Goal: Answer question/provide support: Share knowledge or assist other users

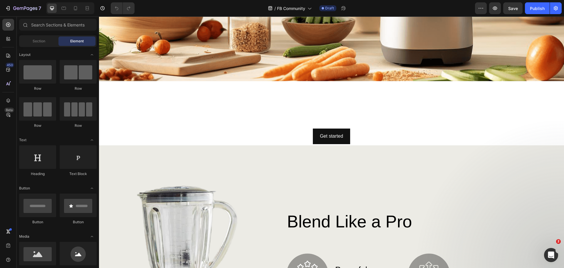
scroll to position [235, 0]
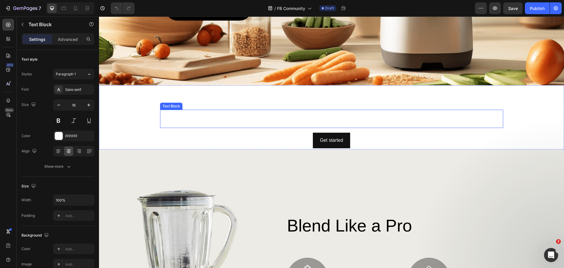
click at [283, 113] on div "This is your text block. Click to edit and make it your own. Share your product…" at bounding box center [331, 119] width 343 height 18
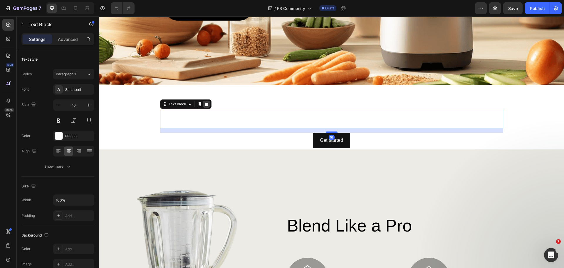
click at [204, 102] on icon at bounding box center [206, 104] width 5 height 5
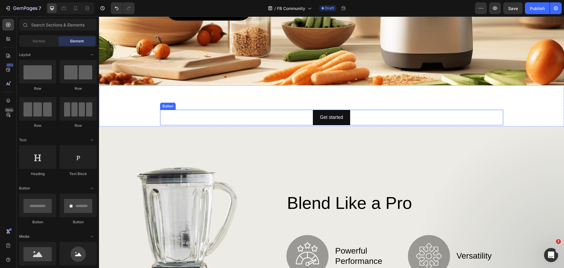
click at [277, 113] on div "Get started Button" at bounding box center [331, 118] width 343 height 16
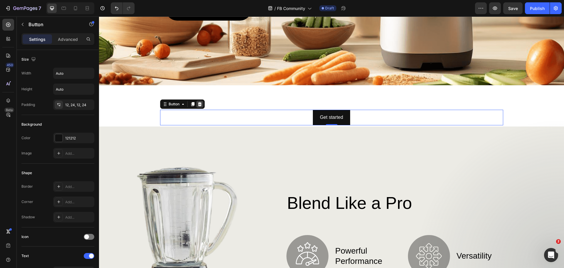
click at [200, 102] on icon at bounding box center [199, 104] width 5 height 5
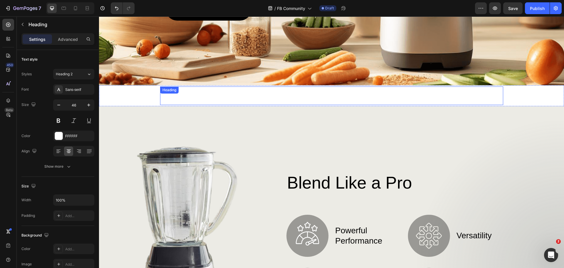
click at [210, 92] on h2 "Click here to edit heading" at bounding box center [331, 95] width 343 height 19
click at [202, 90] on icon at bounding box center [202, 92] width 5 height 5
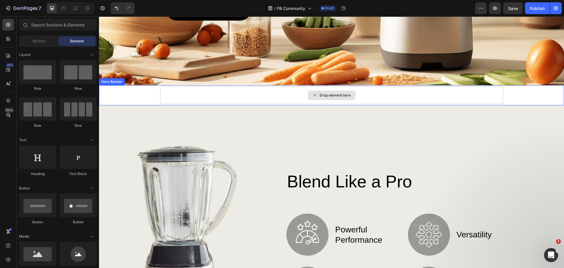
click at [324, 90] on div "Drop element here" at bounding box center [332, 94] width 48 height 9
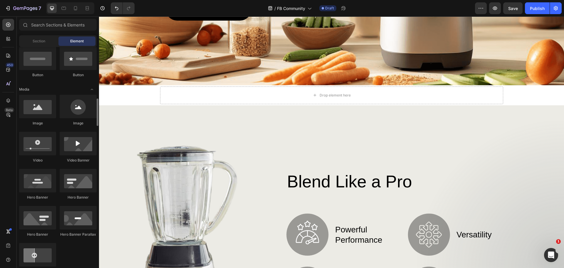
scroll to position [176, 0]
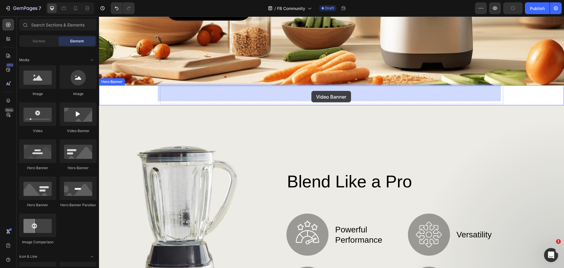
drag, startPoint x: 180, startPoint y: 131, endPoint x: 311, endPoint y: 91, distance: 137.4
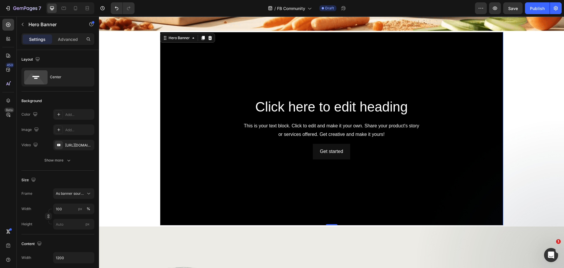
scroll to position [264, 0]
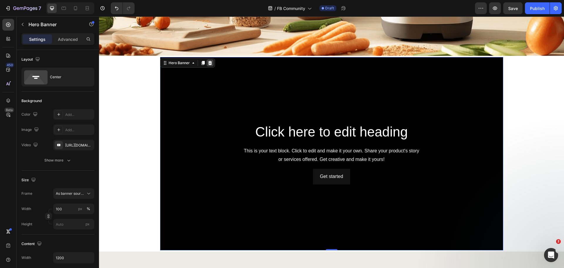
click at [208, 61] on icon at bounding box center [210, 63] width 4 height 4
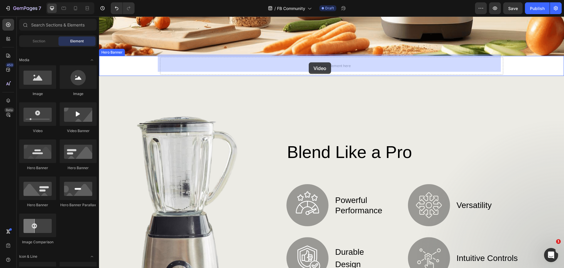
drag, startPoint x: 140, startPoint y: 135, endPoint x: 309, endPoint y: 62, distance: 184.1
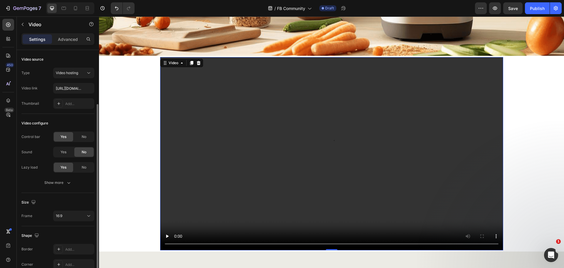
scroll to position [29, 0]
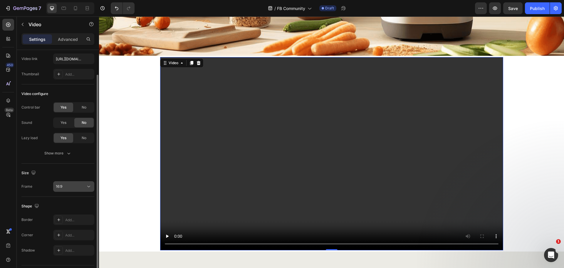
click at [78, 184] on div "16:9" at bounding box center [71, 186] width 30 height 5
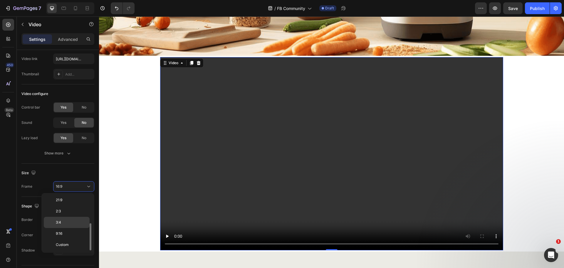
scroll to position [27, 0]
click at [74, 228] on p "21:9" at bounding box center [71, 229] width 31 height 5
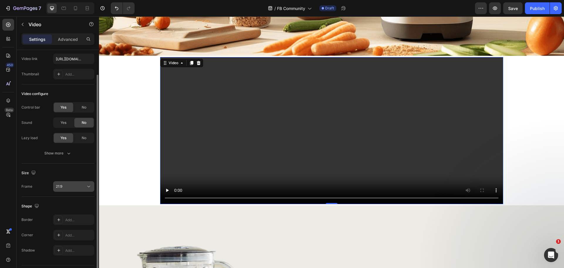
click at [72, 184] on div "21:9" at bounding box center [71, 186] width 30 height 5
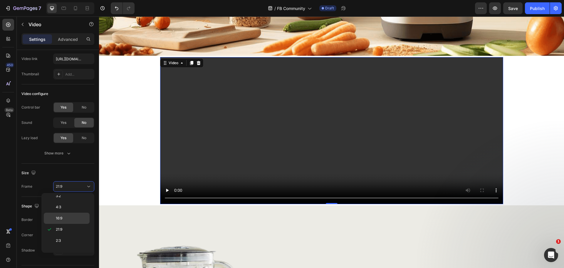
scroll to position [57, 0]
click at [69, 210] on p "2:3" at bounding box center [71, 210] width 31 height 5
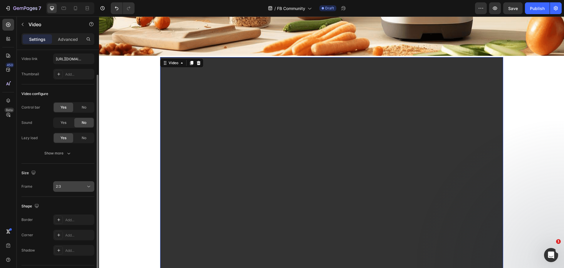
click at [79, 184] on div "2:3" at bounding box center [71, 186] width 30 height 5
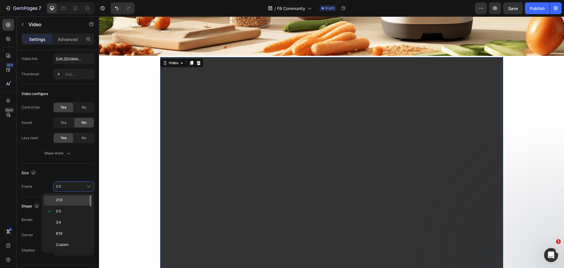
scroll to position [0, 0]
click at [75, 202] on p "Original" at bounding box center [71, 200] width 31 height 5
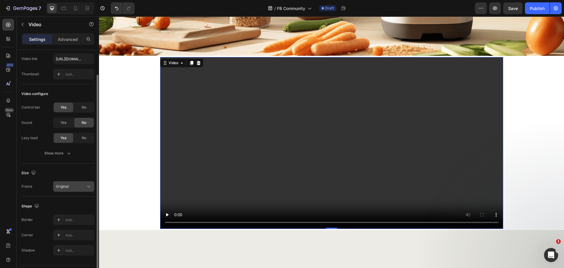
click at [78, 188] on div "Original" at bounding box center [71, 186] width 30 height 5
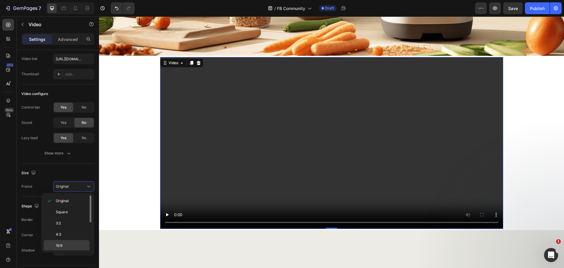
click at [71, 251] on div "16:9" at bounding box center [67, 256] width 46 height 11
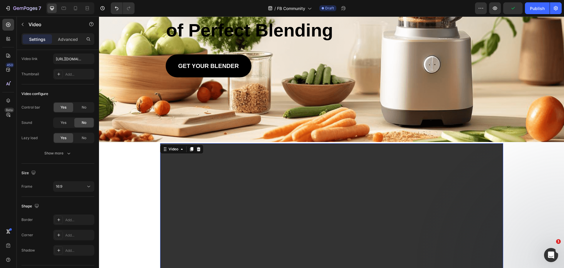
scroll to position [147, 0]
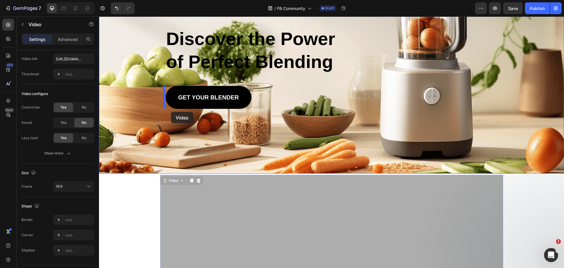
drag, startPoint x: 173, startPoint y: 179, endPoint x: 171, endPoint y: 107, distance: 71.4
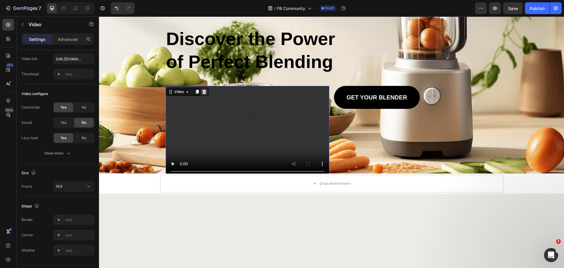
click at [202, 91] on icon at bounding box center [204, 91] width 5 height 5
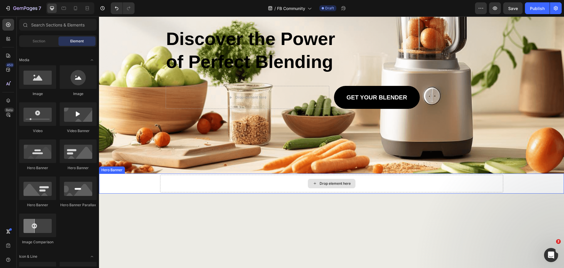
click at [328, 182] on div "Drop element here" at bounding box center [335, 183] width 31 height 5
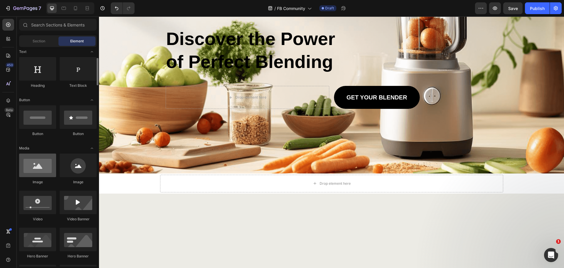
scroll to position [118, 0]
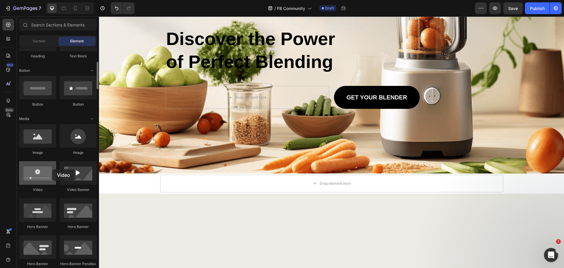
drag, startPoint x: 36, startPoint y: 177, endPoint x: 33, endPoint y: 170, distance: 6.8
click at [33, 170] on div at bounding box center [37, 173] width 37 height 24
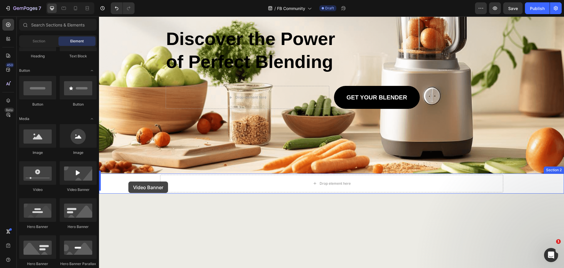
drag, startPoint x: 175, startPoint y: 195, endPoint x: 128, endPoint y: 181, distance: 48.1
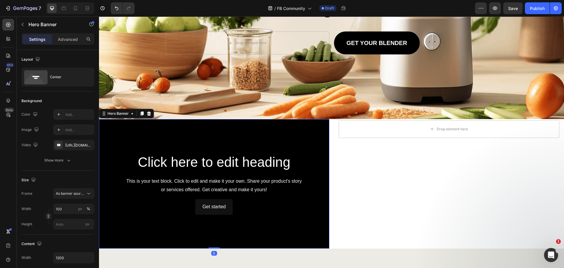
scroll to position [235, 0]
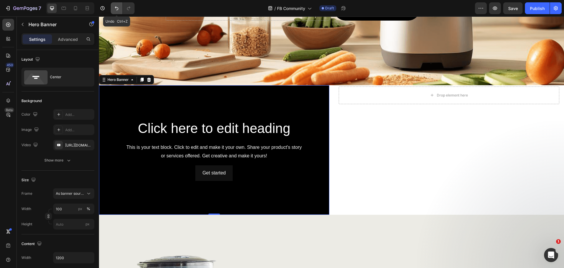
click at [116, 10] on icon "Undo/Redo" at bounding box center [117, 8] width 6 height 6
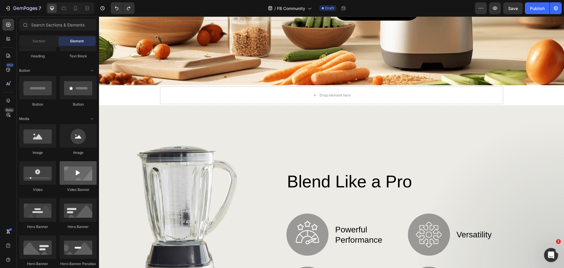
scroll to position [147, 0]
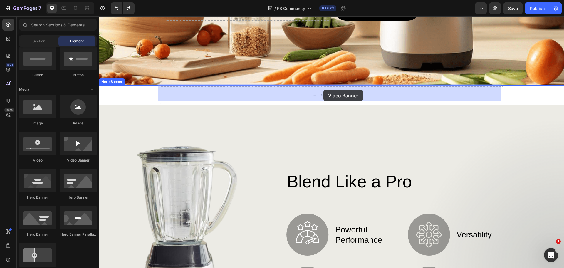
drag, startPoint x: 177, startPoint y: 170, endPoint x: 323, endPoint y: 90, distance: 166.6
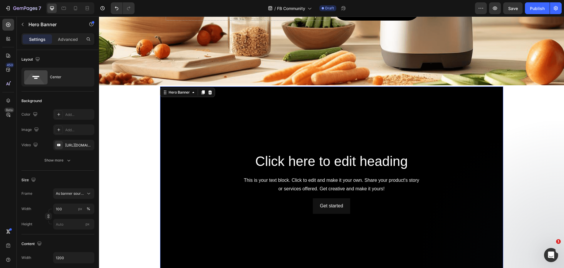
click at [211, 105] on div "Background Image" at bounding box center [331, 182] width 343 height 193
click at [87, 145] on icon "button" at bounding box center [88, 144] width 5 height 5
type input "Auto"
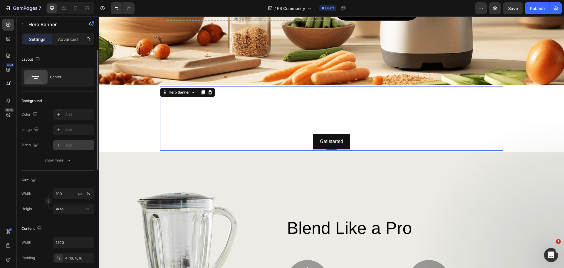
click at [72, 146] on div "Add..." at bounding box center [79, 144] width 28 height 5
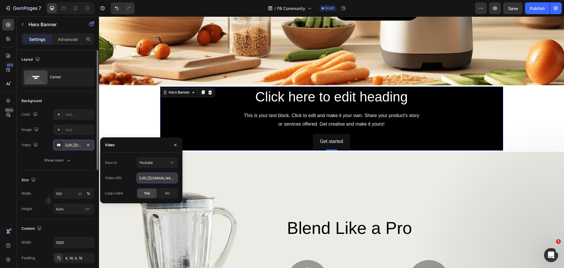
click at [164, 177] on input "https://youtu.be/KOxfzBp72uk" at bounding box center [157, 177] width 41 height 11
click at [164, 176] on input "https://youtu.be/KOxfzBp72uk" at bounding box center [157, 177] width 41 height 11
click at [163, 176] on input "https://youtu.be/KOxfzBp72uk" at bounding box center [157, 177] width 41 height 11
paste input "cdn.shopify.com/videos/c/o/v/edd92008a69649a198ecacd0ee334256.mp4"
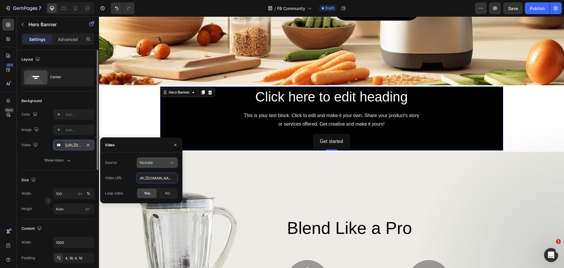
type input "https://cdn.shopify.com/videos/c/o/v/edd92008a69649a198ecacd0ee334256.mp4"
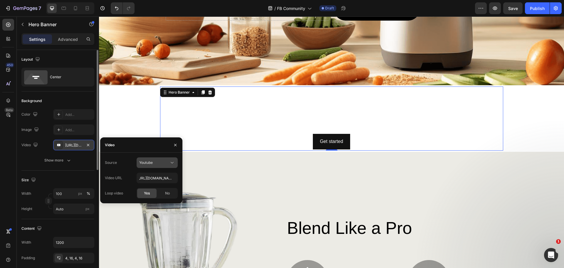
click at [172, 159] on button "Youtube" at bounding box center [157, 162] width 41 height 11
click at [152, 173] on div "Video hosting" at bounding box center [151, 176] width 48 height 11
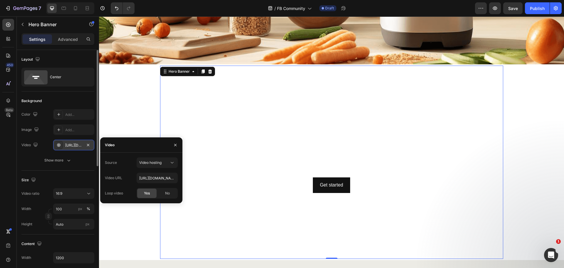
scroll to position [264, 0]
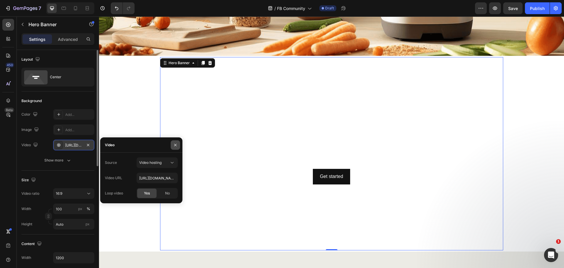
click at [177, 145] on icon "button" at bounding box center [175, 144] width 5 height 5
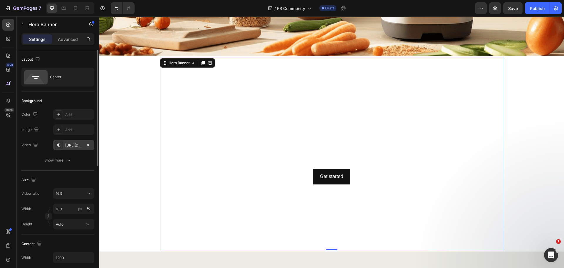
click at [73, 145] on div "https://cdn.shopify.com/videos/c/o/v/92a407d4e0c94a288eb54cac18c387dc.mp4" at bounding box center [73, 144] width 17 height 5
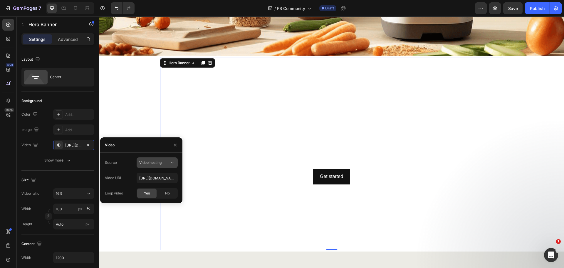
click at [159, 159] on button "Video hosting" at bounding box center [157, 162] width 41 height 11
click at [147, 188] on span "Youtube" at bounding box center [146, 187] width 14 height 5
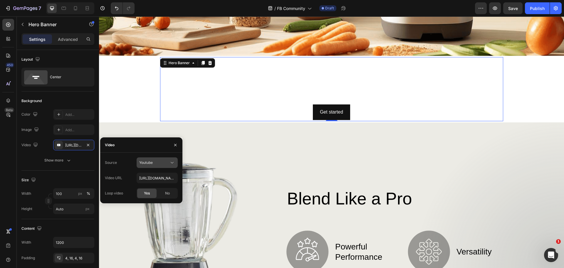
click at [154, 161] on div "Youtube" at bounding box center [154, 162] width 30 height 5
click at [154, 174] on span "Video hosting" at bounding box center [150, 176] width 22 height 5
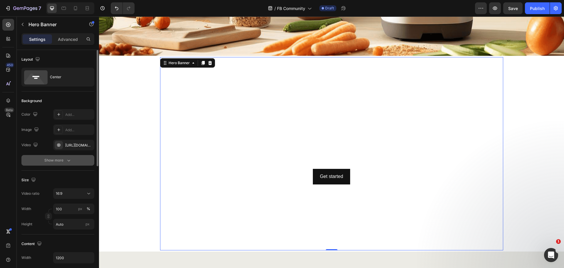
click at [57, 161] on div "Show more" at bounding box center [57, 160] width 27 height 6
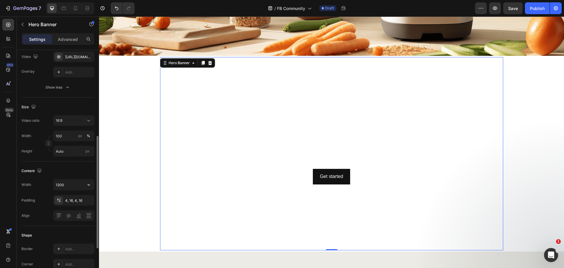
scroll to position [147, 0]
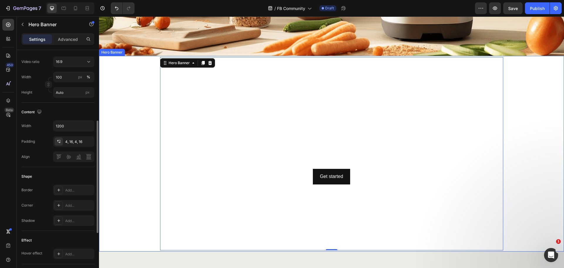
click at [516, 76] on div "Background Image" at bounding box center [331, 153] width 465 height 195
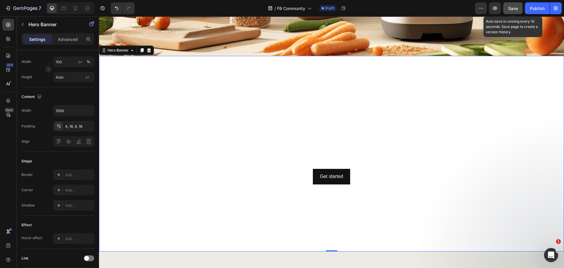
click at [512, 11] on span "Save" at bounding box center [513, 8] width 10 height 5
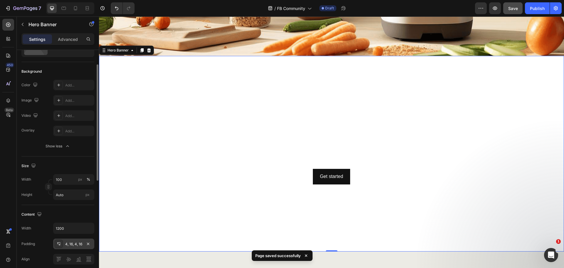
scroll to position [0, 0]
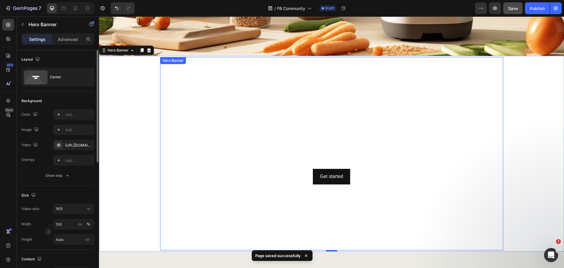
click at [240, 71] on video "Background Image" at bounding box center [331, 153] width 343 height 193
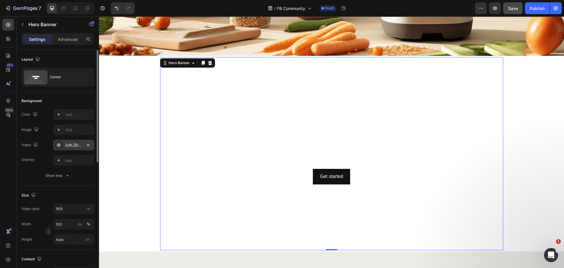
click at [59, 143] on icon at bounding box center [58, 144] width 5 height 5
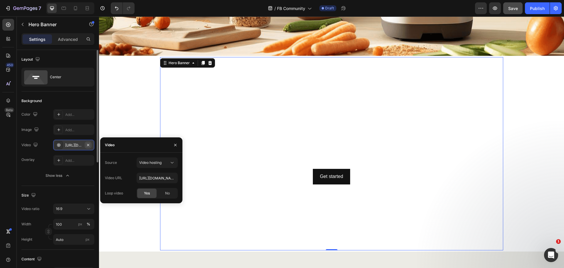
click at [88, 142] on icon "button" at bounding box center [88, 144] width 5 height 5
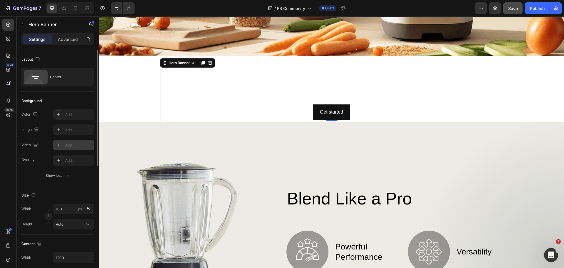
click at [65, 143] on div "Add..." at bounding box center [73, 145] width 41 height 11
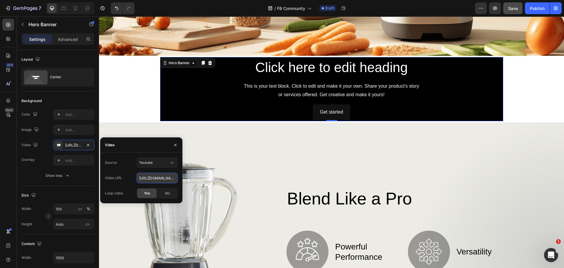
click at [163, 178] on input "https://youtu.be/KOxfzBp72uk" at bounding box center [157, 177] width 41 height 11
paste input "cdn.shopify.com/videos/c/o/v/edd92008a69649a198ecacd0ee334256.mp4"
type input "https://cdn.shopify.com/videos/c/o/v/edd92008a69649a198ecacd0ee334256.mp4"
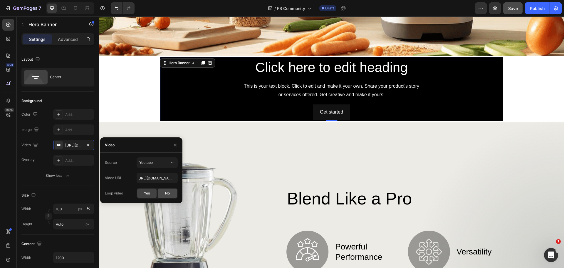
click at [166, 191] on span "No" at bounding box center [167, 192] width 5 height 5
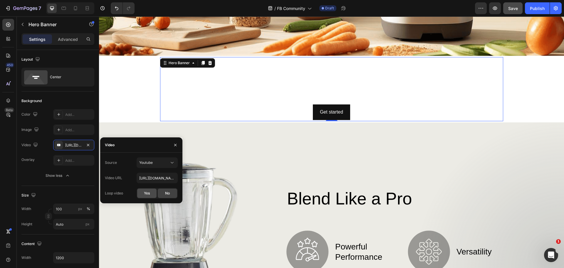
click at [144, 189] on div "Yes" at bounding box center [146, 192] width 19 height 9
click at [152, 177] on input "https://cdn.shopify.com/videos/c/o/v/edd92008a69649a198ecacd0ee334256.mp4" at bounding box center [157, 177] width 41 height 11
click at [145, 194] on span "Yes" at bounding box center [147, 192] width 6 height 5
click at [128, 145] on div "Video" at bounding box center [141, 144] width 82 height 15
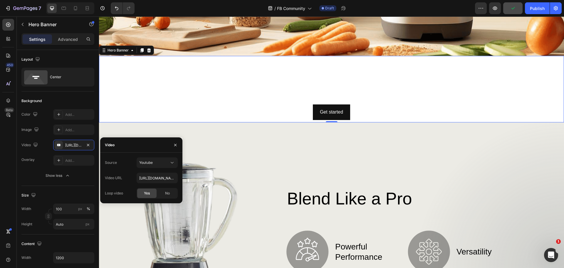
click at [122, 88] on div "Background Image" at bounding box center [331, 89] width 465 height 66
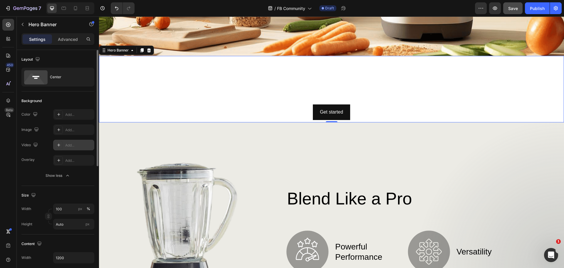
click at [71, 146] on div "Add..." at bounding box center [79, 144] width 28 height 5
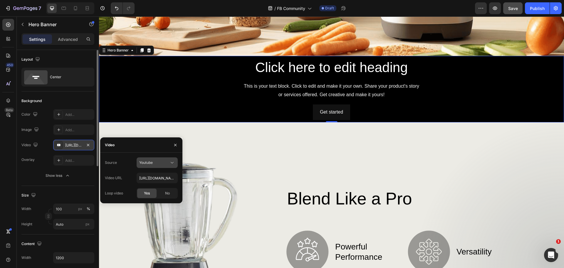
click at [153, 160] on div "Youtube" at bounding box center [157, 163] width 36 height 6
click at [155, 180] on div "Video hosting" at bounding box center [151, 176] width 48 height 11
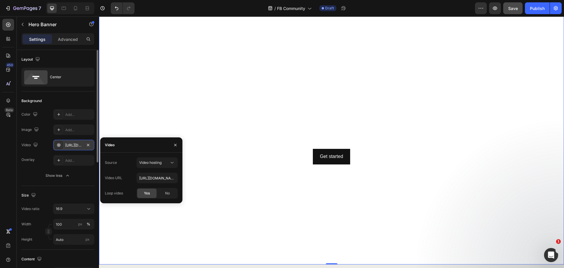
scroll to position [323, 0]
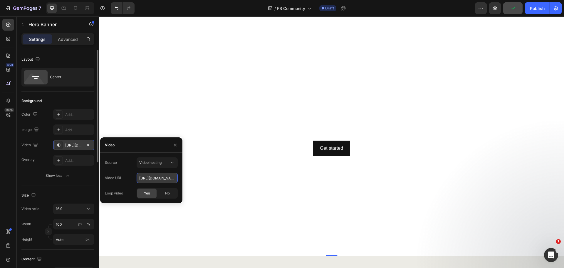
click at [158, 176] on input "https://cdn.shopify.com/videos/c/o/v/92a407d4e0c94a288eb54cac18c387dc.mp4" at bounding box center [157, 177] width 41 height 11
paste input "edd92008a69649a198ecacd0ee334256"
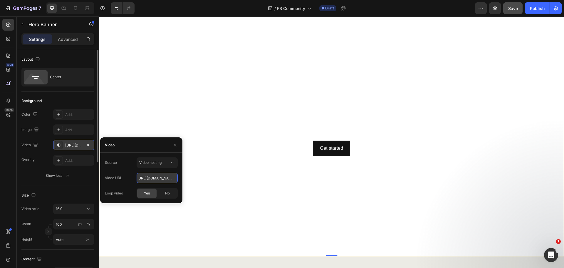
type input "https://cdn.shopify.com/videos/c/o/v/edd92008a69649a198ecacd0ee334256.mp4"
click at [134, 169] on div "Source Video hosting Video URL https://cdn.shopify.com/videos/c/o/v/edd92008a69…" at bounding box center [141, 177] width 73 height 41
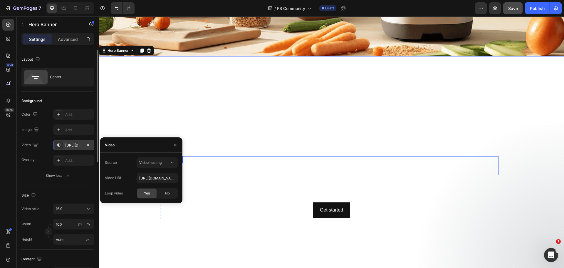
scroll to position [264, 0]
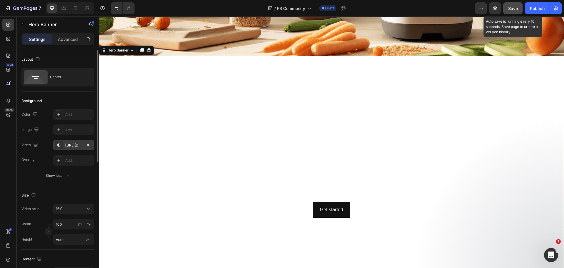
click at [510, 10] on span "Save" at bounding box center [513, 8] width 10 height 5
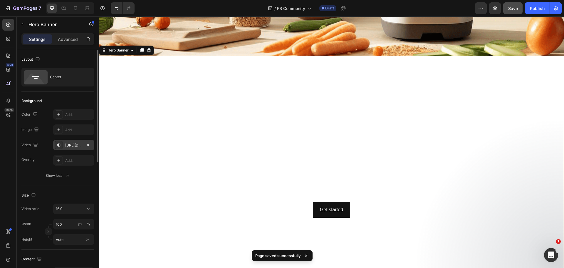
scroll to position [323, 0]
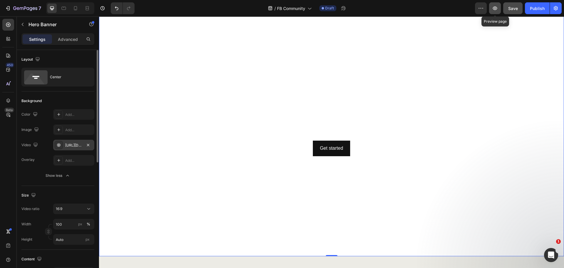
click at [497, 9] on icon "button" at bounding box center [495, 8] width 6 height 6
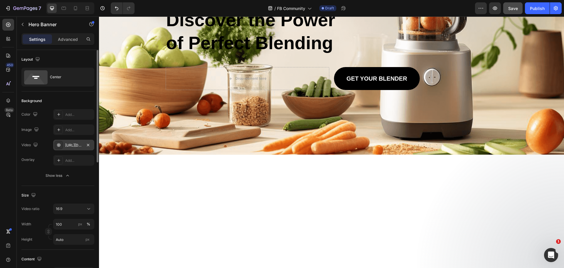
scroll to position [176, 0]
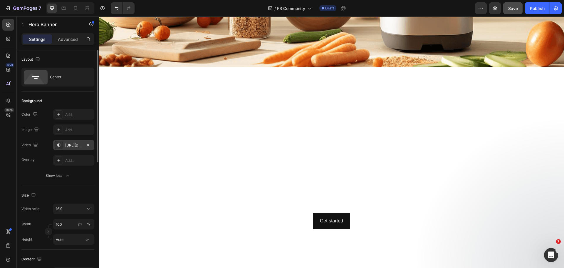
scroll to position [294, 0]
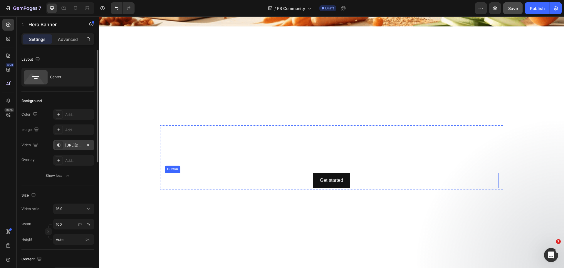
click at [166, 125] on div "Heading" at bounding box center [174, 122] width 16 height 5
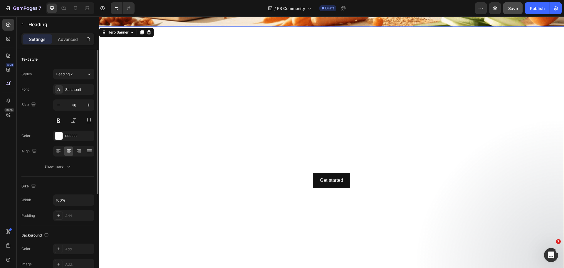
click at [165, 81] on video "Background Image" at bounding box center [331, 156] width 465 height 261
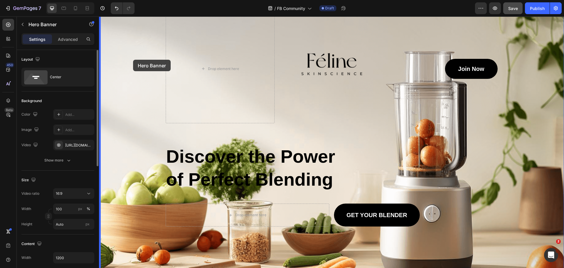
scroll to position [0, 0]
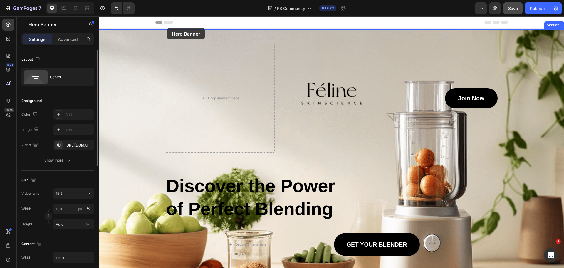
drag, startPoint x: 124, startPoint y: 120, endPoint x: 167, endPoint y: 28, distance: 101.6
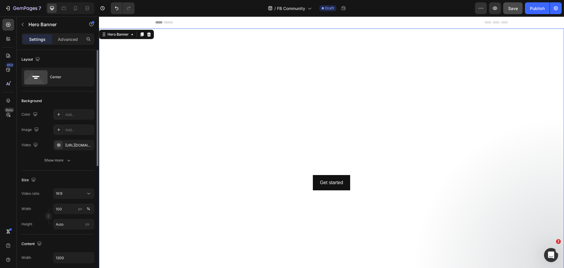
click at [149, 72] on video "Background Image" at bounding box center [331, 158] width 465 height 261
click at [59, 145] on icon at bounding box center [58, 145] width 1 height 2
click at [324, 99] on video "Background Image" at bounding box center [331, 158] width 465 height 261
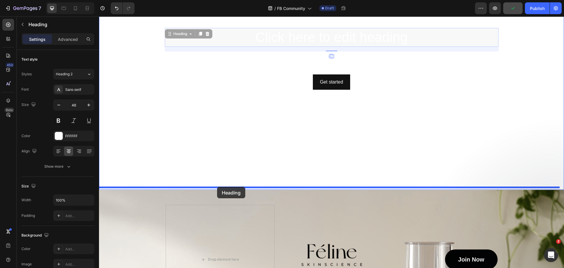
scroll to position [118, 0]
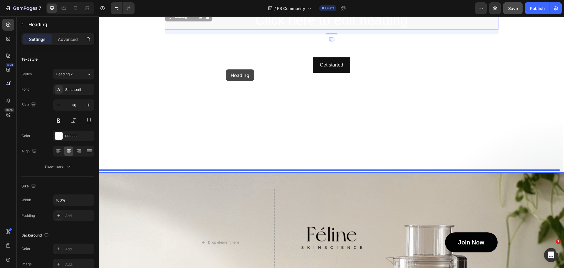
drag, startPoint x: 208, startPoint y: 136, endPoint x: 226, endPoint y: 69, distance: 69.3
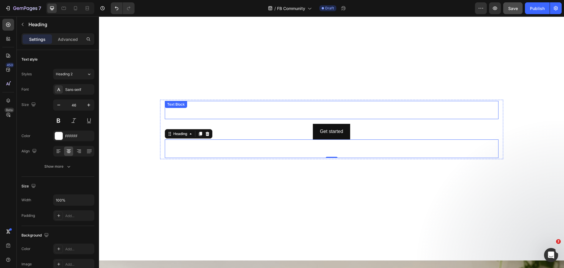
scroll to position [29, 0]
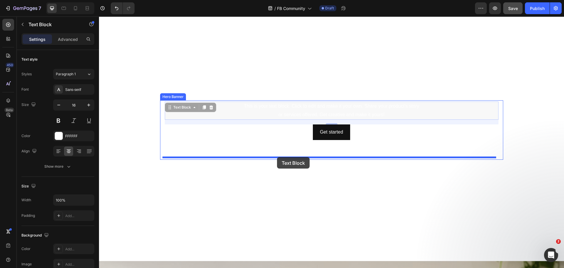
drag, startPoint x: 267, startPoint y: 106, endPoint x: 277, endPoint y: 157, distance: 51.8
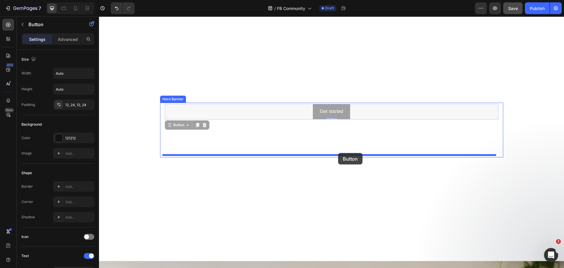
drag, startPoint x: 286, startPoint y: 108, endPoint x: 338, endPoint y: 153, distance: 68.1
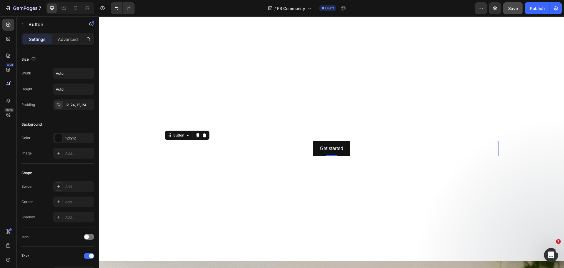
click at [476, 93] on video "Background Image" at bounding box center [331, 129] width 465 height 261
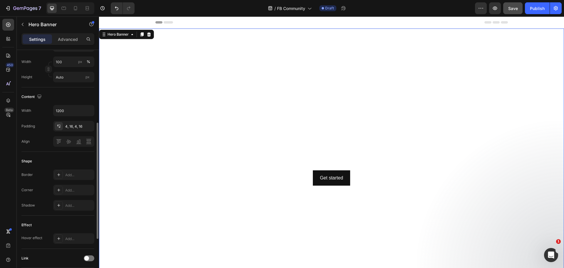
scroll to position [239, 0]
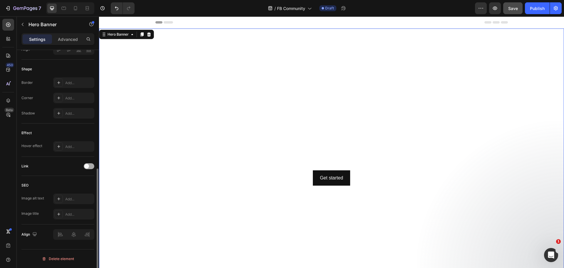
click at [91, 166] on div at bounding box center [89, 166] width 11 height 6
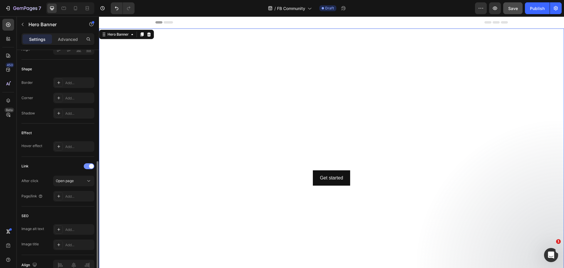
click at [85, 167] on div at bounding box center [89, 166] width 11 height 6
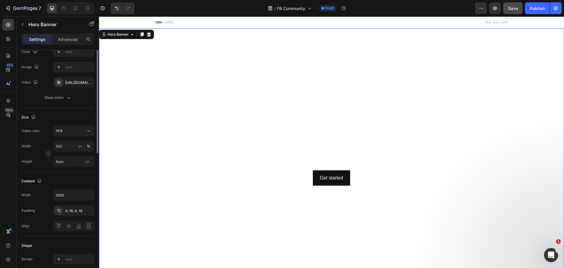
scroll to position [0, 0]
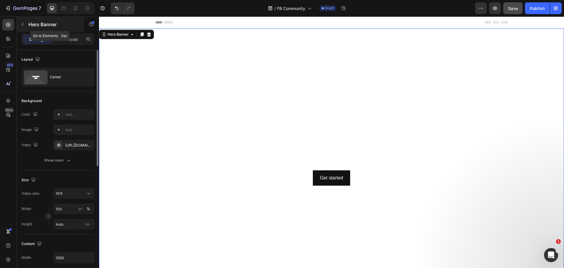
click at [23, 25] on icon "button" at bounding box center [23, 24] width 2 height 3
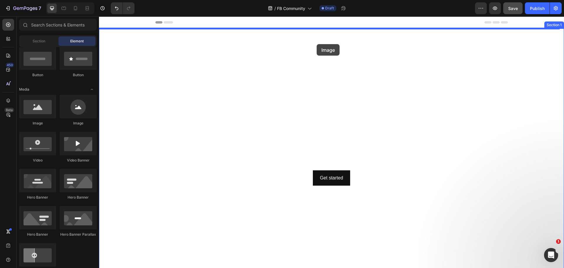
drag, startPoint x: 178, startPoint y: 125, endPoint x: 317, endPoint y: 44, distance: 160.5
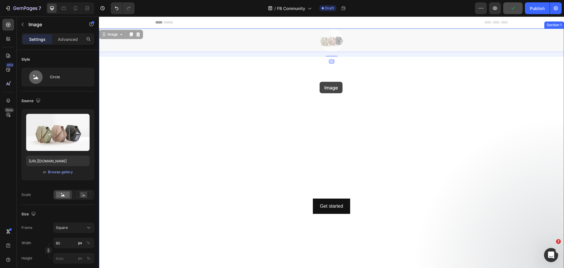
drag, startPoint x: 326, startPoint y: 38, endPoint x: 320, endPoint y: 82, distance: 44.2
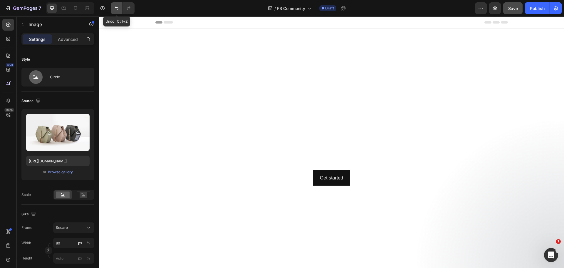
click at [117, 8] on icon "Undo/Redo" at bounding box center [117, 8] width 6 height 6
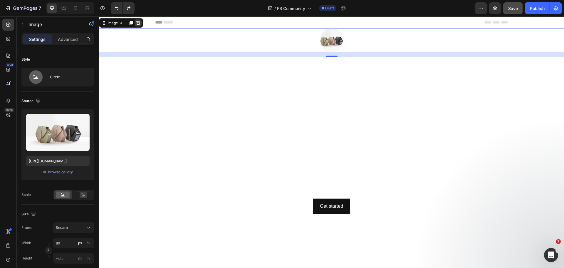
click at [138, 20] on div at bounding box center [138, 22] width 7 height 7
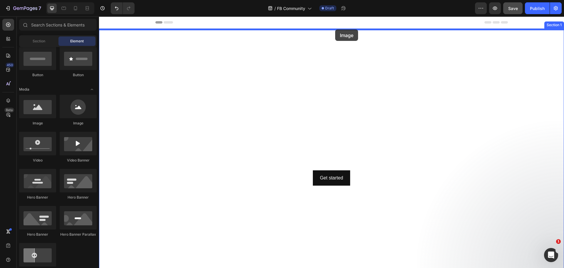
drag, startPoint x: 181, startPoint y: 124, endPoint x: 335, endPoint y: 29, distance: 180.5
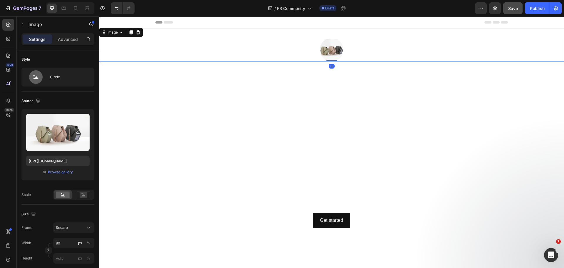
click at [333, 46] on img at bounding box center [332, 50] width 24 height 24
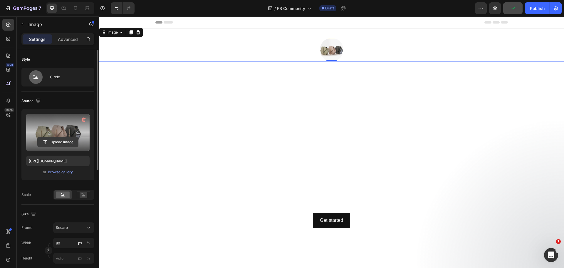
click at [55, 138] on input "file" at bounding box center [58, 142] width 41 height 10
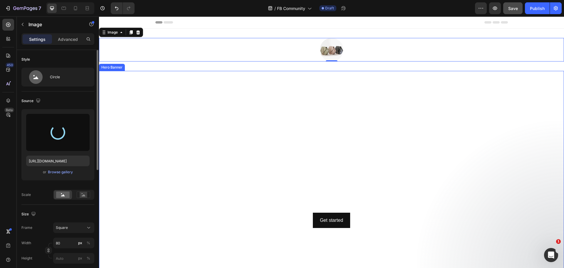
type input "https://cdn.shopify.com/s/files/1/0704/8495/1306/files/gempages_550211985971610…"
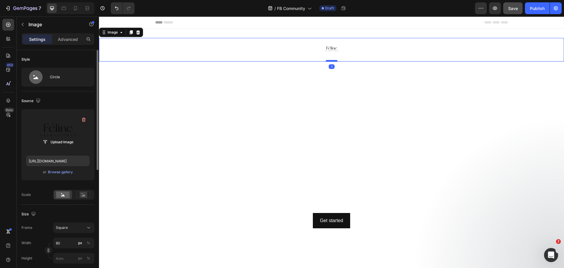
click at [331, 61] on div at bounding box center [332, 61] width 12 height 2
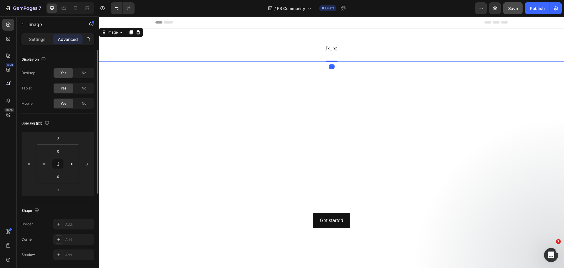
click at [333, 51] on img at bounding box center [332, 50] width 24 height 24
click at [331, 48] on img at bounding box center [332, 50] width 24 height 24
click at [41, 36] on p "Settings" at bounding box center [37, 39] width 16 height 6
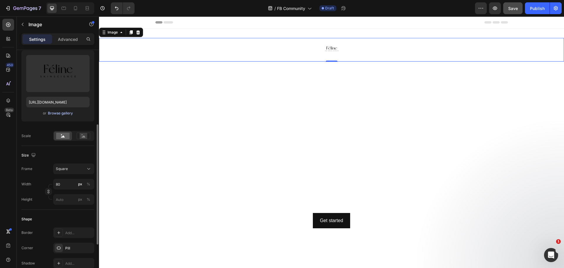
scroll to position [88, 0]
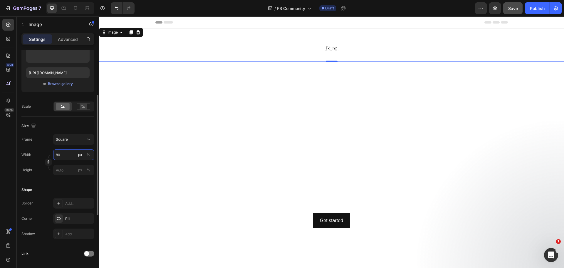
click at [58, 153] on input "80" at bounding box center [73, 154] width 41 height 11
click at [61, 170] on p "Full 100%" at bounding box center [73, 168] width 34 height 5
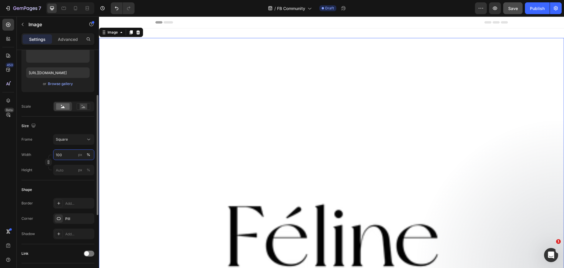
click at [64, 156] on input "100" at bounding box center [73, 154] width 41 height 11
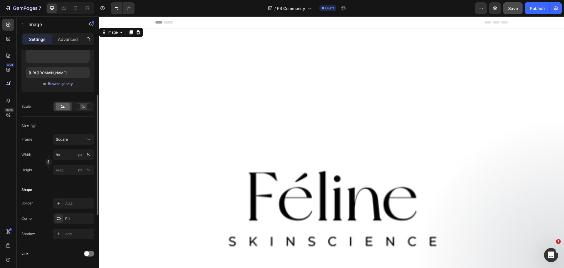
click at [44, 147] on div "Frame Square Width 80 px % Height px %" at bounding box center [57, 154] width 73 height 41
click at [118, 7] on icon "Undo/Redo" at bounding box center [117, 8] width 6 height 6
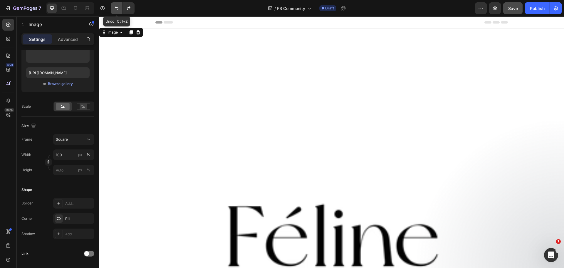
click at [120, 6] on button "Undo/Redo" at bounding box center [117, 8] width 12 height 12
type input "80"
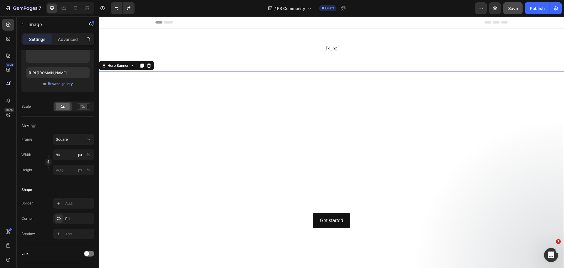
click at [315, 132] on video "Background Image" at bounding box center [331, 201] width 465 height 261
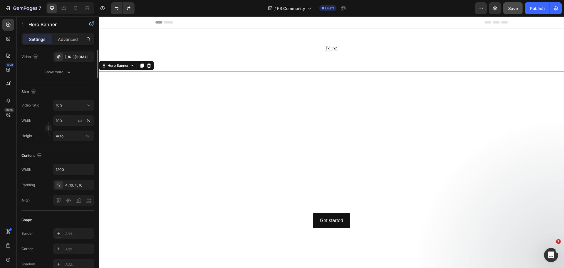
scroll to position [0, 0]
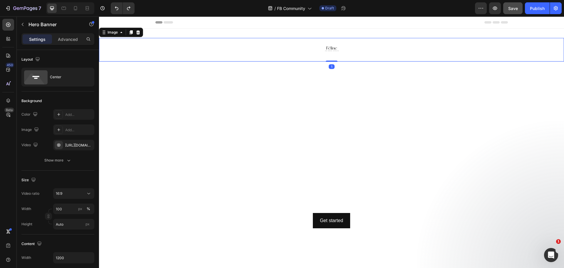
click at [336, 48] on img at bounding box center [332, 50] width 24 height 24
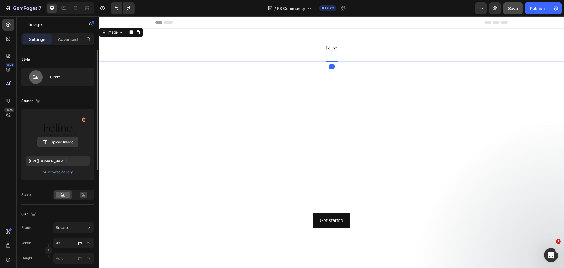
click at [64, 145] on input "file" at bounding box center [58, 142] width 41 height 10
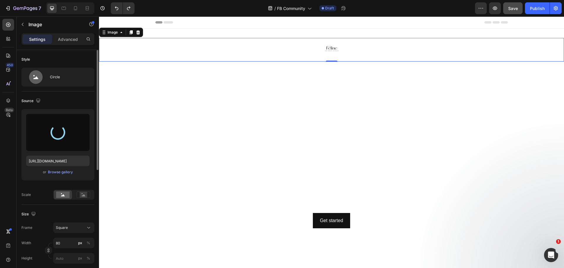
type input "https://cdn.shopify.com/s/files/1/0704/8495/1306/files/gempages_550211985971610…"
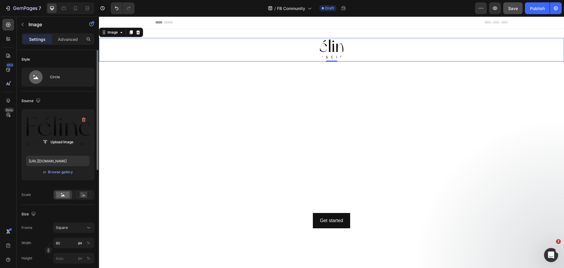
click at [331, 48] on img at bounding box center [332, 50] width 24 height 24
click at [24, 23] on icon "button" at bounding box center [22, 24] width 5 height 5
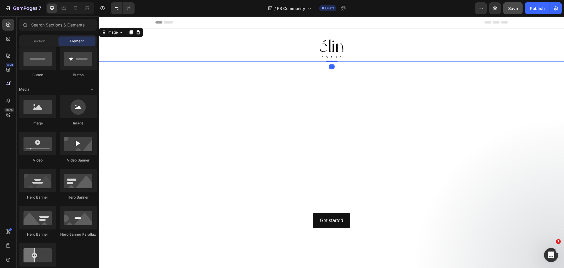
click at [333, 44] on img at bounding box center [332, 50] width 24 height 24
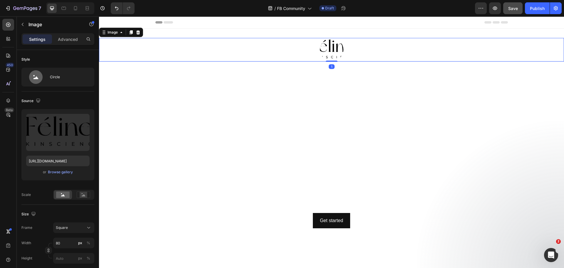
click at [333, 44] on img at bounding box center [332, 50] width 24 height 24
click at [138, 32] on icon at bounding box center [138, 32] width 4 height 4
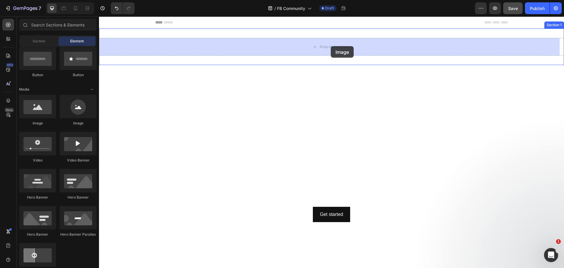
drag, startPoint x: 135, startPoint y: 130, endPoint x: 331, endPoint y: 46, distance: 212.4
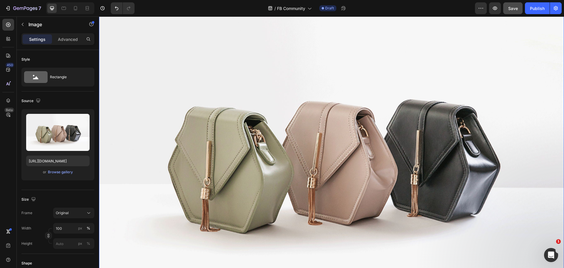
scroll to position [29, 0]
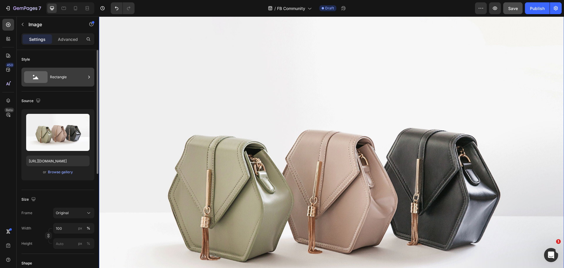
click at [60, 75] on div "Rectangle" at bounding box center [68, 77] width 36 height 14
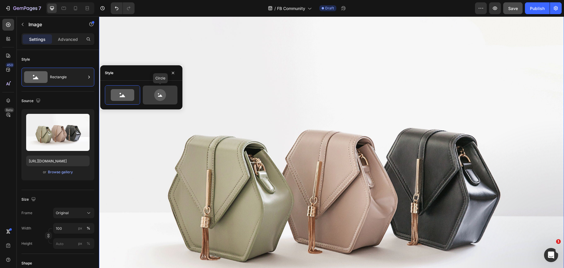
click at [171, 96] on icon at bounding box center [160, 95] width 28 height 12
type input "80"
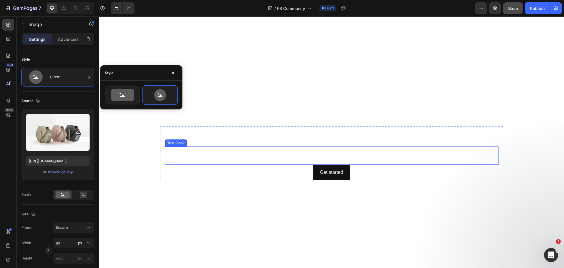
scroll to position [0, 0]
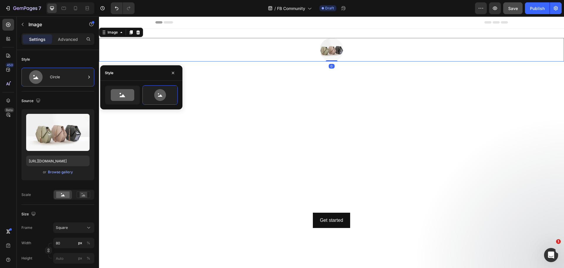
click at [144, 47] on div at bounding box center [331, 50] width 465 height 24
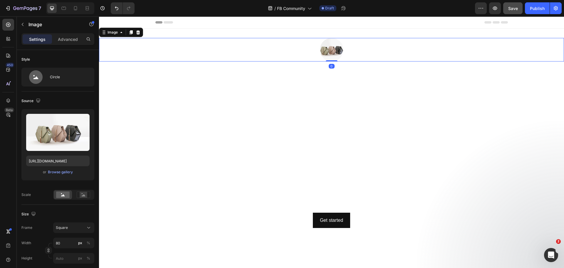
click at [337, 49] on img at bounding box center [332, 50] width 24 height 24
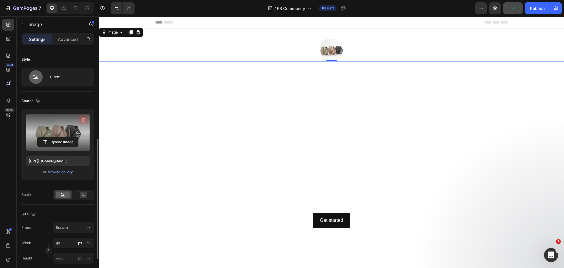
scroll to position [88, 0]
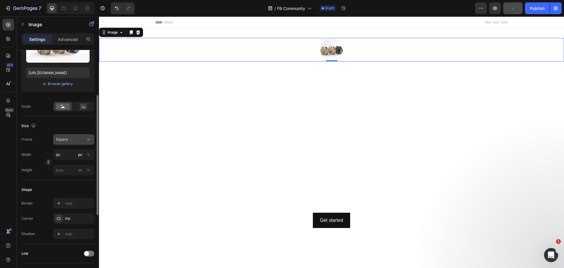
click at [82, 142] on div "Square" at bounding box center [70, 139] width 29 height 5
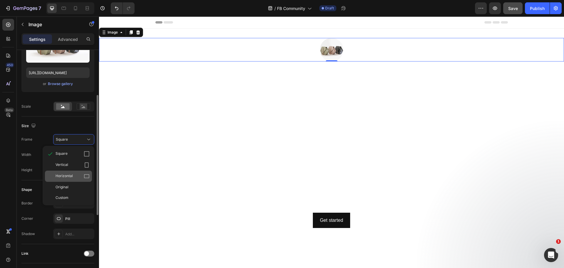
click at [81, 176] on div "Horizontal" at bounding box center [73, 176] width 34 height 6
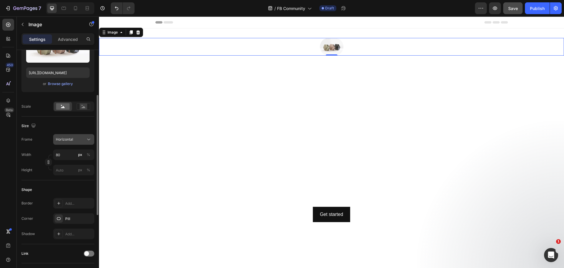
click at [80, 142] on div "Horizontal" at bounding box center [70, 139] width 29 height 5
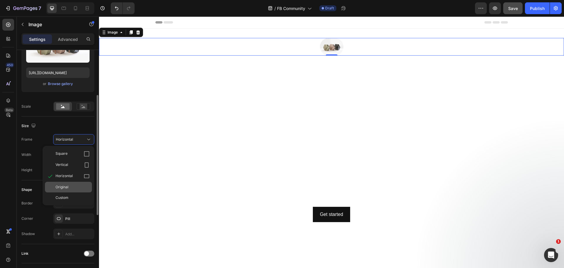
click at [70, 187] on div "Original" at bounding box center [73, 186] width 34 height 5
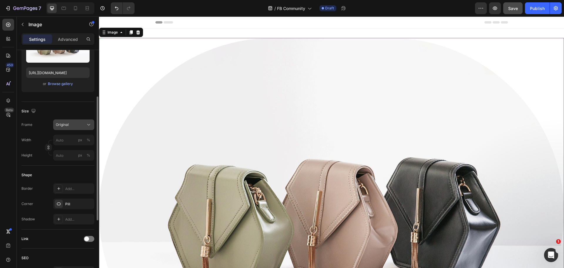
click at [84, 126] on div "Original" at bounding box center [70, 124] width 29 height 5
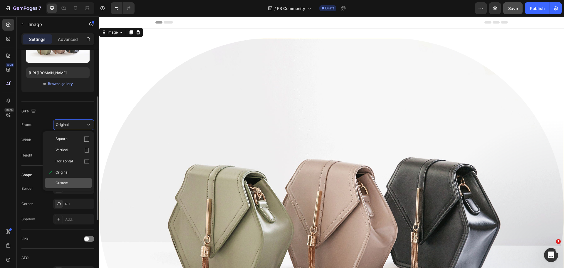
click at [71, 178] on div "Custom" at bounding box center [68, 182] width 47 height 11
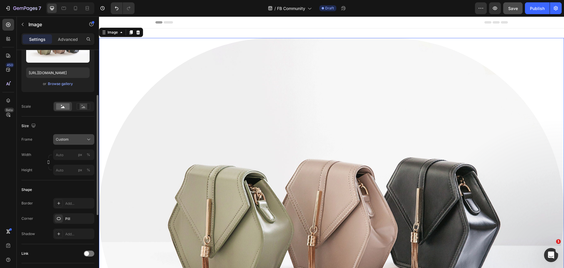
click at [81, 139] on div "Frame Custom Width px % Height px %" at bounding box center [57, 154] width 73 height 41
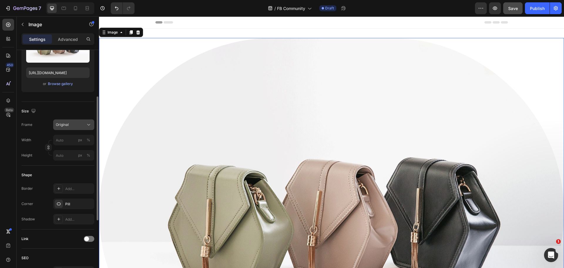
click at [82, 126] on div "Original" at bounding box center [70, 124] width 29 height 5
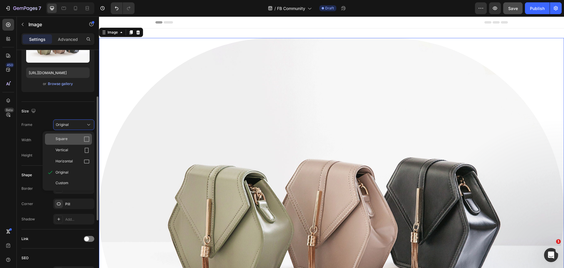
click at [80, 135] on div "Square" at bounding box center [68, 138] width 47 height 11
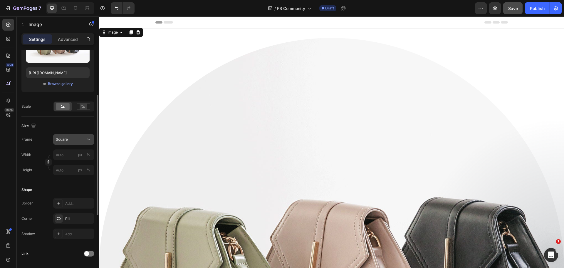
click at [79, 138] on div "Square" at bounding box center [70, 139] width 29 height 5
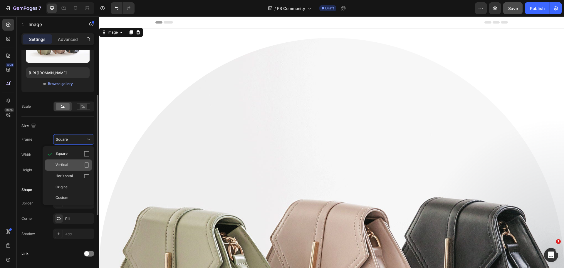
click at [74, 167] on div "Vertical" at bounding box center [73, 165] width 34 height 6
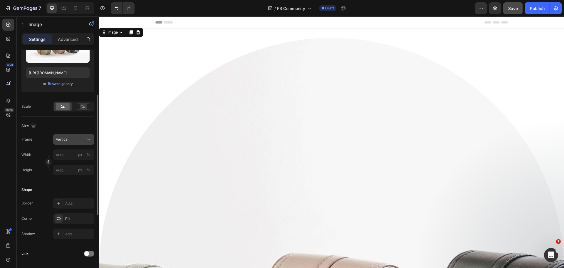
click at [82, 140] on div "Vertical" at bounding box center [70, 139] width 29 height 5
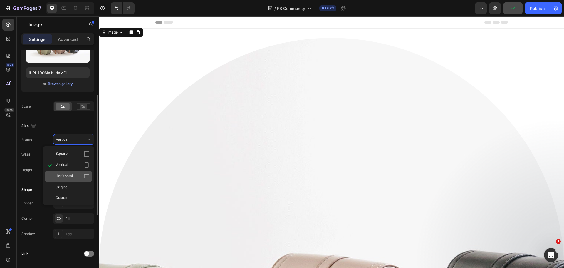
click at [78, 174] on div "Horizontal" at bounding box center [73, 176] width 34 height 6
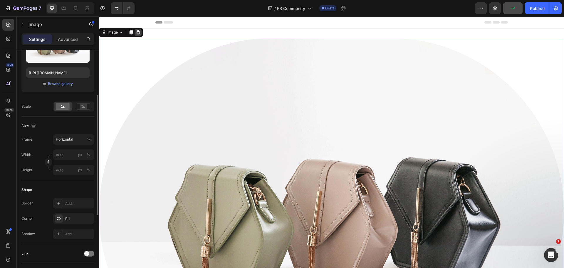
click at [137, 31] on icon at bounding box center [138, 32] width 4 height 4
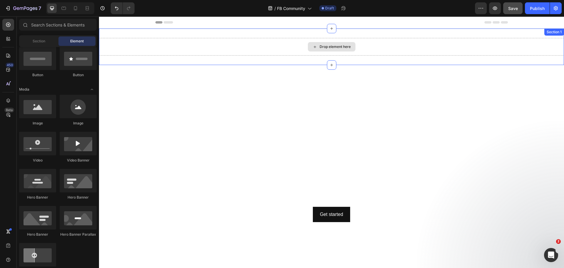
click at [322, 45] on div "Drop element here" at bounding box center [335, 46] width 31 height 5
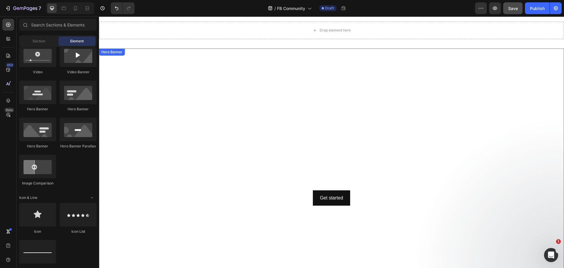
scroll to position [0, 0]
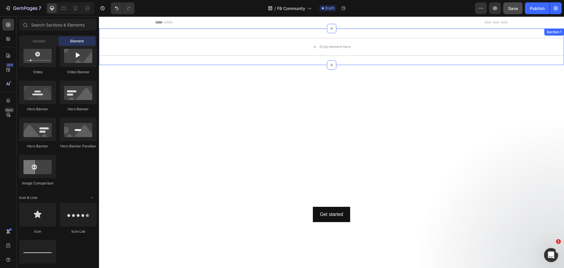
click at [199, 32] on div "Drop element here Section 1" at bounding box center [331, 46] width 465 height 36
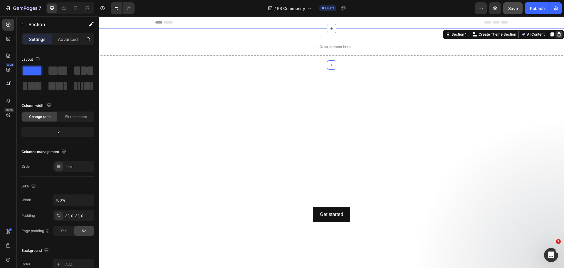
click at [557, 33] on icon at bounding box center [559, 34] width 4 height 4
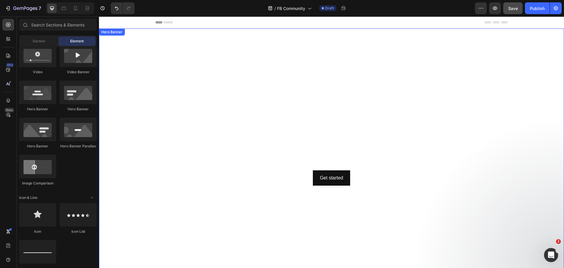
click at [253, 51] on video "Background Image" at bounding box center [331, 158] width 465 height 261
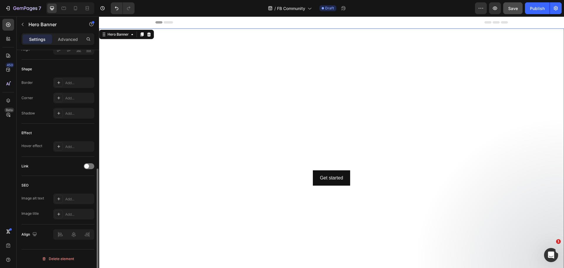
scroll to position [235, 0]
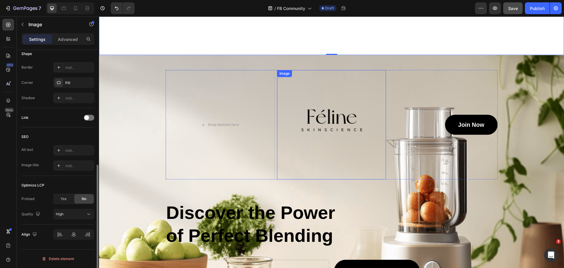
click at [326, 84] on img at bounding box center [331, 124] width 109 height 109
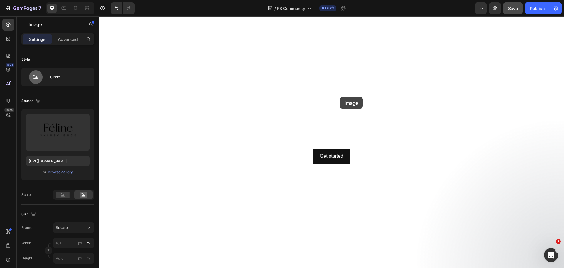
scroll to position [0, 0]
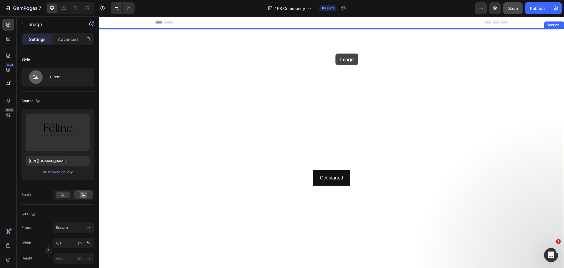
drag, startPoint x: 336, startPoint y: 221, endPoint x: 336, endPoint y: 53, distance: 167.2
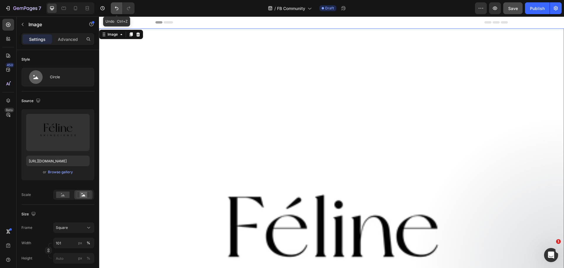
click at [116, 9] on icon "Undo/Redo" at bounding box center [117, 8] width 6 height 6
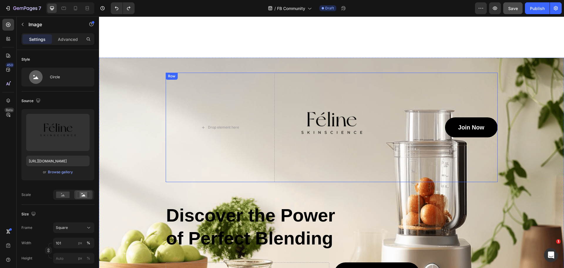
scroll to position [235, 0]
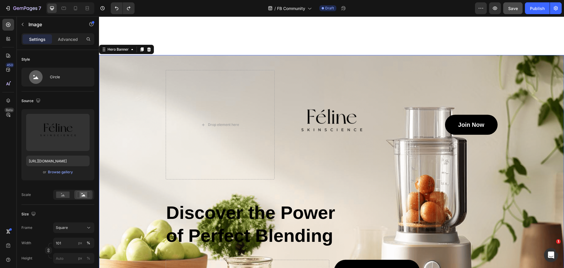
click at [150, 63] on div "Background Image" at bounding box center [331, 201] width 465 height 292
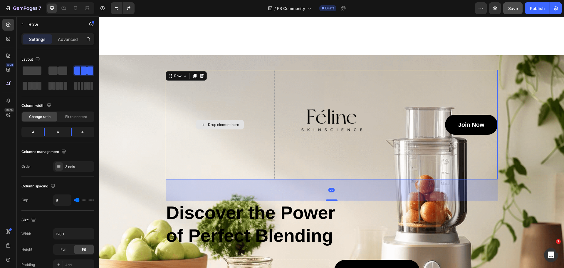
click at [189, 89] on div "Drop element here" at bounding box center [220, 124] width 109 height 109
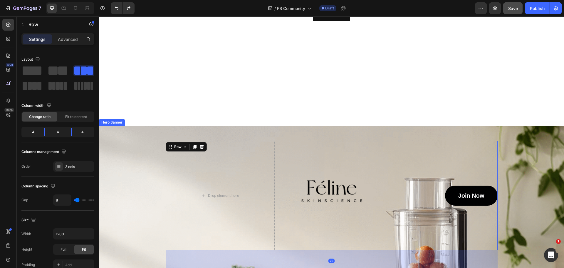
scroll to position [147, 0]
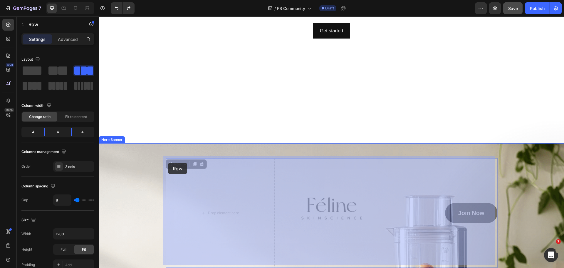
drag, startPoint x: 173, startPoint y: 161, endPoint x: 168, endPoint y: 162, distance: 5.2
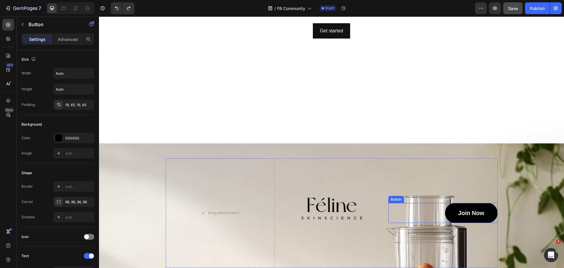
click at [402, 216] on div "Join Now Button" at bounding box center [442, 213] width 109 height 20
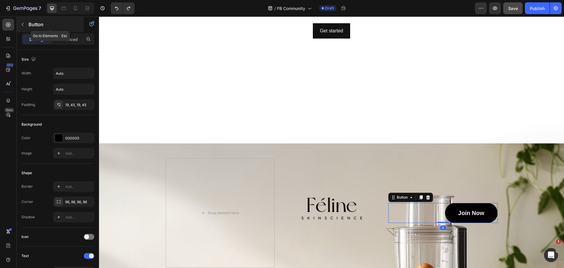
click at [23, 21] on button "button" at bounding box center [22, 24] width 9 height 9
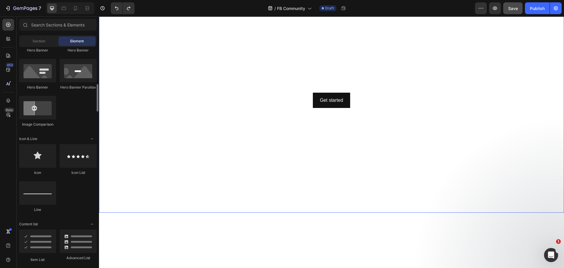
scroll to position [0, 0]
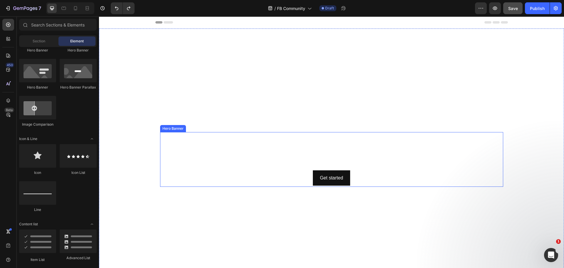
click at [160, 172] on div "Click here to edit heading Heading This is your text block. Click to edit and m…" at bounding box center [331, 159] width 343 height 55
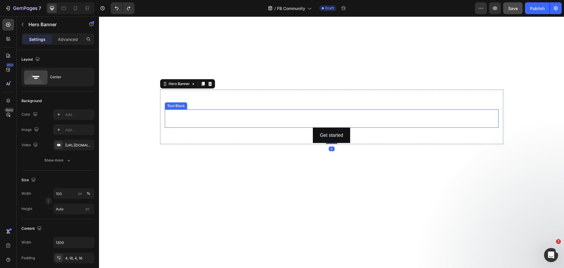
scroll to position [88, 0]
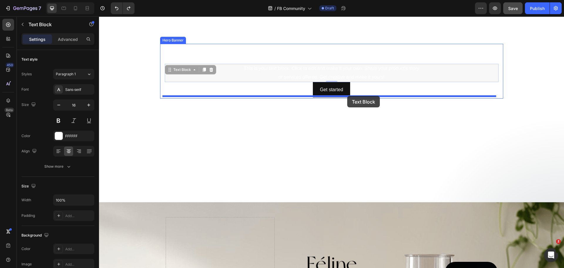
drag, startPoint x: 162, startPoint y: 79, endPoint x: 347, endPoint y: 96, distance: 185.6
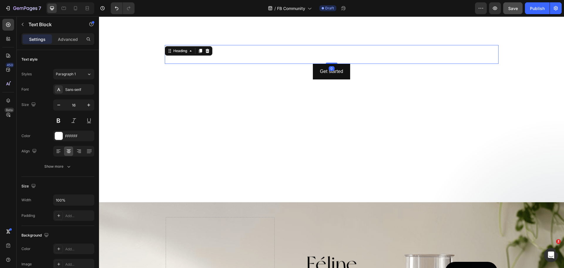
click at [345, 55] on h2 "Click here to edit heading" at bounding box center [332, 54] width 334 height 19
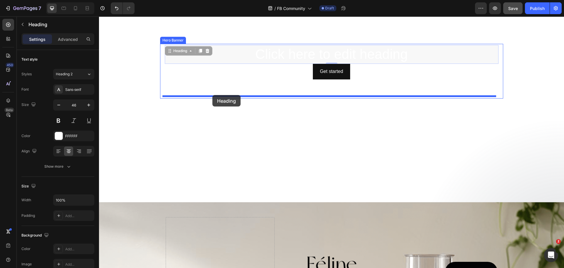
drag, startPoint x: 177, startPoint y: 51, endPoint x: 212, endPoint y: 95, distance: 56.5
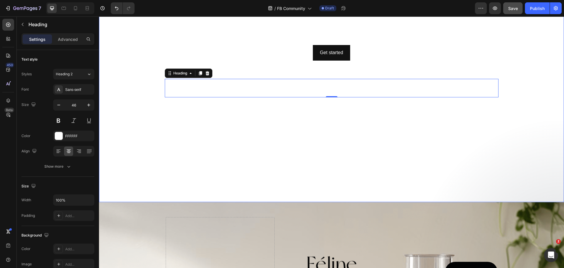
click at [375, 130] on video "Background Image" at bounding box center [331, 70] width 465 height 261
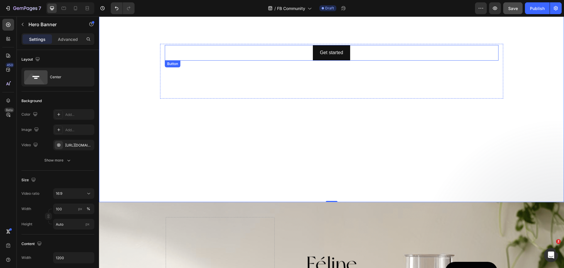
click at [293, 48] on div "Get started Button" at bounding box center [332, 53] width 334 height 16
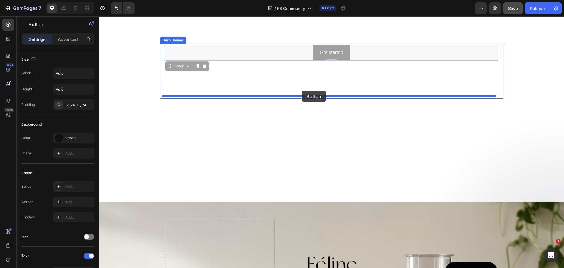
drag, startPoint x: 174, startPoint y: 47, endPoint x: 302, endPoint y: 91, distance: 135.5
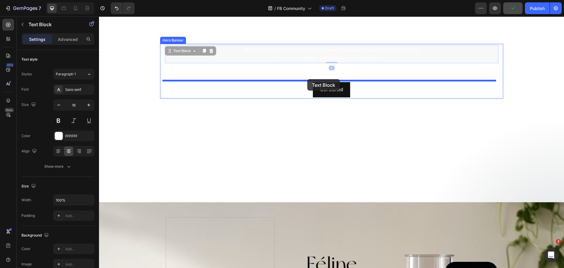
drag, startPoint x: 298, startPoint y: 48, endPoint x: 307, endPoint y: 79, distance: 32.1
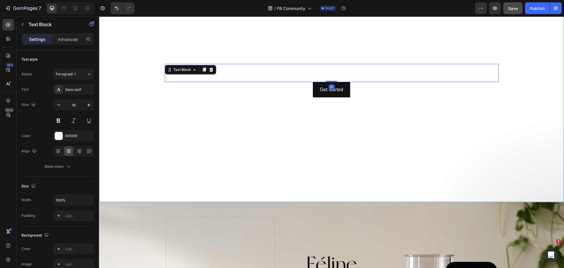
click at [549, 48] on video "Background Image" at bounding box center [331, 70] width 465 height 261
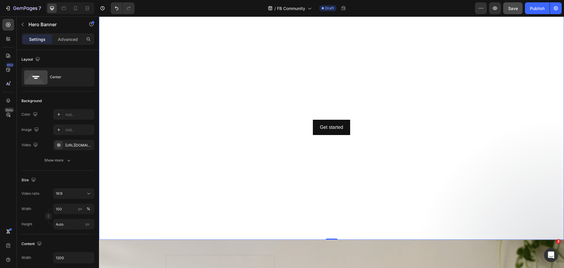
scroll to position [29, 0]
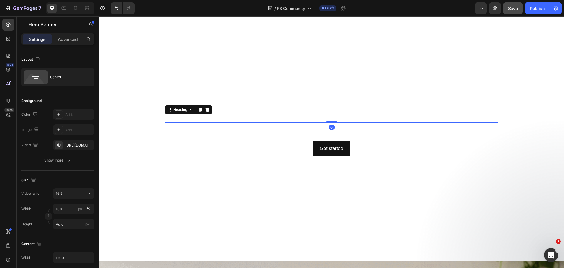
click at [340, 110] on h2 "Click here to edit heading" at bounding box center [332, 113] width 334 height 19
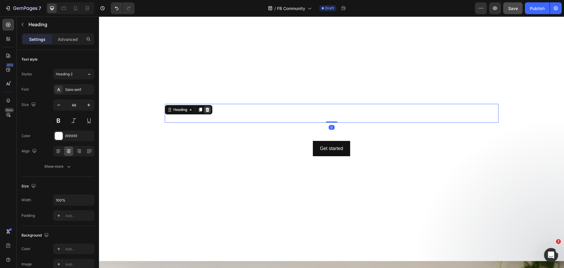
click at [206, 108] on icon at bounding box center [207, 110] width 4 height 4
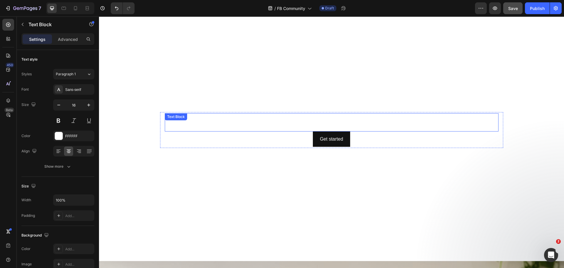
click at [374, 121] on div "This is your text block. Click to edit and make it your own. Share your product…" at bounding box center [332, 122] width 334 height 18
click at [209, 118] on icon at bounding box center [211, 119] width 4 height 4
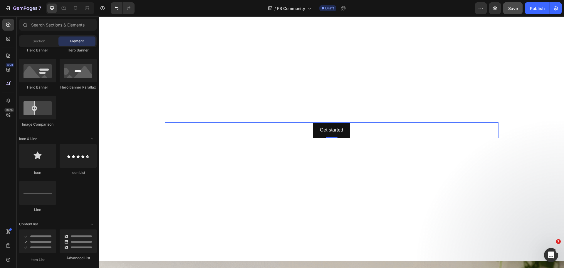
click at [351, 125] on div "Get started Button 0" at bounding box center [332, 130] width 334 height 16
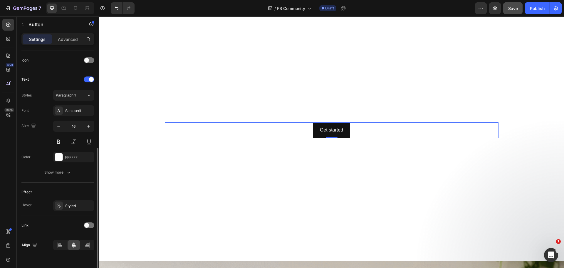
scroll to position [187, 0]
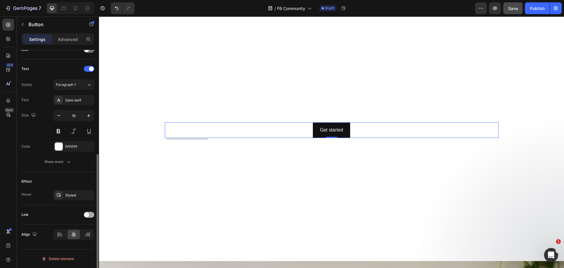
click at [85, 215] on span at bounding box center [86, 214] width 5 height 5
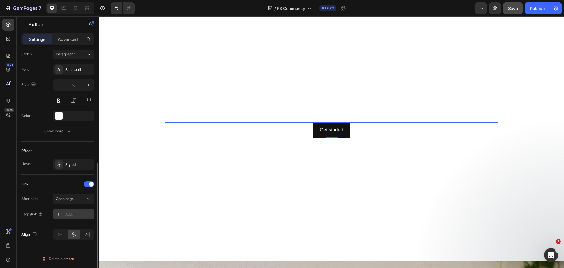
click at [70, 216] on div "Add..." at bounding box center [79, 214] width 28 height 5
click at [10, 171] on div "450 Beta" at bounding box center [8, 122] width 12 height 207
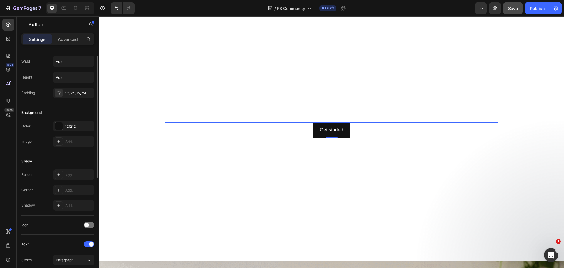
scroll to position [0, 0]
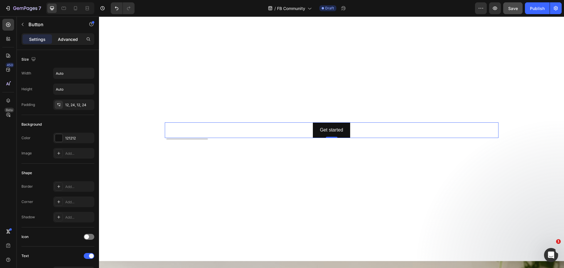
click at [70, 41] on p "Advanced" at bounding box center [68, 39] width 20 height 6
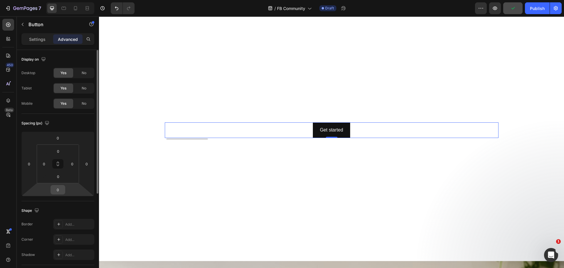
click at [60, 189] on input "0" at bounding box center [58, 189] width 12 height 9
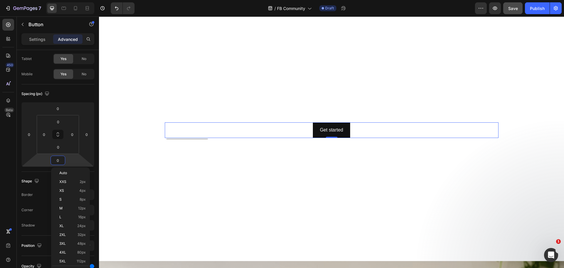
click at [16, 160] on div "450 Beta" at bounding box center [8, 141] width 17 height 251
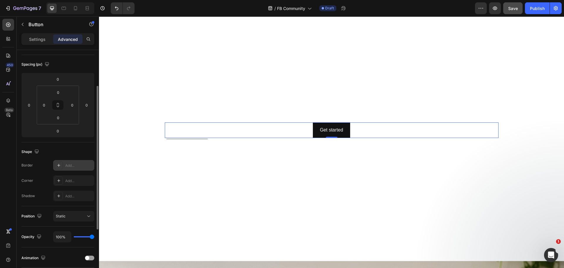
scroll to position [118, 0]
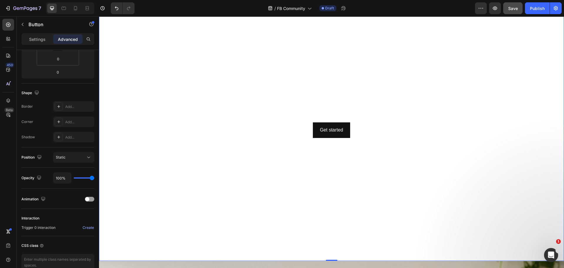
click at [440, 83] on video "Background Image" at bounding box center [331, 129] width 465 height 261
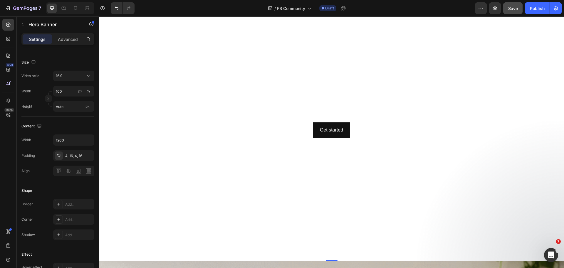
scroll to position [0, 0]
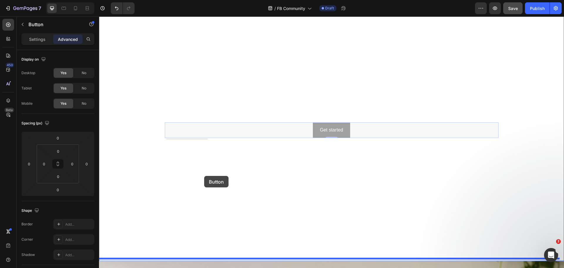
drag, startPoint x: 331, startPoint y: 126, endPoint x: 204, endPoint y: 176, distance: 135.9
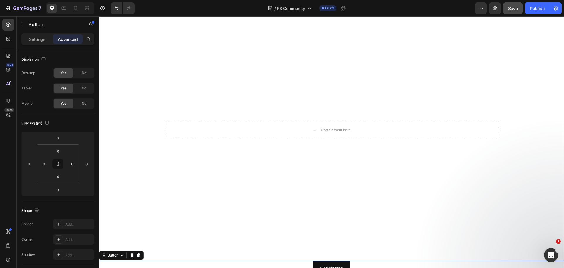
scroll to position [118, 0]
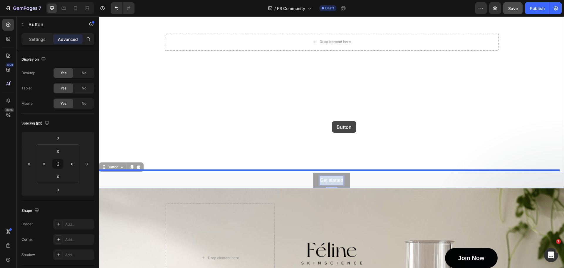
drag, startPoint x: 330, startPoint y: 178, endPoint x: 332, endPoint y: 121, distance: 56.7
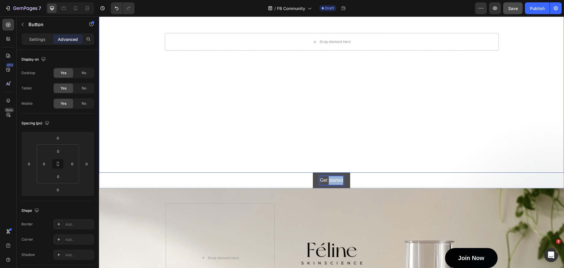
drag, startPoint x: 327, startPoint y: 180, endPoint x: 340, endPoint y: 25, distance: 154.8
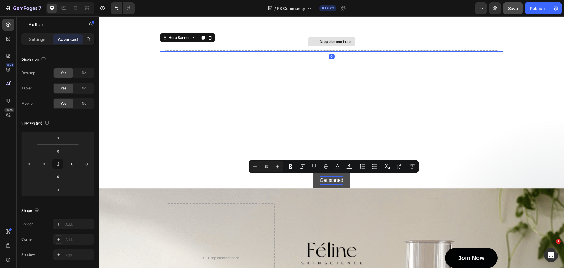
click at [486, 37] on div "Drop element here" at bounding box center [332, 42] width 334 height 18
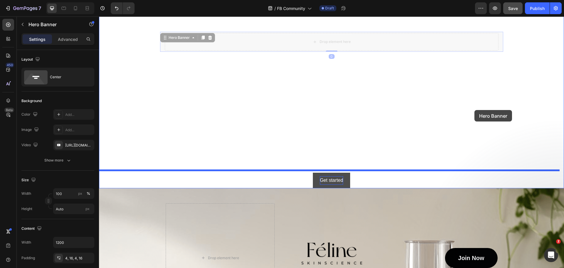
drag, startPoint x: 475, startPoint y: 37, endPoint x: 474, endPoint y: 110, distance: 72.9
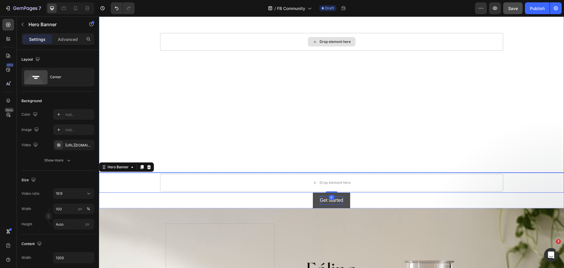
click at [189, 35] on div "Drop element here" at bounding box center [331, 42] width 343 height 18
click at [174, 34] on div "Drop element here" at bounding box center [331, 42] width 343 height 18
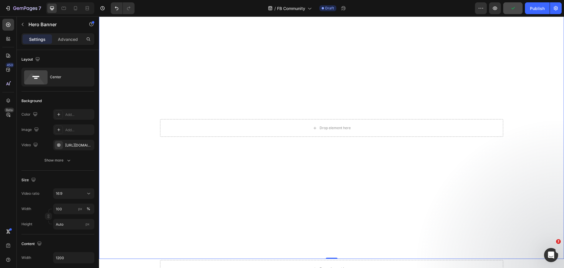
scroll to position [29, 0]
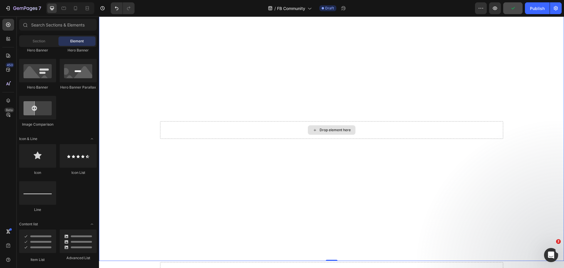
click at [332, 128] on div "Drop element here" at bounding box center [335, 130] width 31 height 5
click at [336, 128] on div "Drop element here" at bounding box center [335, 130] width 31 height 5
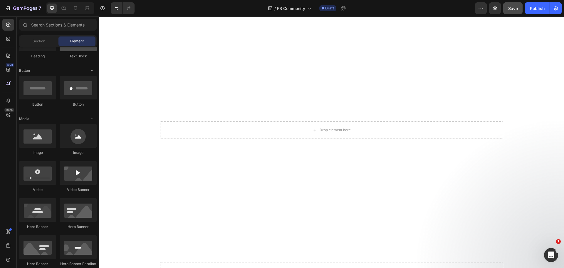
scroll to position [0, 0]
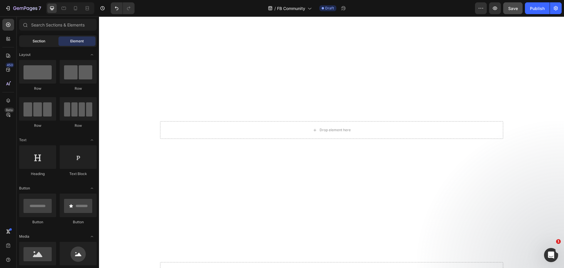
click at [43, 40] on span "Section" at bounding box center [39, 40] width 13 height 5
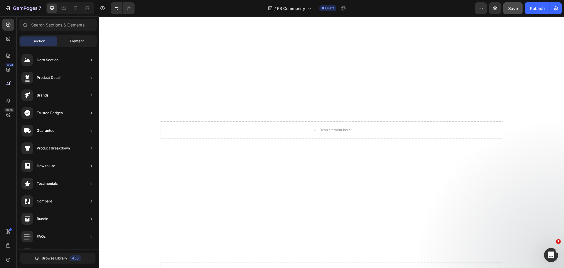
click at [65, 43] on div "Element" at bounding box center [76, 40] width 37 height 9
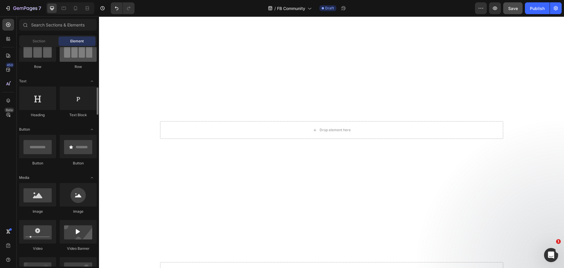
scroll to position [88, 0]
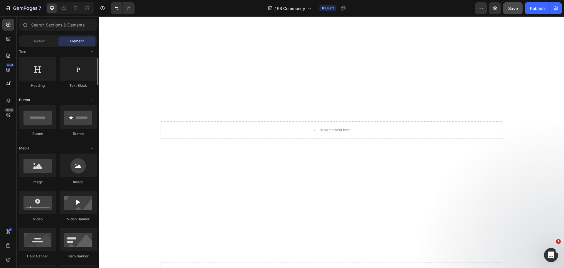
click at [94, 100] on icon "Toggle open" at bounding box center [92, 100] width 5 height 5
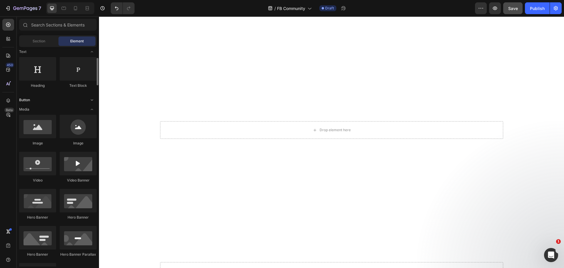
click at [94, 99] on icon "Toggle open" at bounding box center [92, 100] width 5 height 5
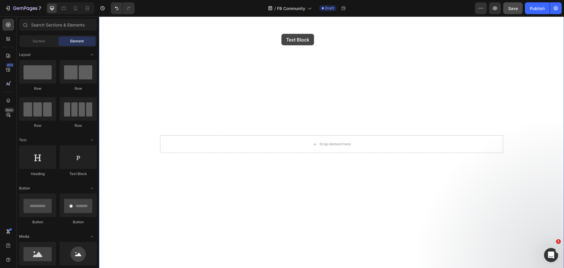
scroll to position [0, 0]
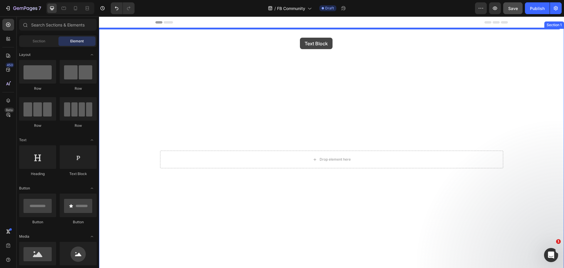
drag, startPoint x: 171, startPoint y: 174, endPoint x: 300, endPoint y: 38, distance: 187.9
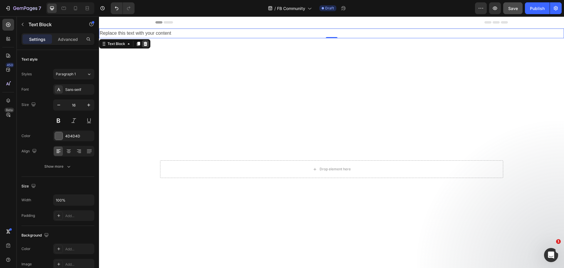
click at [147, 43] on icon at bounding box center [146, 44] width 4 height 4
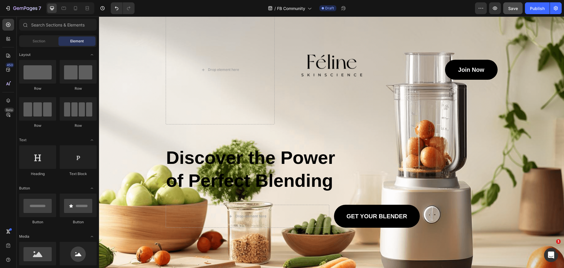
scroll to position [323, 0]
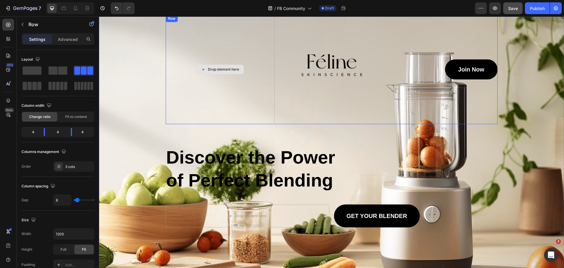
click at [170, 98] on div "Drop element here" at bounding box center [220, 69] width 109 height 109
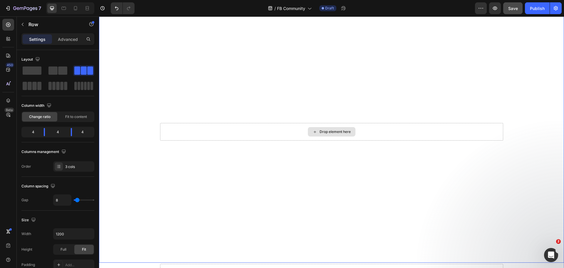
scroll to position [0, 0]
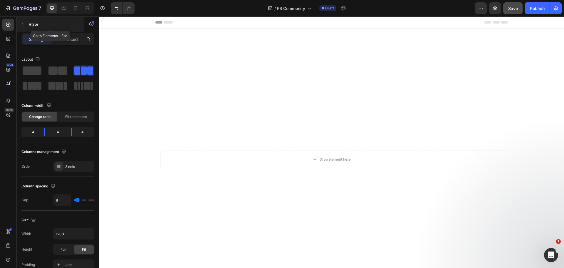
click at [24, 24] on icon "button" at bounding box center [22, 24] width 5 height 5
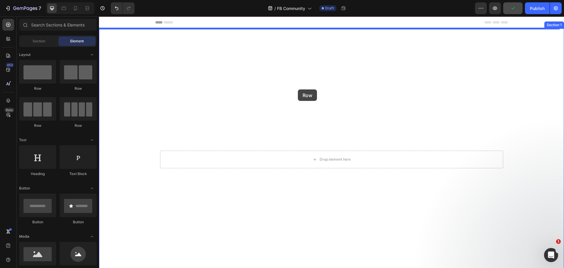
drag, startPoint x: 145, startPoint y: 92, endPoint x: 298, endPoint y: 89, distance: 153.4
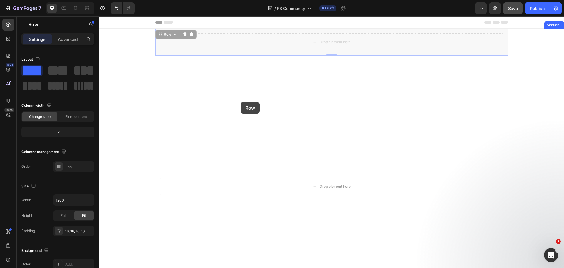
drag, startPoint x: 241, startPoint y: 38, endPoint x: 240, endPoint y: 105, distance: 67.0
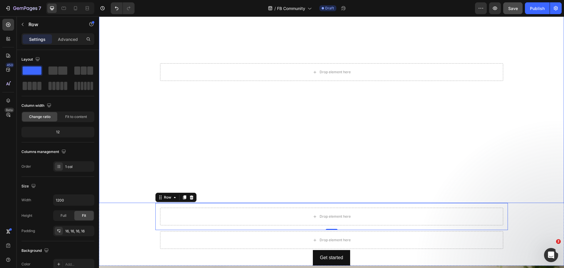
scroll to position [176, 0]
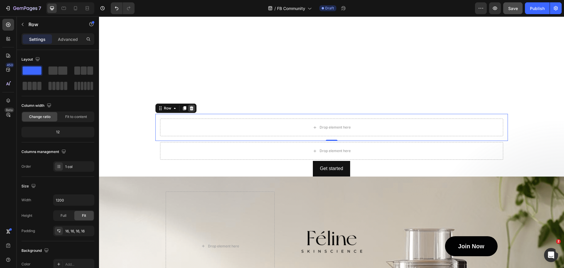
click at [190, 106] on icon at bounding box center [191, 108] width 4 height 4
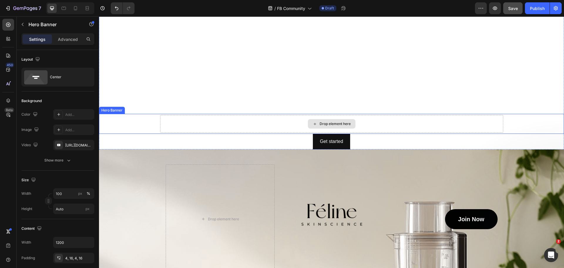
click at [278, 116] on div "Drop element here" at bounding box center [331, 124] width 343 height 18
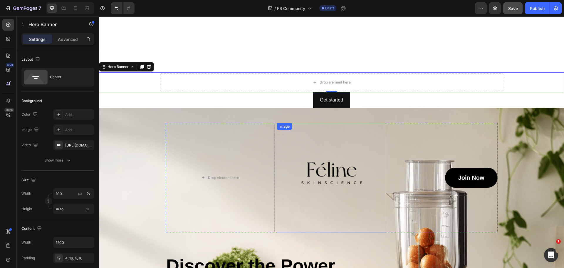
scroll to position [235, 0]
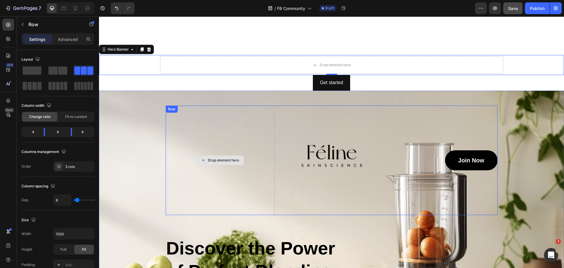
click at [229, 120] on div "Drop element here" at bounding box center [220, 159] width 109 height 109
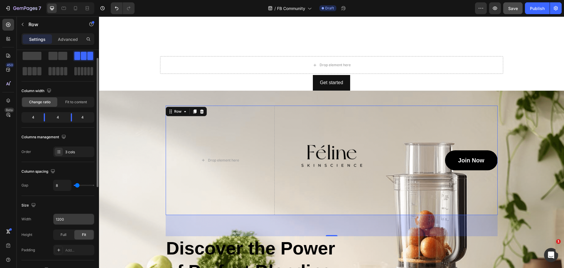
scroll to position [0, 0]
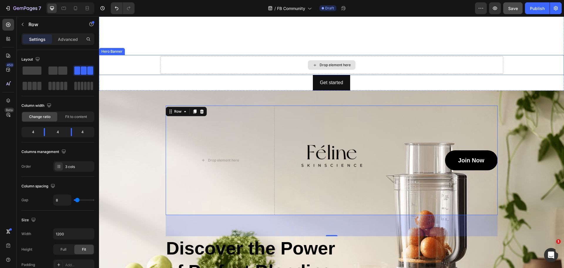
click at [496, 64] on div "Drop element here" at bounding box center [331, 65] width 343 height 18
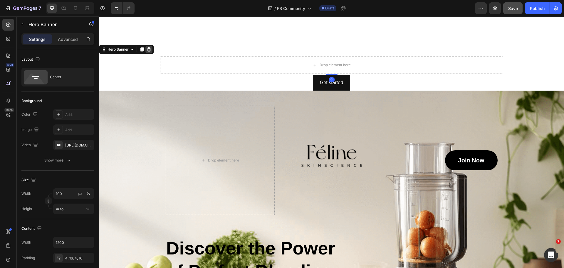
click at [152, 47] on div at bounding box center [148, 49] width 7 height 7
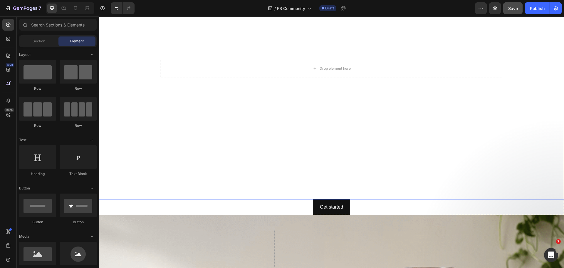
scroll to position [88, 0]
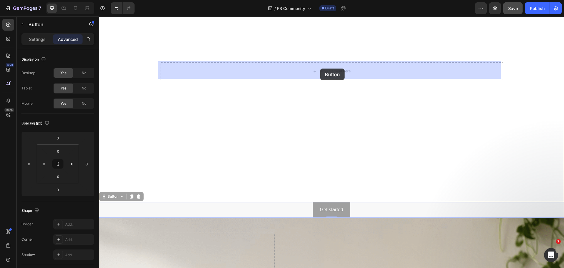
drag, startPoint x: 324, startPoint y: 207, endPoint x: 320, endPoint y: 68, distance: 138.1
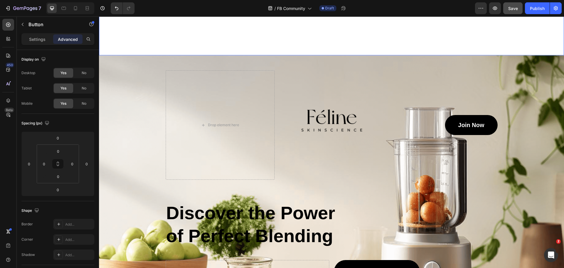
scroll to position [235, 0]
click at [454, 79] on div "Join Now Button" at bounding box center [442, 124] width 109 height 109
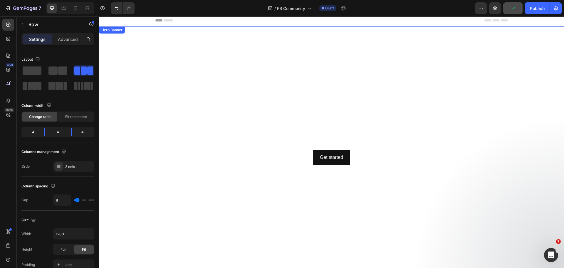
scroll to position [0, 0]
click at [350, 155] on div "Get started Button" at bounding box center [331, 160] width 343 height 16
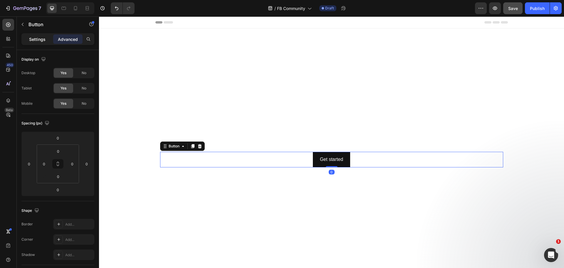
click at [28, 42] on div "Settings" at bounding box center [37, 38] width 29 height 9
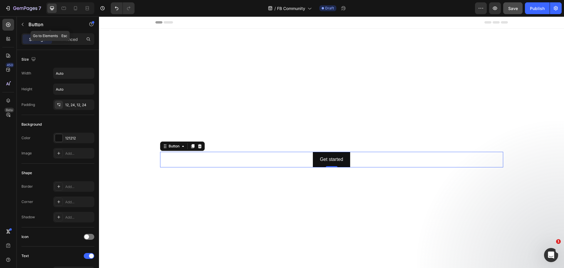
click at [24, 24] on icon "button" at bounding box center [22, 24] width 5 height 5
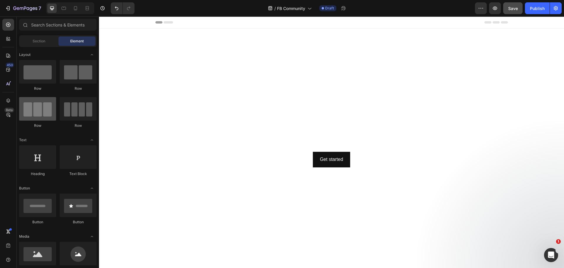
click at [47, 110] on div at bounding box center [37, 109] width 37 height 24
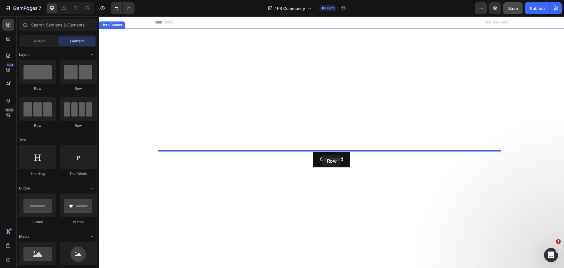
drag, startPoint x: 142, startPoint y: 127, endPoint x: 322, endPoint y: 155, distance: 182.6
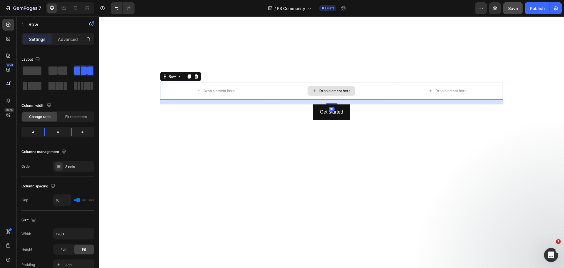
scroll to position [59, 0]
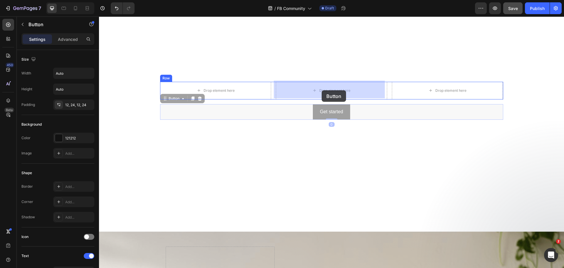
drag, startPoint x: 329, startPoint y: 112, endPoint x: 322, endPoint y: 90, distance: 23.1
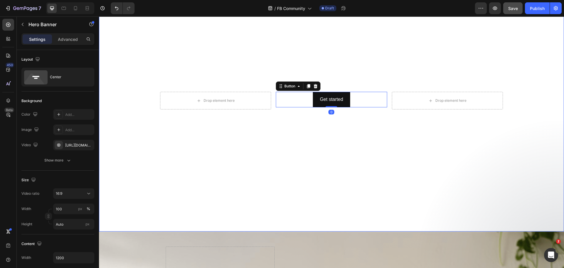
click at [360, 147] on video "Background Image" at bounding box center [331, 100] width 465 height 261
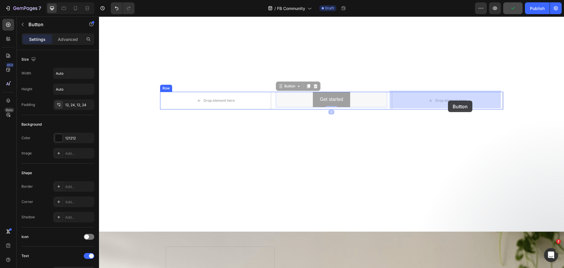
drag, startPoint x: 326, startPoint y: 96, endPoint x: 448, endPoint y: 100, distance: 121.7
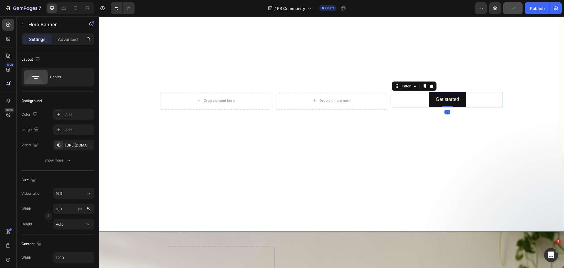
click at [484, 137] on video "Background Image" at bounding box center [331, 100] width 465 height 261
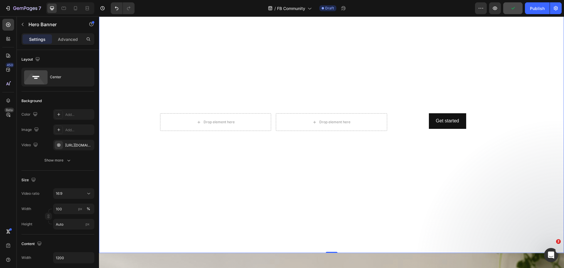
scroll to position [29, 0]
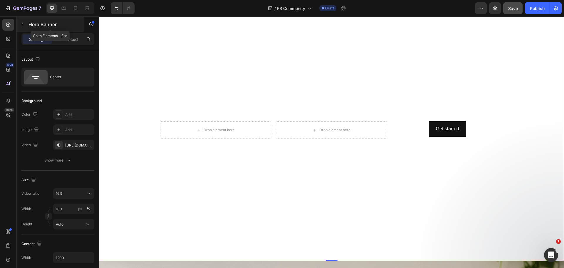
click at [22, 24] on icon "button" at bounding box center [23, 24] width 2 height 3
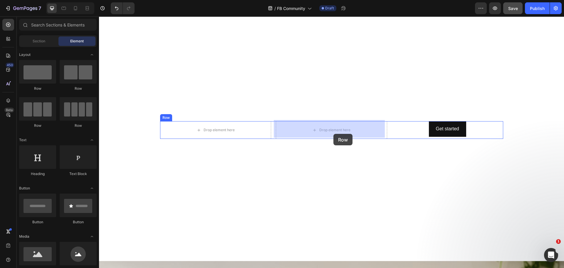
drag, startPoint x: 137, startPoint y: 91, endPoint x: 333, endPoint y: 134, distance: 201.5
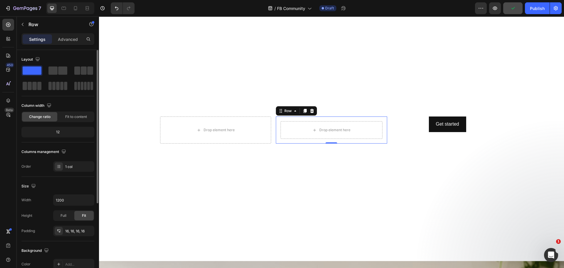
click at [75, 129] on div "12" at bounding box center [58, 132] width 71 height 8
click at [56, 131] on div "12" at bounding box center [58, 132] width 71 height 8
click at [67, 120] on div "Fit to content" at bounding box center [75, 116] width 35 height 9
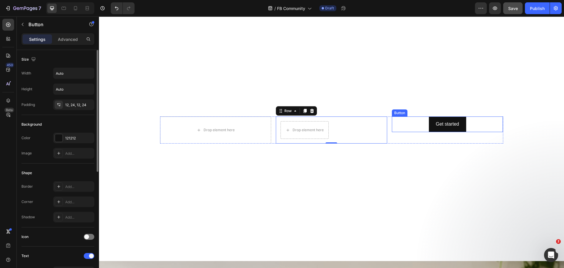
click at [406, 123] on div "Get started Button" at bounding box center [447, 124] width 111 height 16
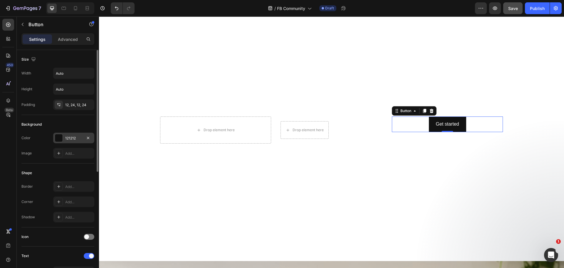
click at [60, 139] on div at bounding box center [59, 138] width 8 height 8
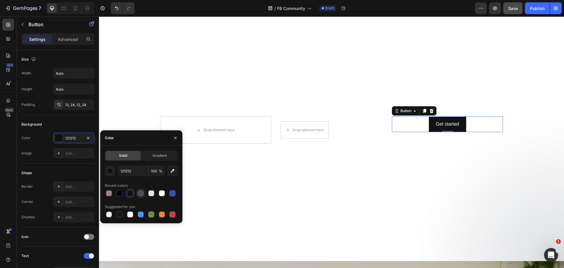
click at [141, 195] on div at bounding box center [141, 193] width 6 height 6
type input "4F4F4F"
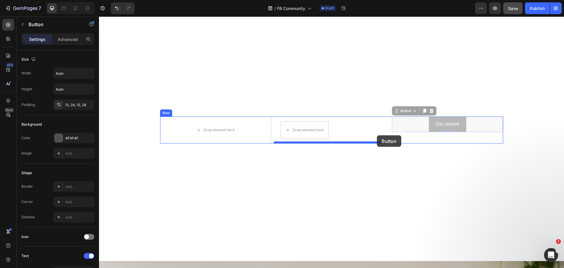
drag, startPoint x: 409, startPoint y: 118, endPoint x: 377, endPoint y: 135, distance: 36.2
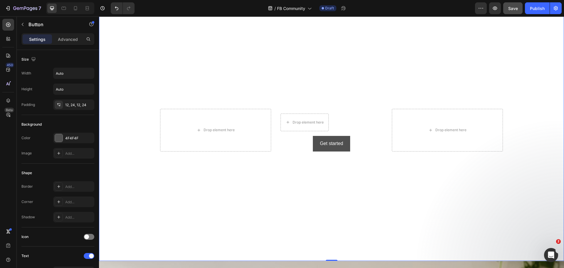
click at [395, 173] on video "Background Image" at bounding box center [331, 129] width 465 height 261
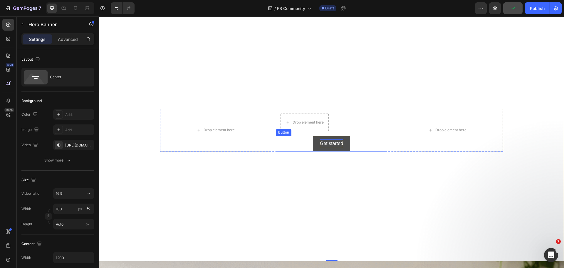
click at [327, 140] on div "Get started" at bounding box center [331, 143] width 23 height 9
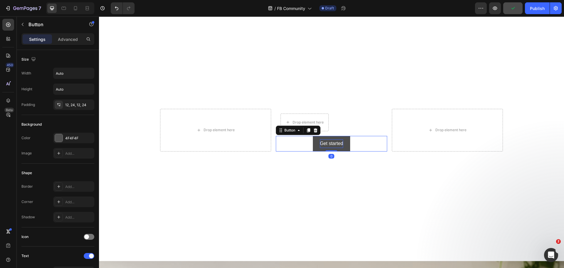
click at [327, 140] on div "Get started" at bounding box center [331, 143] width 23 height 9
click at [327, 140] on p "Get started" at bounding box center [331, 143] width 23 height 9
click at [320, 136] on button "Join" at bounding box center [331, 144] width 23 height 16
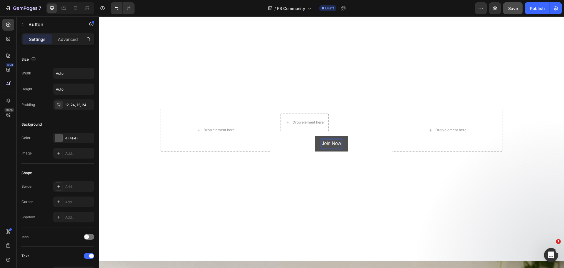
click at [252, 79] on video "Background Image" at bounding box center [331, 129] width 465 height 261
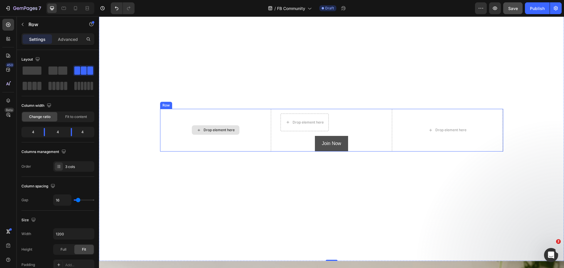
click at [242, 114] on div "Drop element here" at bounding box center [215, 130] width 111 height 43
click at [194, 102] on icon at bounding box center [196, 103] width 5 height 5
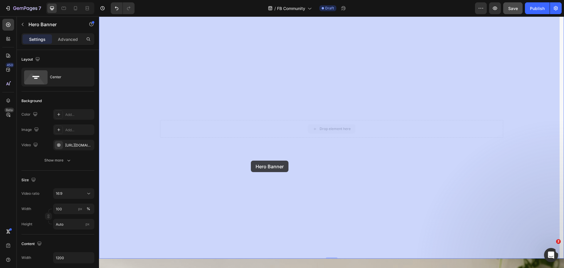
drag, startPoint x: 246, startPoint y: 128, endPoint x: 251, endPoint y: 160, distance: 33.0
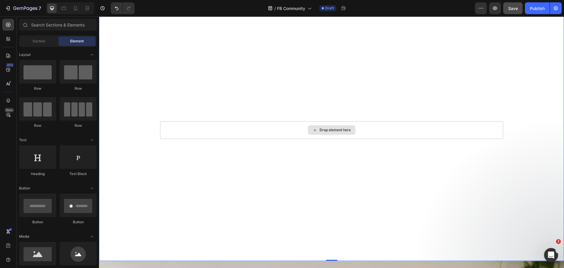
click at [320, 128] on div "Drop element here" at bounding box center [335, 130] width 31 height 5
click at [115, 10] on icon "Undo/Redo" at bounding box center [117, 8] width 6 height 6
click at [459, 58] on video "Background Image" at bounding box center [331, 129] width 465 height 261
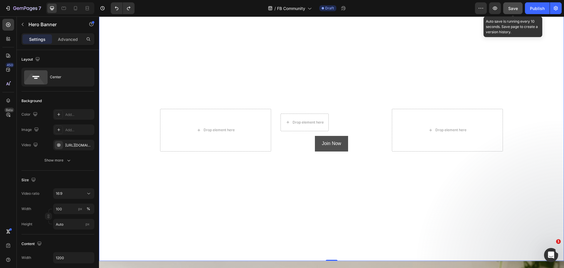
click at [511, 10] on span "Save" at bounding box center [513, 8] width 10 height 5
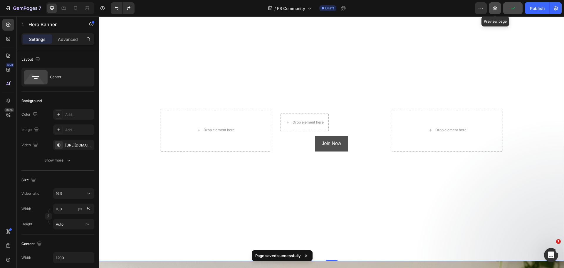
click at [491, 11] on button "button" at bounding box center [495, 8] width 12 height 12
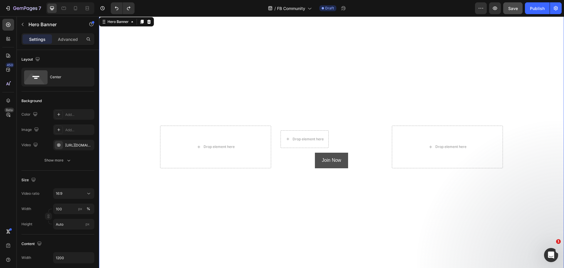
scroll to position [0, 0]
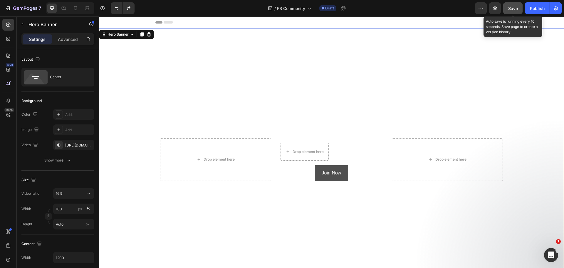
click at [518, 9] on span "Save" at bounding box center [513, 8] width 10 height 5
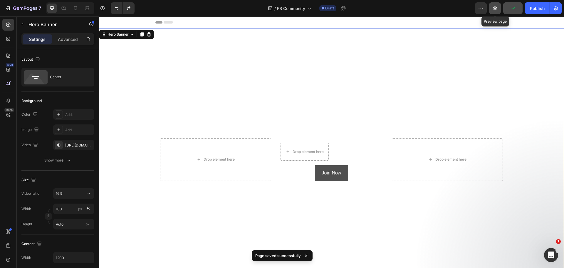
click at [491, 10] on button "button" at bounding box center [495, 8] width 12 height 12
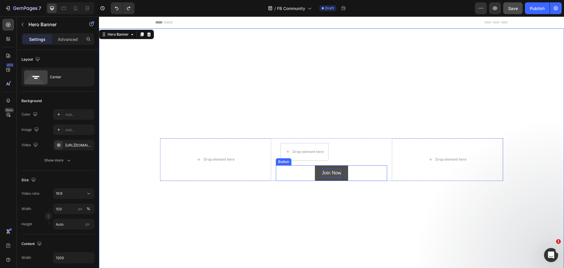
click at [328, 170] on p "Join Now" at bounding box center [331, 173] width 19 height 9
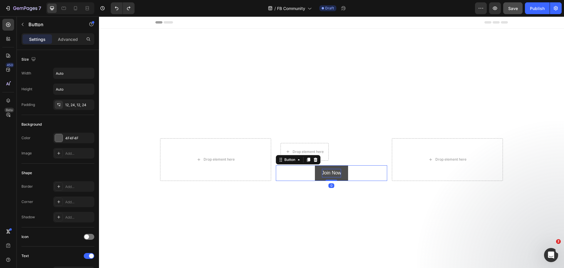
click at [328, 170] on p "Join Now" at bounding box center [331, 173] width 19 height 9
click at [314, 165] on button "Join Now" at bounding box center [331, 173] width 35 height 16
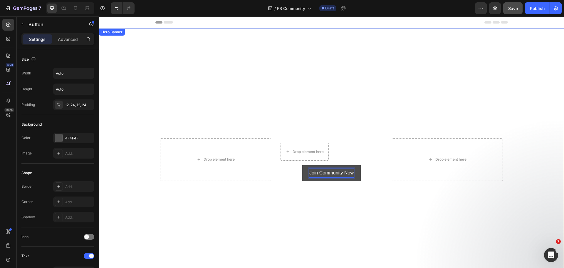
click at [444, 68] on video "Background Image" at bounding box center [331, 158] width 465 height 261
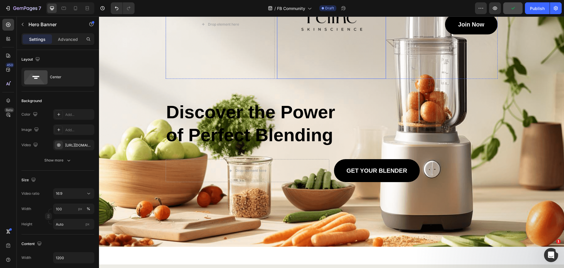
scroll to position [353, 0]
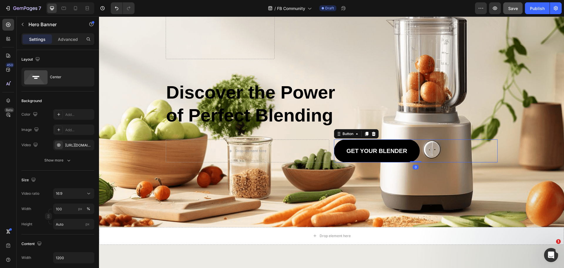
click at [460, 147] on div "GET YOUR BLENDER Button 0" at bounding box center [416, 150] width 164 height 23
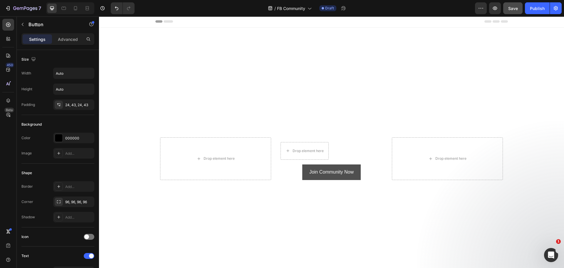
scroll to position [0, 0]
click at [383, 171] on div "Join Community Now Button 0" at bounding box center [331, 173] width 111 height 16
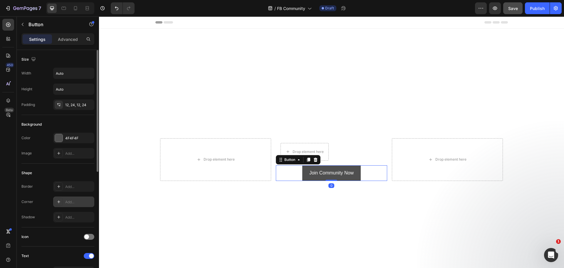
click at [70, 204] on div "Add..." at bounding box center [73, 201] width 41 height 11
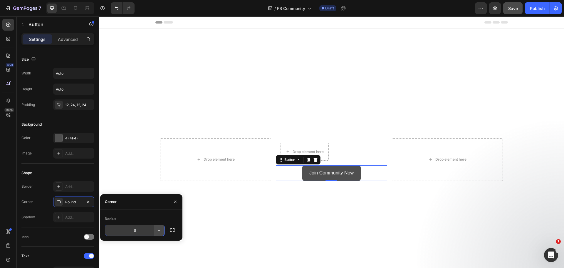
click at [157, 231] on icon "button" at bounding box center [159, 230] width 6 height 6
click at [171, 229] on icon "button" at bounding box center [173, 230] width 6 height 6
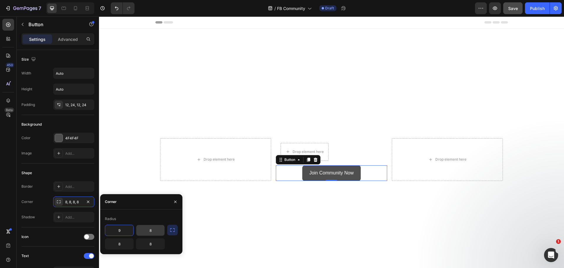
type input "9"
click at [156, 230] on input "8" at bounding box center [150, 230] width 28 height 11
type input "9"
click at [121, 245] on input "8" at bounding box center [119, 243] width 28 height 11
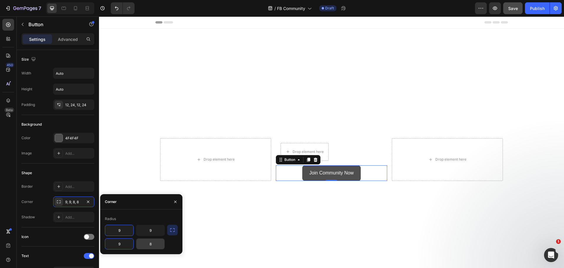
type input "9"
click at [152, 241] on input "8" at bounding box center [150, 243] width 28 height 11
type input "9"
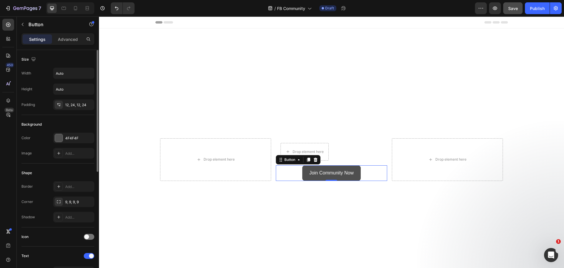
click at [67, 171] on div "Shape" at bounding box center [57, 172] width 73 height 9
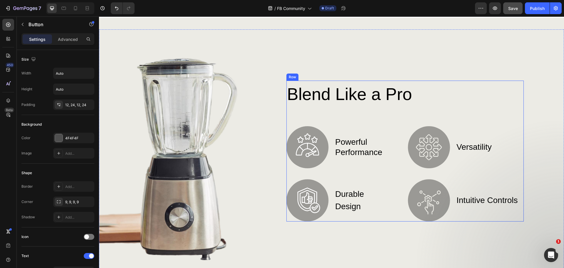
scroll to position [558, 0]
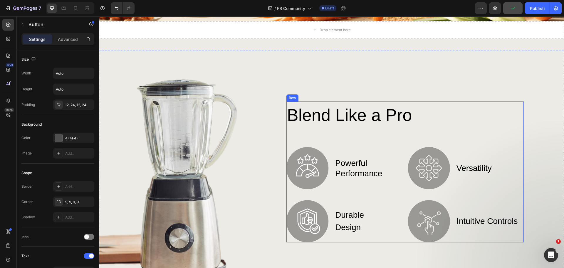
click at [296, 131] on div "Blend Like a Pro Heading Image powerful performance Text Block Row Image durabl…" at bounding box center [404, 171] width 237 height 141
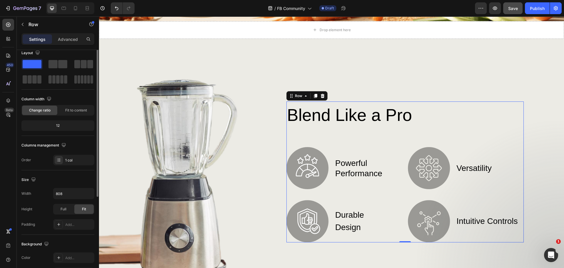
scroll to position [0, 0]
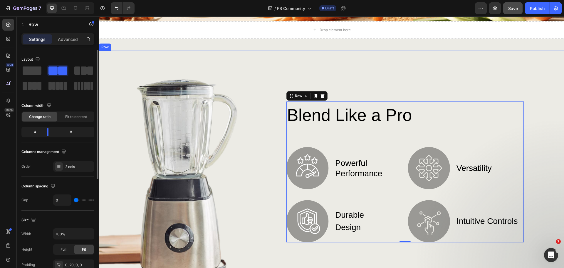
click at [271, 76] on div "Blend Like a Pro Heading Image powerful performance Text Block Row Image durabl…" at bounding box center [405, 172] width 306 height 243
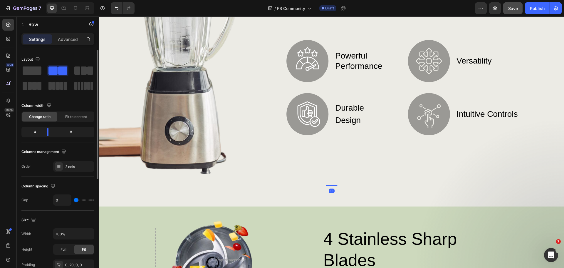
scroll to position [676, 0]
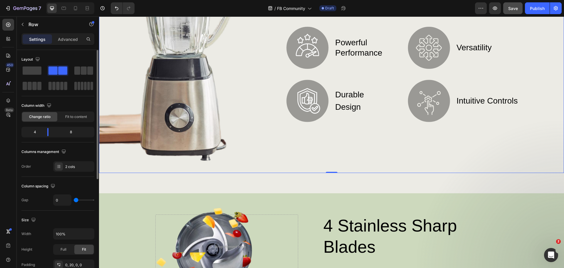
click at [272, 143] on div "Blend Like a Pro Heading Image powerful performance Text Block Row Image durabl…" at bounding box center [405, 51] width 306 height 243
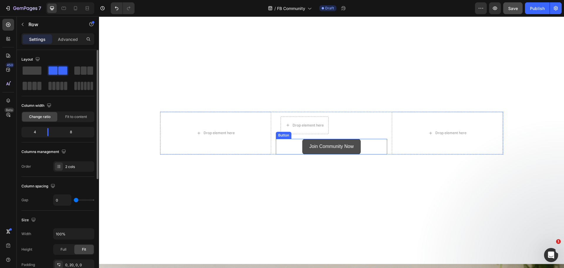
scroll to position [0, 0]
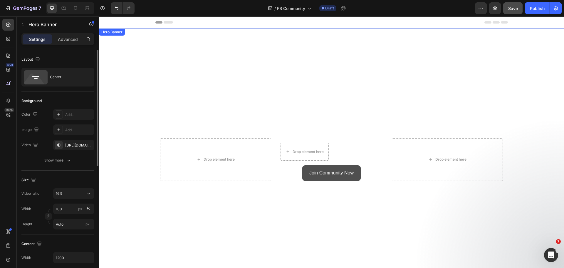
click at [258, 55] on video "Background Image" at bounding box center [331, 158] width 465 height 261
click at [124, 34] on div "Hero Banner" at bounding box center [118, 34] width 24 height 5
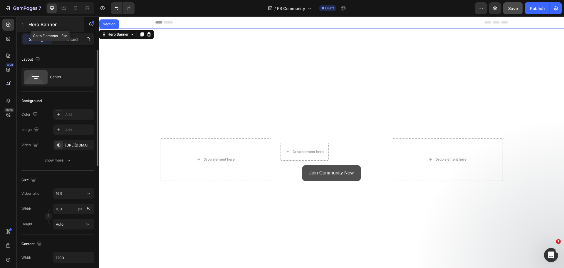
click at [23, 25] on icon "button" at bounding box center [22, 24] width 5 height 5
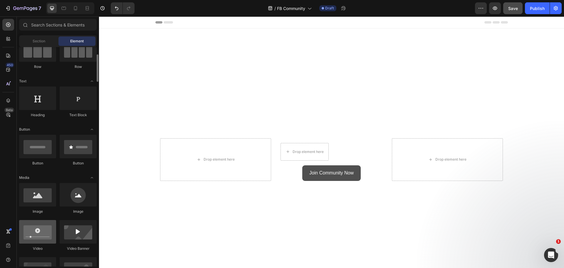
scroll to position [176, 0]
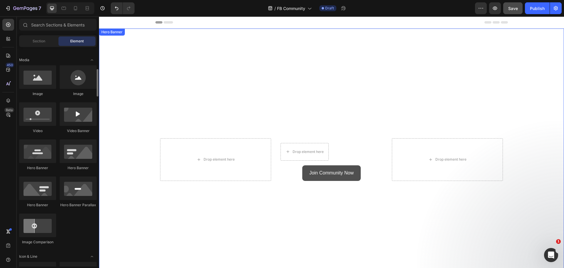
click at [154, 97] on video "Background Image" at bounding box center [331, 158] width 465 height 261
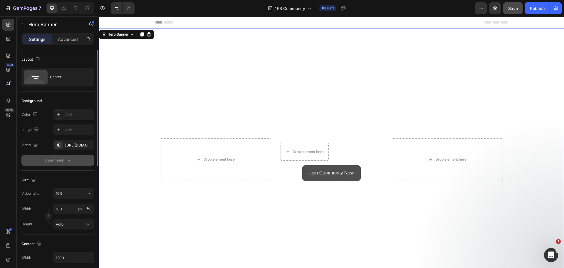
click at [68, 158] on icon "button" at bounding box center [69, 160] width 6 height 6
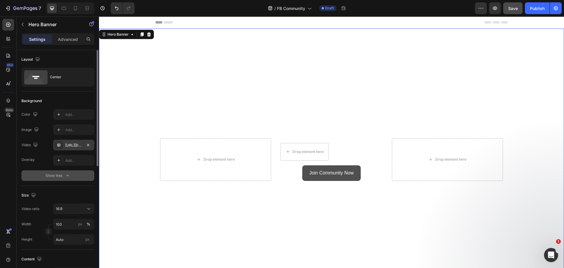
click at [60, 145] on icon at bounding box center [58, 144] width 3 height 3
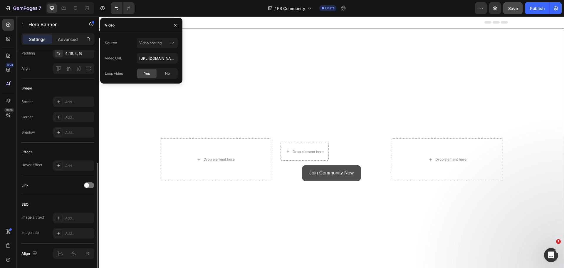
scroll to position [254, 0]
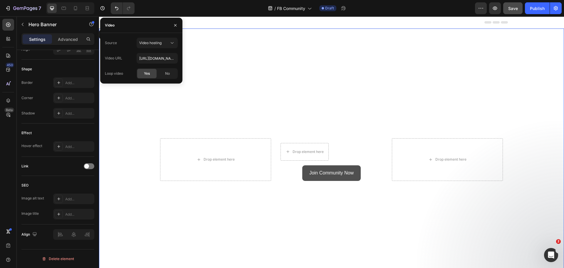
click at [267, 84] on video "Background Image" at bounding box center [331, 158] width 465 height 261
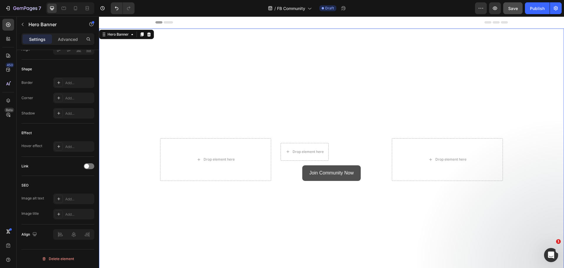
click at [267, 84] on video "Background Image" at bounding box center [331, 158] width 465 height 261
click at [333, 106] on video "Background Image" at bounding box center [331, 158] width 465 height 261
click at [333, 107] on video "Background Image" at bounding box center [331, 158] width 465 height 261
click at [334, 107] on video "Background Image" at bounding box center [331, 158] width 465 height 261
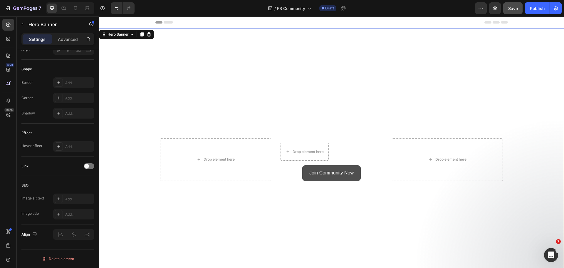
click at [334, 107] on video "Background Image" at bounding box center [331, 158] width 465 height 261
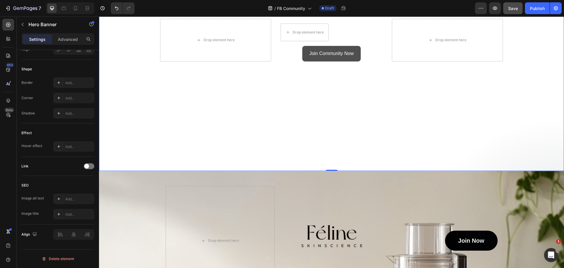
scroll to position [235, 0]
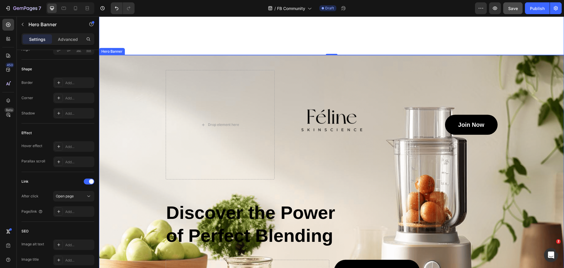
click at [126, 64] on div "Background Image" at bounding box center [331, 201] width 465 height 292
click at [149, 47] on icon at bounding box center [149, 49] width 4 height 4
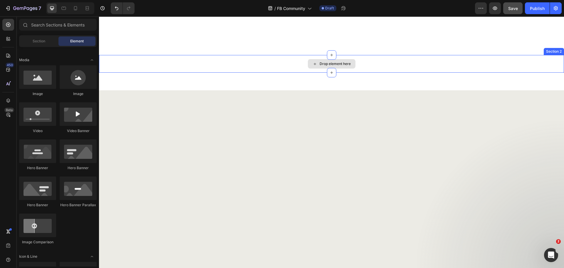
click at [145, 61] on div "Drop element here" at bounding box center [331, 64] width 465 height 18
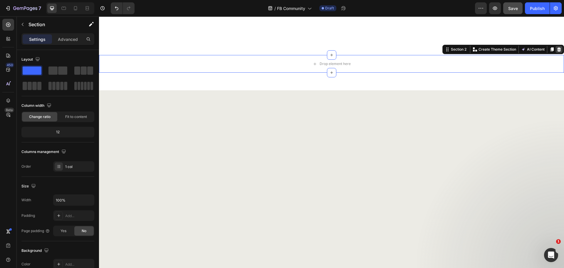
click at [557, 47] on icon at bounding box center [559, 49] width 4 height 4
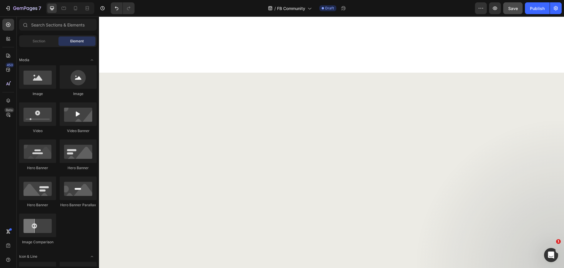
click at [303, 62] on div at bounding box center [331, 64] width 465 height 18
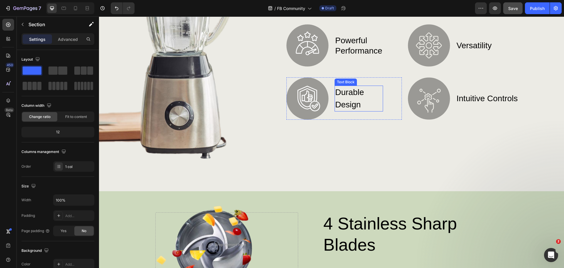
scroll to position [183, 0]
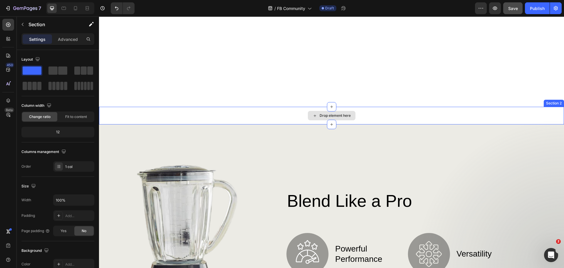
click at [253, 112] on div "Drop element here" at bounding box center [331, 116] width 465 height 18
click at [513, 112] on div "Drop element here" at bounding box center [331, 116] width 465 height 18
click at [330, 104] on icon at bounding box center [331, 106] width 5 height 5
click at [137, 108] on div "Drop element here" at bounding box center [331, 116] width 465 height 18
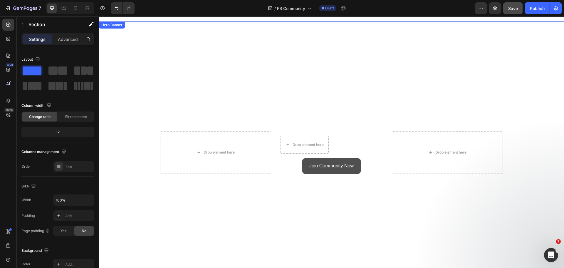
scroll to position [0, 0]
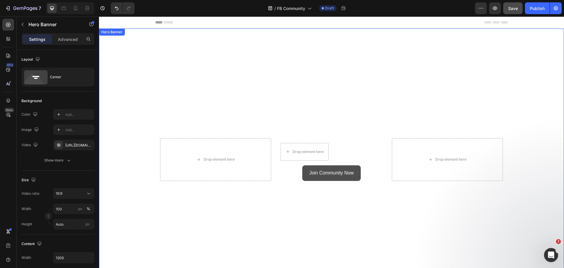
click at [341, 33] on video "Background Image" at bounding box center [331, 158] width 465 height 261
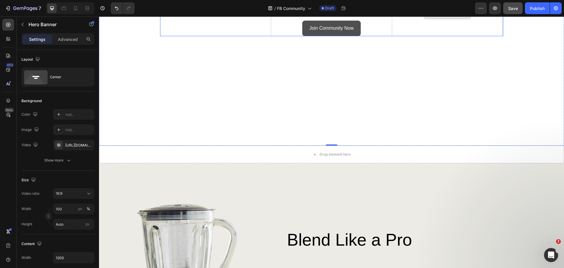
scroll to position [147, 0]
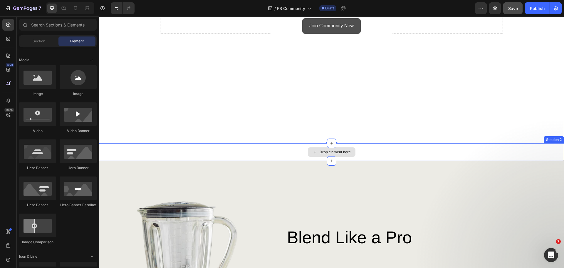
click at [331, 147] on div "Drop element here" at bounding box center [332, 151] width 48 height 9
click at [330, 138] on div at bounding box center [331, 142] width 9 height 9
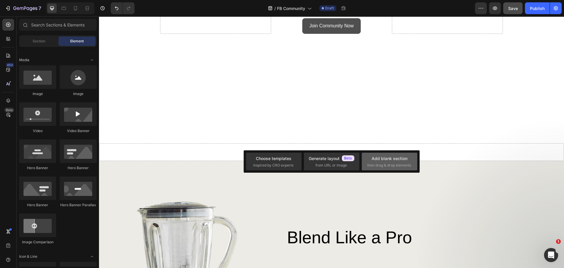
click at [384, 157] on div "Add blank section" at bounding box center [390, 158] width 36 height 6
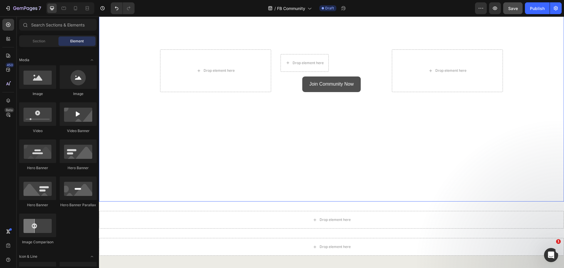
scroll to position [88, 0]
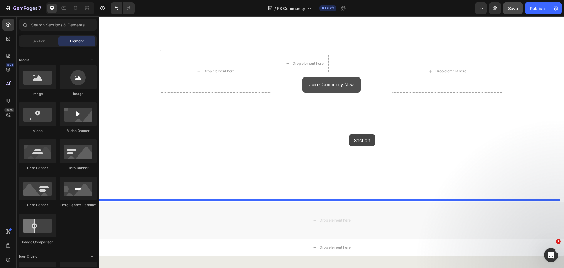
drag, startPoint x: 350, startPoint y: 217, endPoint x: 349, endPoint y: 134, distance: 82.6
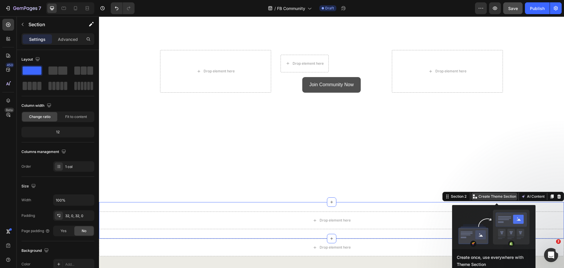
click at [479, 194] on p "Create Theme Section" at bounding box center [498, 196] width 38 height 5
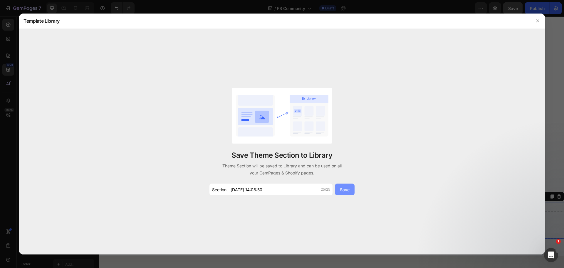
click at [345, 185] on button "Save" at bounding box center [345, 189] width 20 height 12
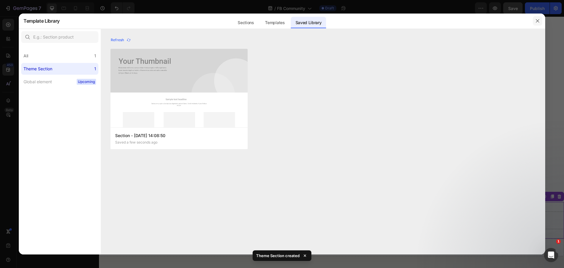
click at [536, 20] on icon "button" at bounding box center [537, 21] width 5 height 5
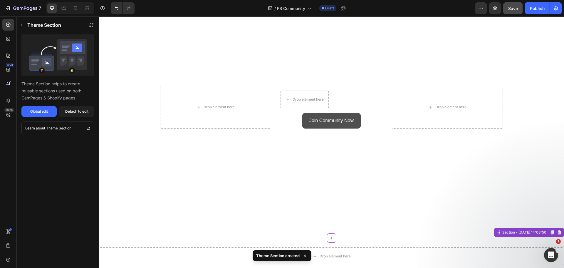
scroll to position [29, 0]
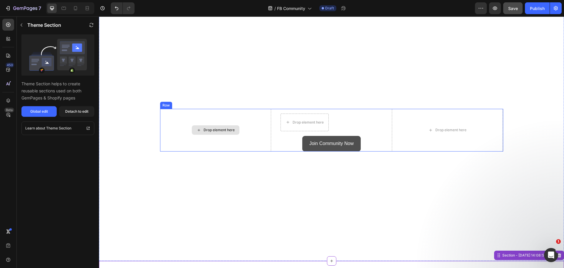
click at [245, 117] on div "Drop element here" at bounding box center [215, 130] width 111 height 43
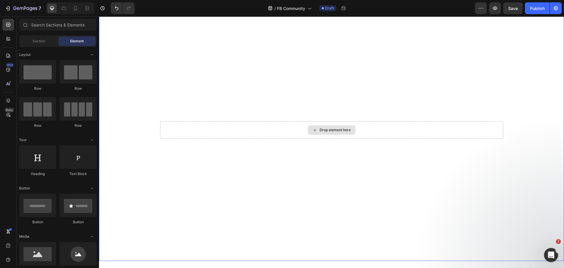
click at [266, 127] on div "Drop element here" at bounding box center [331, 130] width 343 height 18
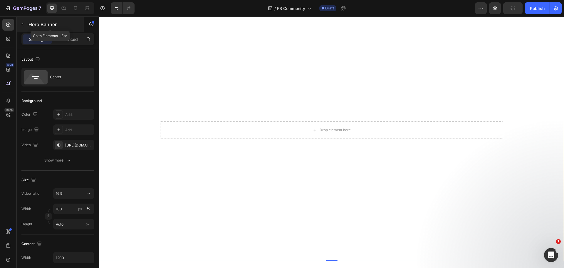
click at [24, 25] on icon "button" at bounding box center [22, 24] width 5 height 5
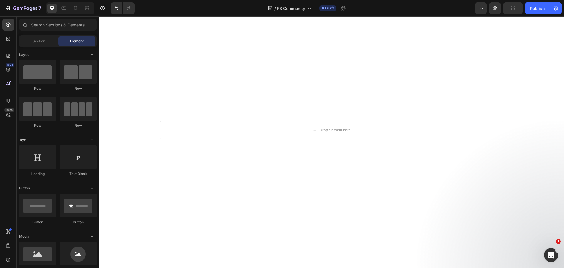
scroll to position [29, 0]
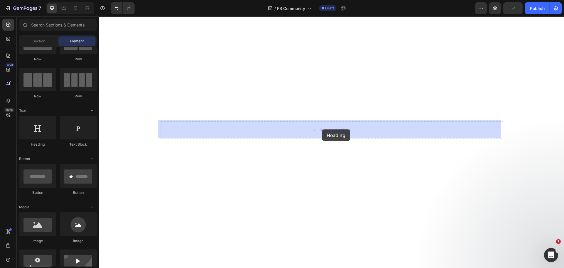
drag, startPoint x: 142, startPoint y: 150, endPoint x: 322, endPoint y: 129, distance: 181.5
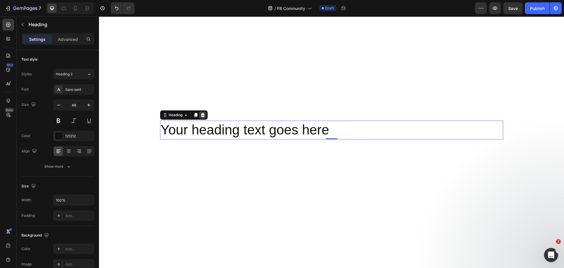
click at [201, 114] on icon at bounding box center [202, 115] width 5 height 5
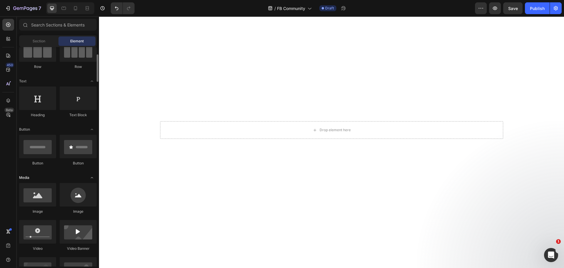
scroll to position [88, 0]
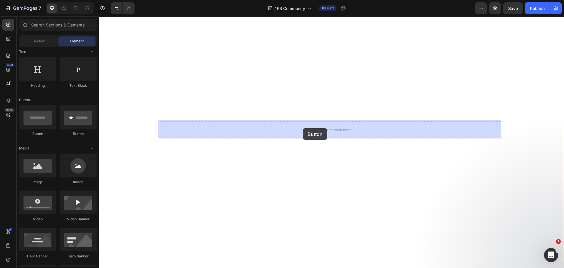
drag, startPoint x: 176, startPoint y: 138, endPoint x: 164, endPoint y: 133, distance: 13.2
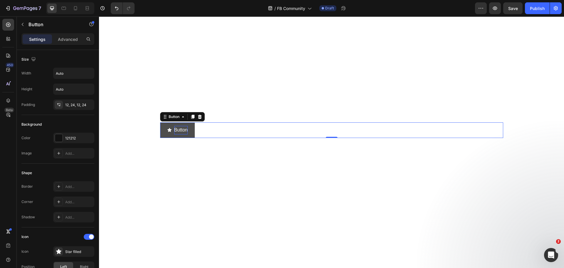
click at [174, 127] on p "Button" at bounding box center [181, 130] width 14 height 9
click at [229, 127] on div "Button Button 0" at bounding box center [331, 130] width 343 height 16
click at [201, 115] on div at bounding box center [199, 116] width 7 height 7
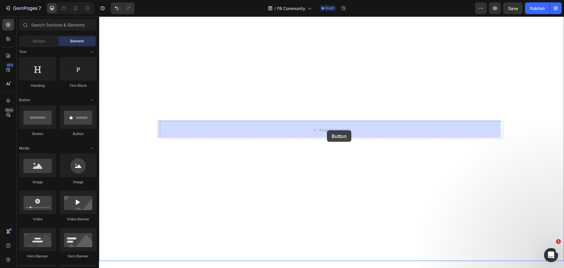
drag, startPoint x: 142, startPoint y: 137, endPoint x: 327, endPoint y: 130, distance: 184.9
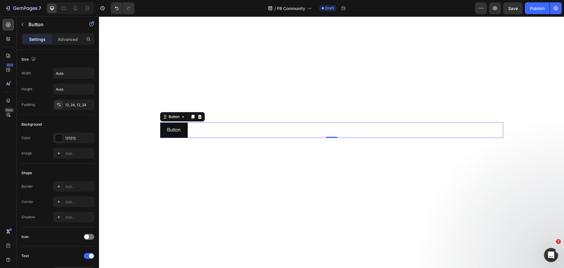
click at [297, 132] on div "Button Button 0" at bounding box center [331, 130] width 343 height 16
click at [119, 7] on icon "Undo/Redo" at bounding box center [117, 8] width 6 height 6
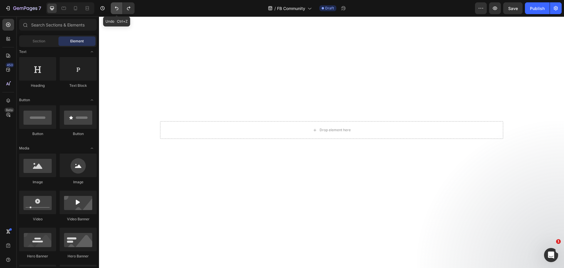
click at [119, 7] on icon "Undo/Redo" at bounding box center [117, 8] width 6 height 6
click at [324, 129] on div "Drop element here" at bounding box center [335, 130] width 31 height 5
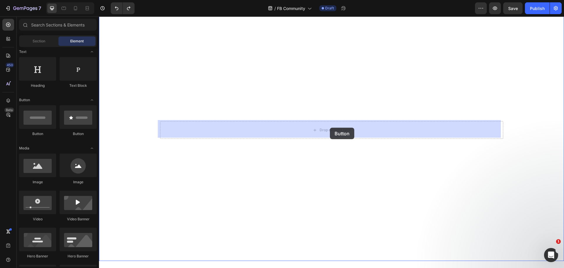
drag, startPoint x: 149, startPoint y: 141, endPoint x: 329, endPoint y: 128, distance: 180.9
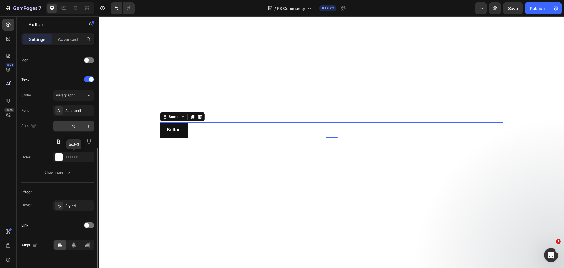
scroll to position [187, 0]
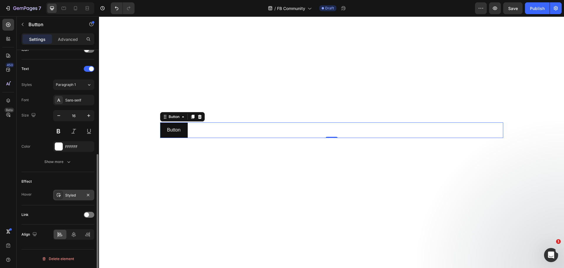
click at [61, 198] on div at bounding box center [59, 195] width 8 height 8
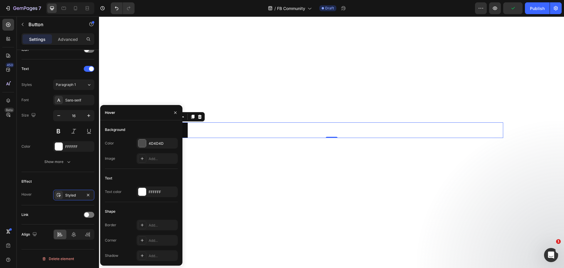
click at [12, 149] on div "450 Beta" at bounding box center [8, 122] width 12 height 207
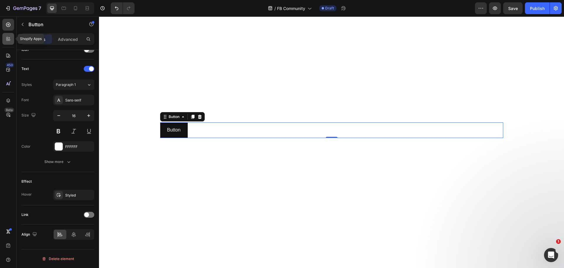
click at [9, 40] on icon at bounding box center [10, 40] width 2 height 2
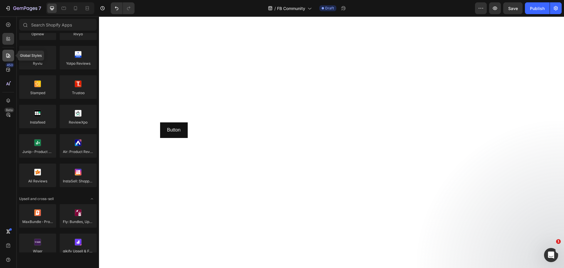
click at [5, 53] on div at bounding box center [8, 56] width 12 height 12
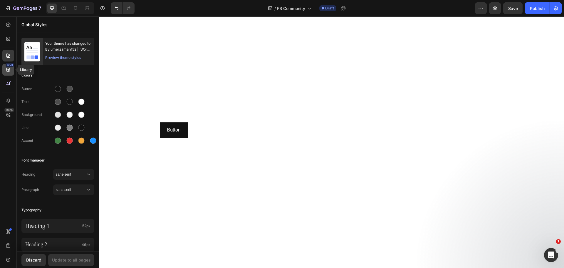
click at [7, 67] on icon at bounding box center [8, 70] width 6 height 6
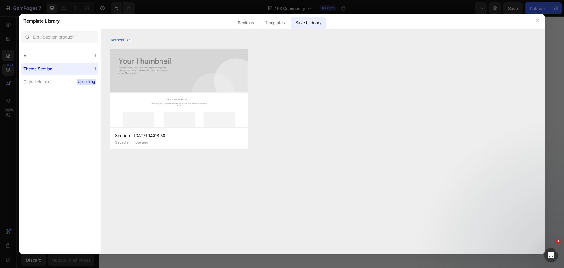
click at [10, 27] on div at bounding box center [282, 134] width 564 height 268
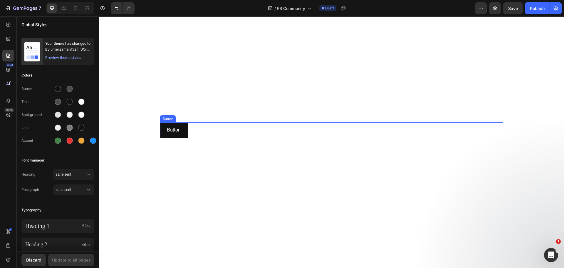
click at [193, 123] on div "Button Button" at bounding box center [331, 130] width 343 height 16
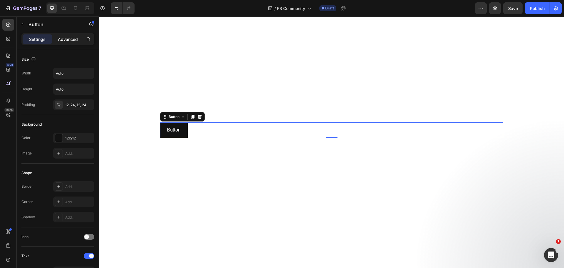
click at [60, 35] on div "Advanced" at bounding box center [67, 38] width 29 height 9
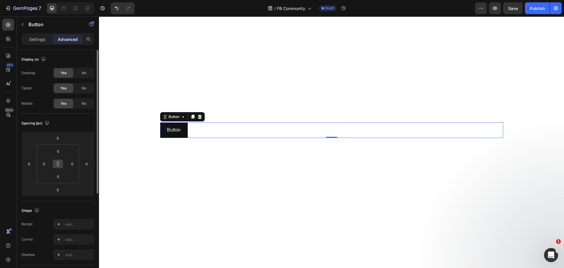
click at [59, 167] on button at bounding box center [57, 163] width 11 height 9
click at [68, 166] on input "0" at bounding box center [72, 163] width 9 height 9
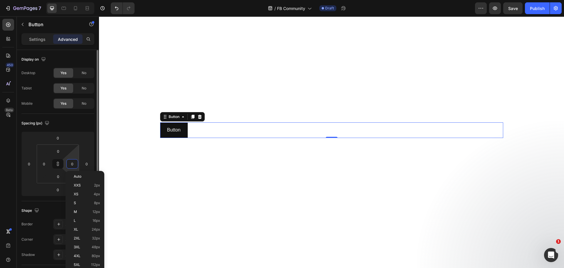
click at [22, 124] on div "Spacing (px)" at bounding box center [35, 123] width 29 height 8
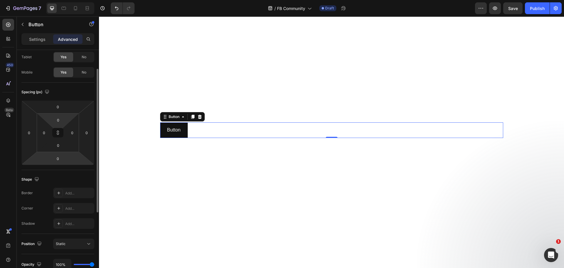
scroll to position [2, 0]
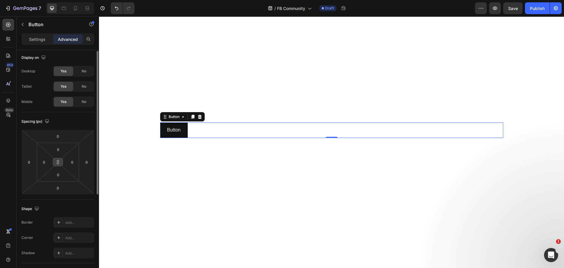
click at [57, 162] on icon at bounding box center [58, 163] width 2 height 2
click at [57, 160] on icon at bounding box center [58, 162] width 5 height 5
click at [36, 41] on p "Settings" at bounding box center [37, 39] width 16 height 6
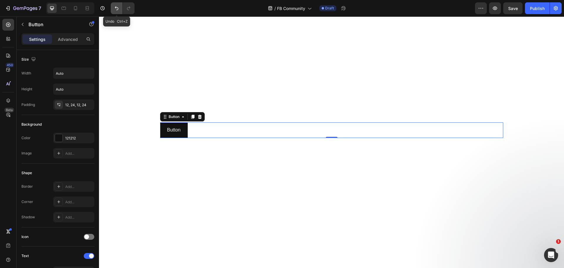
click at [121, 8] on button "Undo/Redo" at bounding box center [117, 8] width 12 height 12
click at [118, 8] on icon "Undo/Redo" at bounding box center [117, 8] width 6 height 6
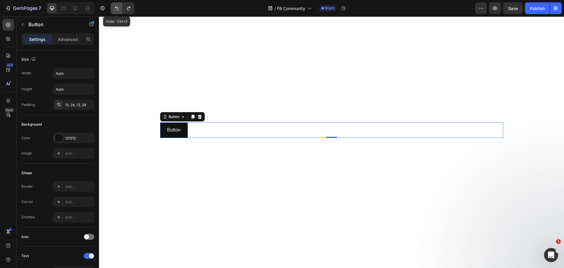
click at [118, 8] on icon "Undo/Redo" at bounding box center [117, 8] width 6 height 6
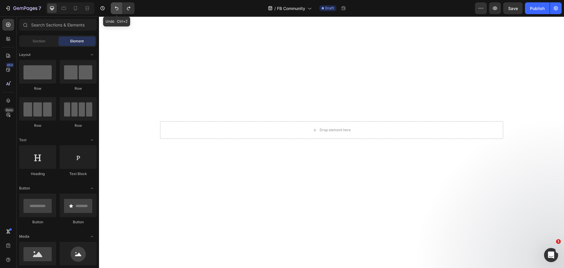
click at [120, 12] on button "Undo/Redo" at bounding box center [117, 8] width 12 height 12
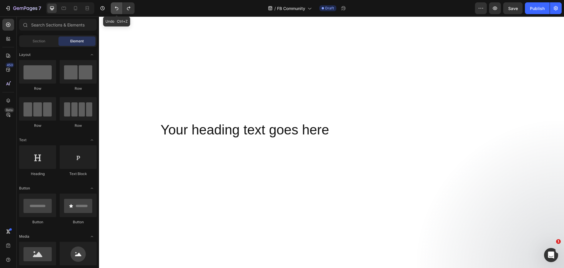
click at [119, 9] on icon "Undo/Redo" at bounding box center [117, 8] width 6 height 6
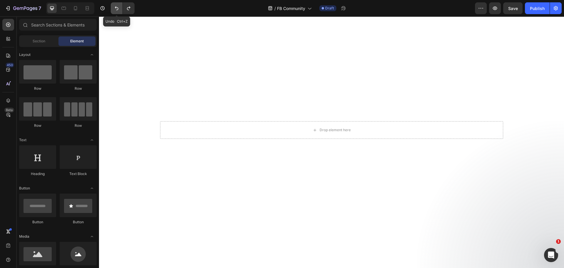
click at [119, 9] on icon "Undo/Redo" at bounding box center [117, 8] width 6 height 6
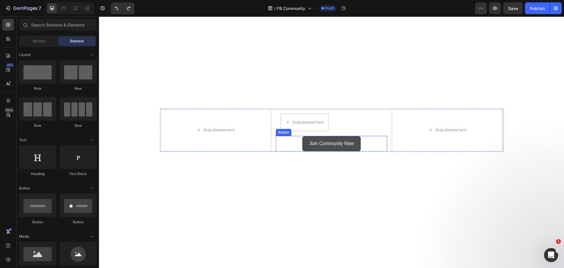
click at [355, 140] on button "Join Community Now" at bounding box center [331, 144] width 58 height 16
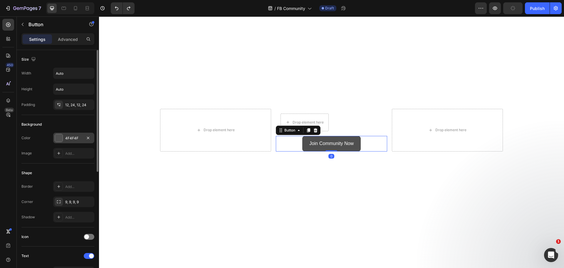
click at [60, 138] on div at bounding box center [59, 138] width 8 height 8
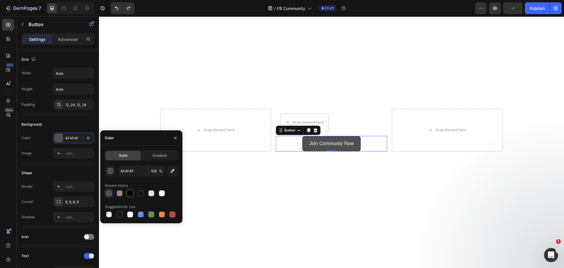
click at [130, 192] on div at bounding box center [130, 193] width 6 height 6
type input "010101"
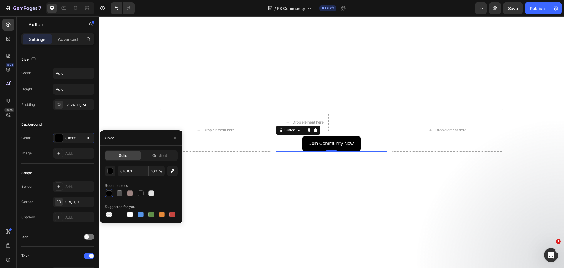
click at [435, 73] on video "Background Image" at bounding box center [331, 129] width 465 height 261
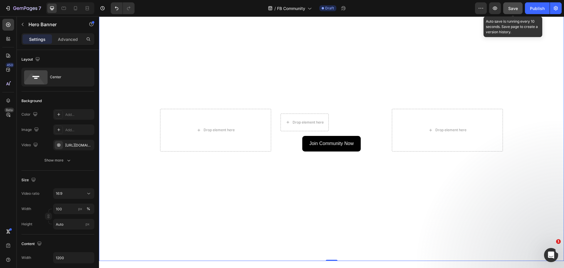
click at [508, 7] on button "Save" at bounding box center [512, 8] width 19 height 12
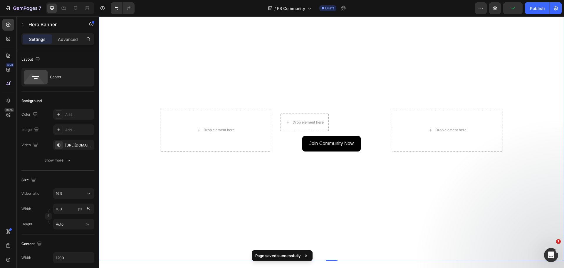
click at [255, 197] on video "Background Image" at bounding box center [331, 129] width 465 height 261
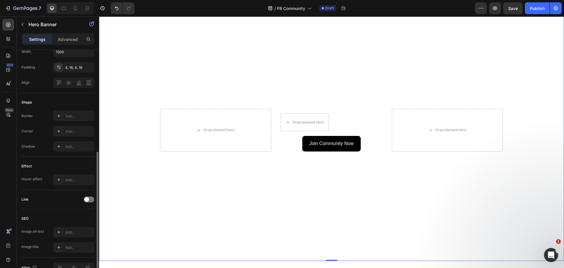
scroll to position [235, 0]
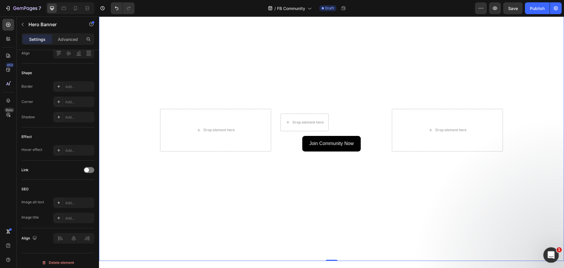
drag, startPoint x: 552, startPoint y: 251, endPoint x: 1096, endPoint y: 500, distance: 598.9
click at [552, 250] on div "Open Intercom Messenger" at bounding box center [550, 253] width 19 height 19
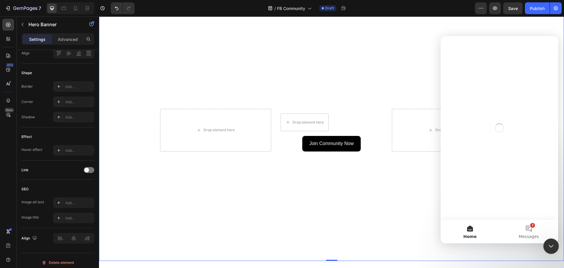
scroll to position [0, 0]
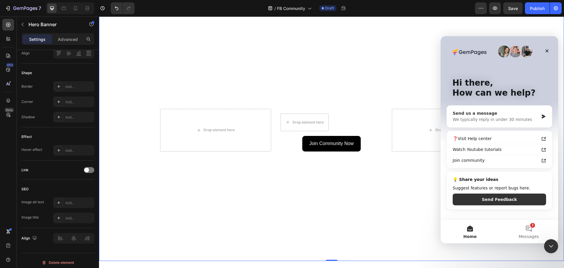
click at [523, 116] on div "Send us a message" at bounding box center [496, 113] width 86 height 6
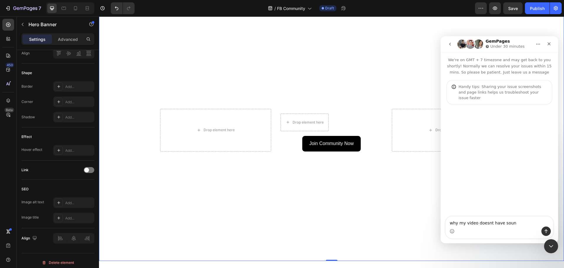
type textarea "why my video doesnt have sound"
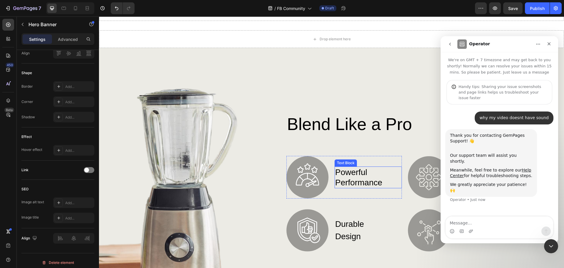
scroll to position [118, 0]
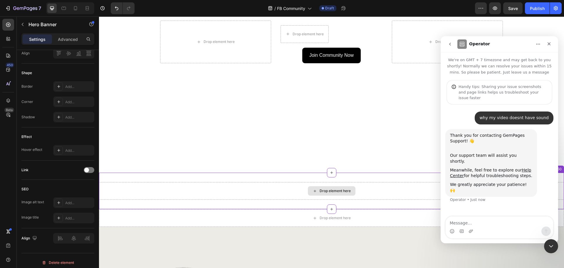
click at [400, 182] on div "Drop element here" at bounding box center [331, 191] width 465 height 18
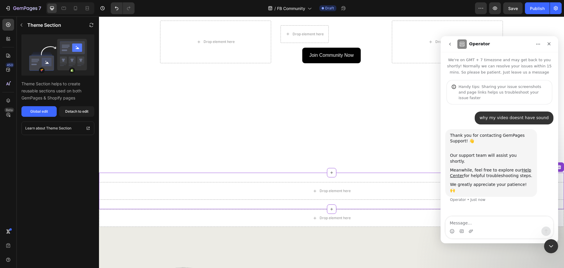
click at [404, 174] on div "Drop element here Section - Aug 27 14:08:50" at bounding box center [331, 190] width 465 height 36
click at [555, 244] on div "Close Intercom Messenger" at bounding box center [550, 245] width 14 height 14
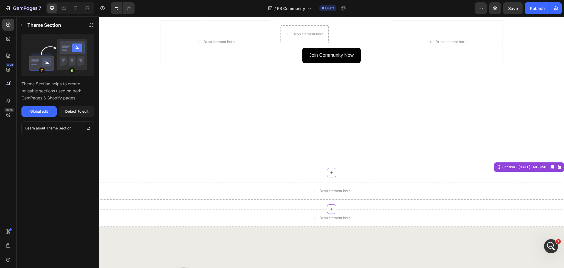
scroll to position [0, 0]
click at [557, 165] on icon at bounding box center [559, 167] width 5 height 5
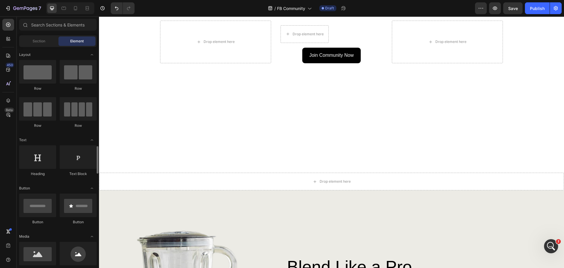
scroll to position [88, 0]
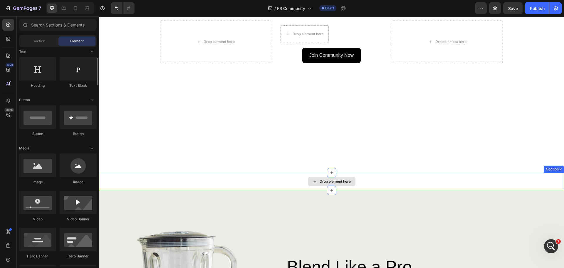
click at [471, 178] on div "Drop element here" at bounding box center [331, 181] width 465 height 18
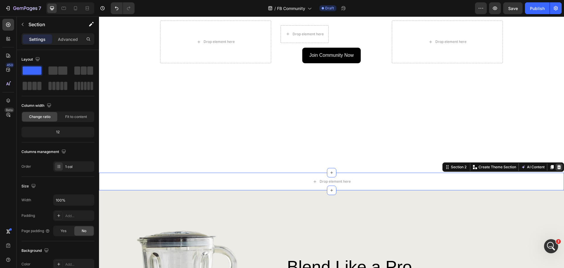
click at [557, 165] on icon at bounding box center [559, 167] width 4 height 4
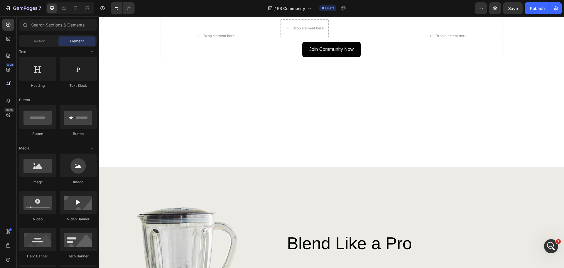
scroll to position [118, 0]
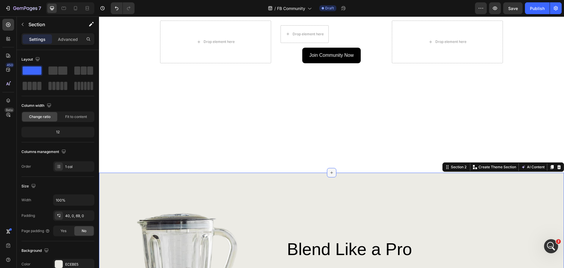
click at [329, 172] on icon at bounding box center [331, 172] width 5 height 5
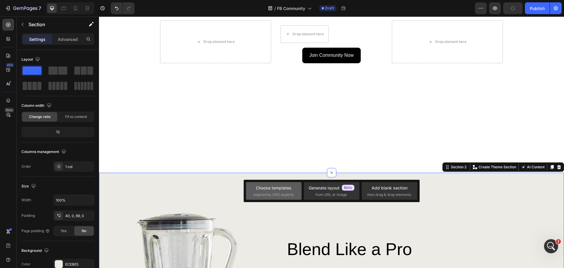
click at [285, 187] on div "Choose templates" at bounding box center [274, 187] width 36 height 6
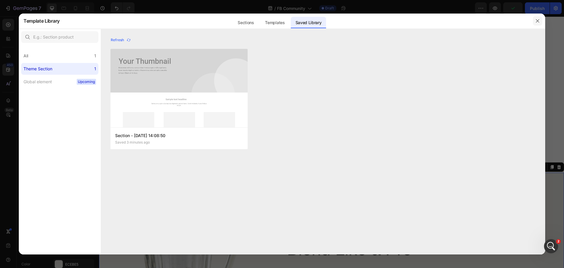
drag, startPoint x: 540, startPoint y: 20, endPoint x: 360, endPoint y: 83, distance: 190.5
click at [540, 20] on icon "button" at bounding box center [537, 21] width 5 height 5
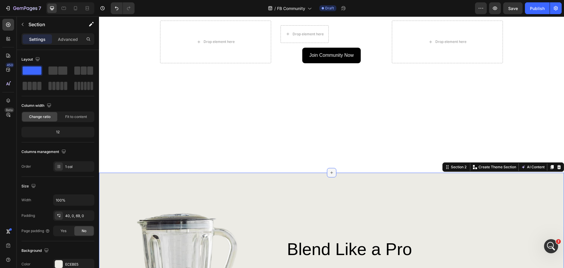
click at [330, 170] on icon at bounding box center [331, 172] width 5 height 5
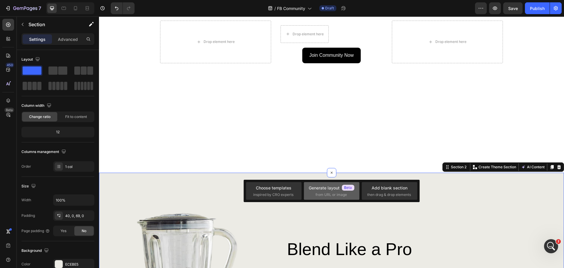
click at [324, 188] on div "Generate layout" at bounding box center [332, 187] width 46 height 6
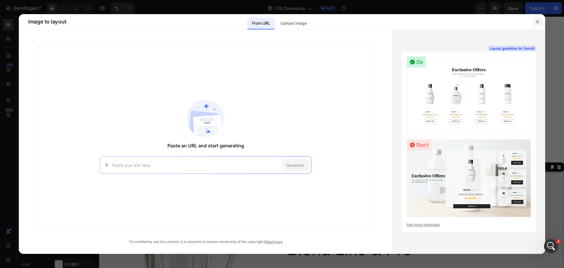
click at [538, 23] on icon "button" at bounding box center [537, 21] width 5 height 5
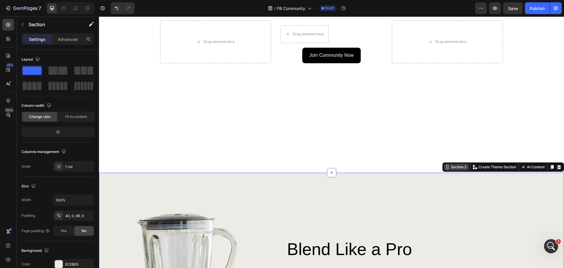
click at [445, 165] on icon at bounding box center [447, 167] width 5 height 5
drag, startPoint x: 127, startPoint y: 88, endPoint x: 175, endPoint y: 144, distance: 74.4
click at [23, 28] on button "button" at bounding box center [22, 24] width 9 height 9
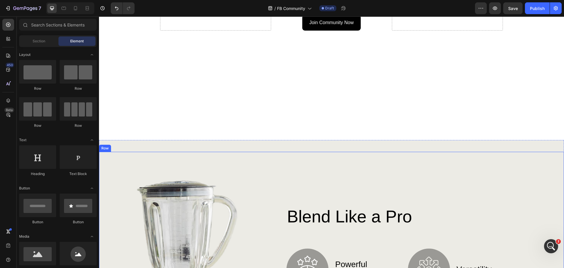
scroll to position [147, 0]
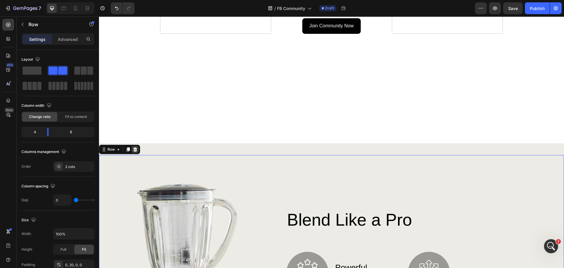
click at [135, 147] on icon at bounding box center [135, 149] width 4 height 4
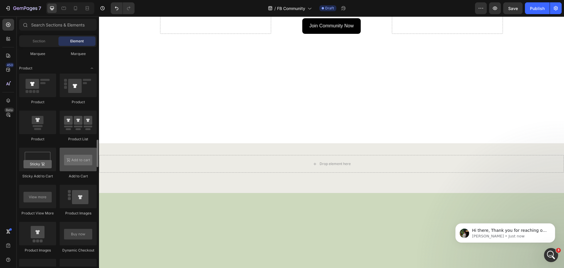
scroll to position [61, 0]
click at [554, 251] on div "Open Intercom Messenger" at bounding box center [550, 253] width 19 height 19
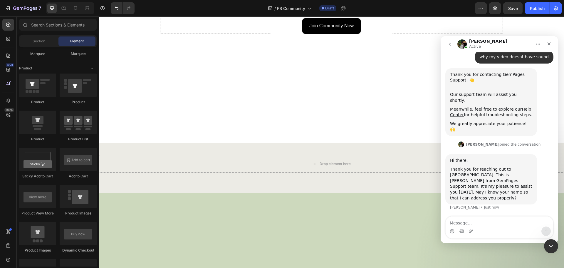
click at [475, 223] on textarea "Message…" at bounding box center [500, 221] width 108 height 10
type textarea "[PERSON_NAME]"
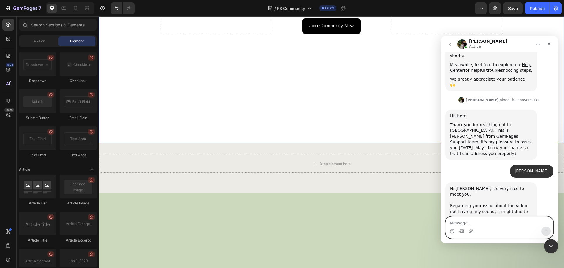
scroll to position [119, 0]
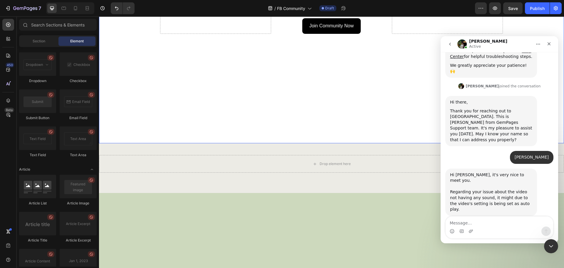
click at [248, 66] on video "Background Image" at bounding box center [331, 12] width 465 height 261
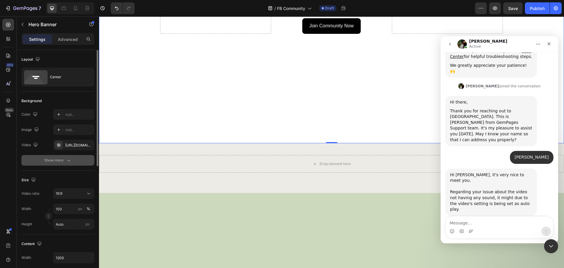
click at [63, 157] on div "Show more" at bounding box center [57, 160] width 27 height 6
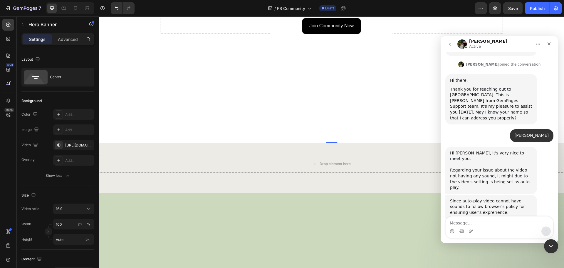
scroll to position [140, 0]
click at [496, 223] on textarea "Message…" at bounding box center [500, 221] width 108 height 10
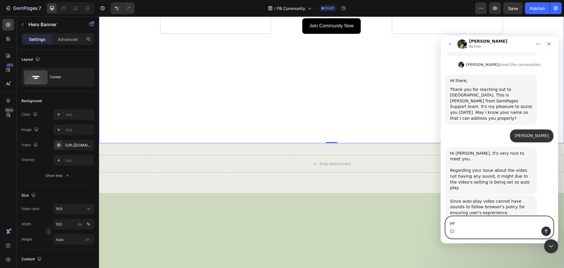
type textarea "yes"
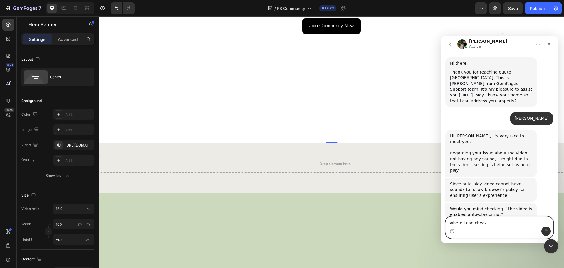
type textarea "where i can check it"
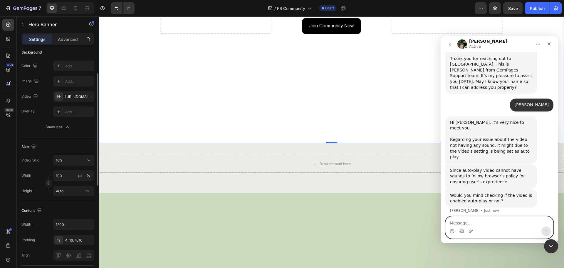
scroll to position [0, 0]
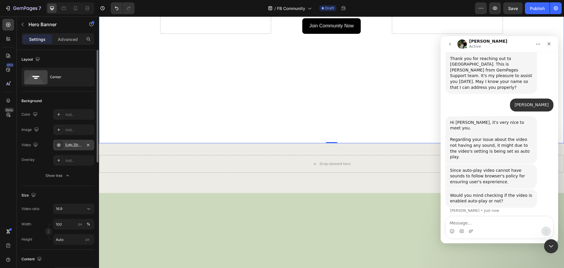
click at [82, 146] on div "https://cdn.shopify.com/videos/c/o/v/edd92008a69649a198ecacd0ee334256.mp4" at bounding box center [73, 145] width 41 height 11
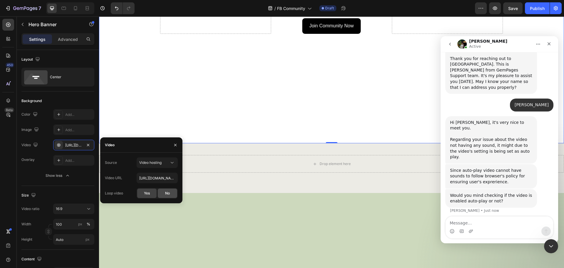
click at [170, 193] on div "No" at bounding box center [167, 192] width 19 height 9
click at [147, 194] on span "Yes" at bounding box center [147, 192] width 6 height 5
click at [3, 163] on div "450 Beta" at bounding box center [8, 122] width 12 height 207
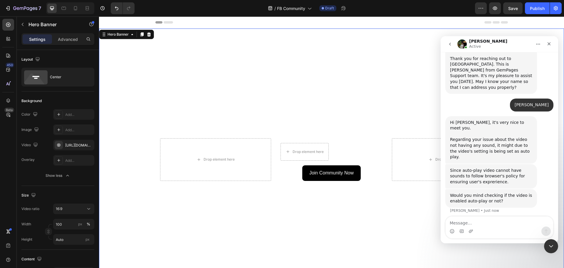
click at [167, 37] on video "Background Image" at bounding box center [331, 158] width 465 height 261
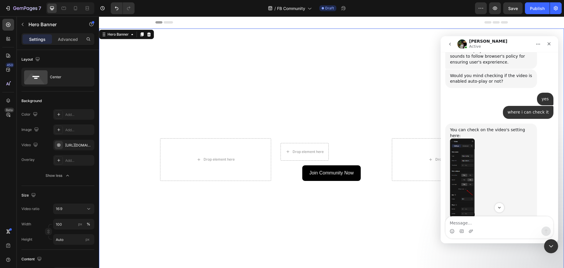
scroll to position [280, 0]
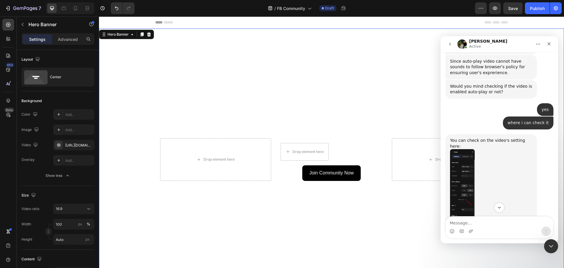
click at [461, 157] on img "Jeremy says…" at bounding box center [462, 188] width 25 height 79
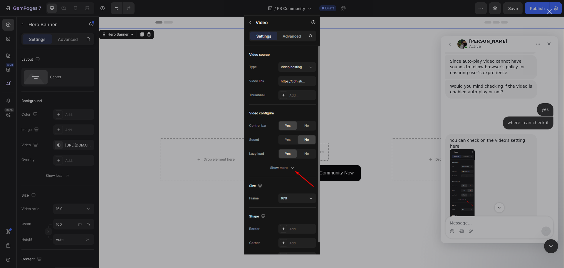
click at [500, 142] on div "Intercom messenger" at bounding box center [282, 134] width 564 height 268
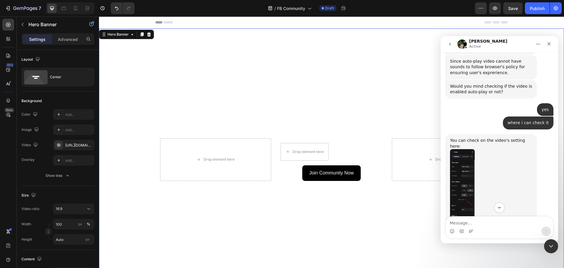
click at [161, 75] on video "Background Image" at bounding box center [331, 158] width 465 height 261
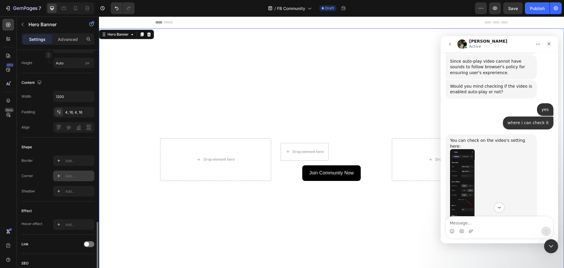
scroll to position [254, 0]
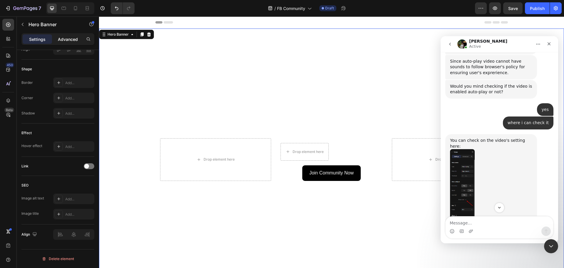
click at [59, 41] on p "Advanced" at bounding box center [68, 39] width 20 height 6
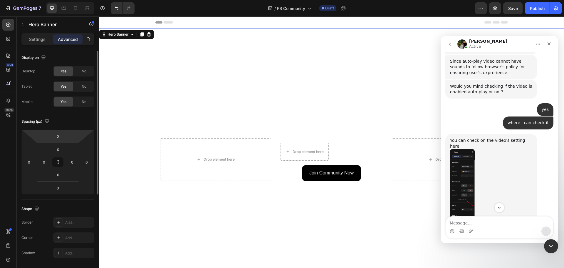
scroll to position [0, 0]
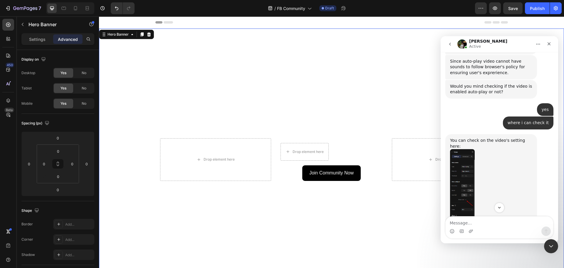
click at [462, 149] on img "Jeremy says…" at bounding box center [462, 188] width 25 height 79
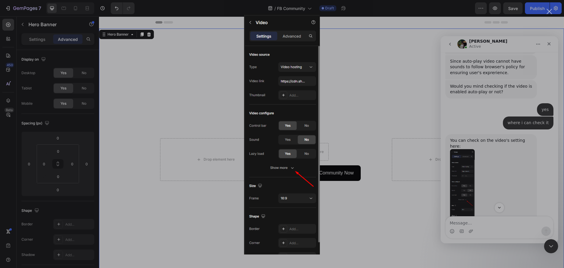
click at [490, 147] on div "Intercom messenger" at bounding box center [282, 134] width 564 height 268
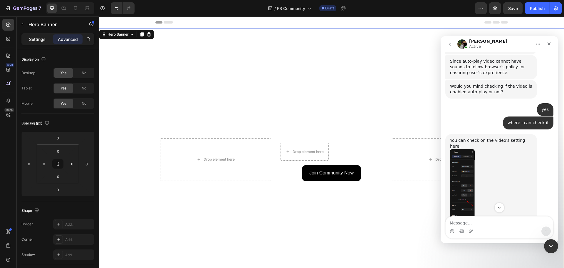
click at [32, 37] on p "Settings" at bounding box center [37, 39] width 16 height 6
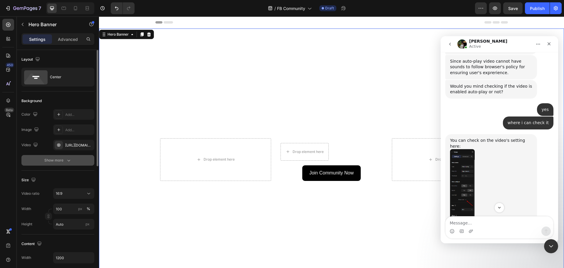
click at [61, 158] on div "Show more" at bounding box center [57, 160] width 27 height 6
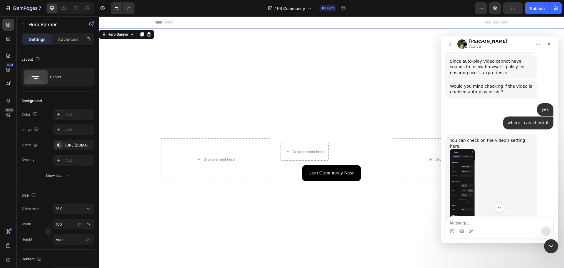
click at [468, 168] on img "Jeremy says…" at bounding box center [462, 188] width 25 height 79
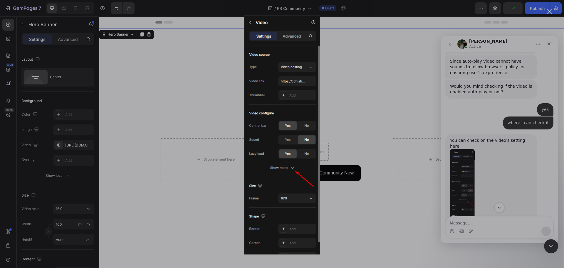
click at [514, 143] on div "Intercom messenger" at bounding box center [282, 134] width 564 height 268
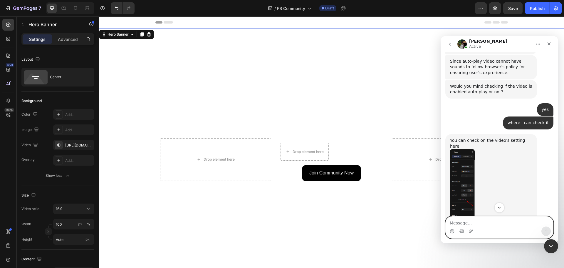
click at [485, 222] on textarea "Message…" at bounding box center [500, 221] width 108 height 10
type textarea "video configure is not available"
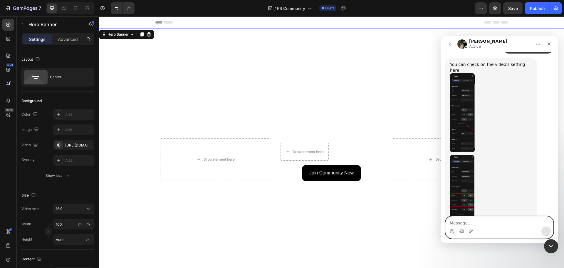
scroll to position [386, 0]
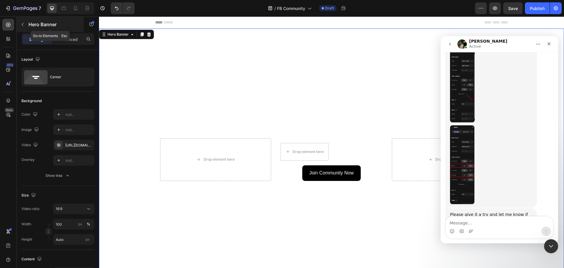
click at [23, 21] on button "button" at bounding box center [22, 24] width 9 height 9
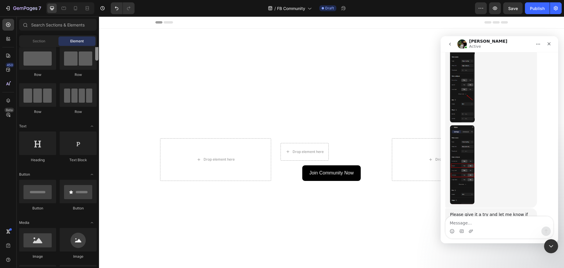
scroll to position [0, 0]
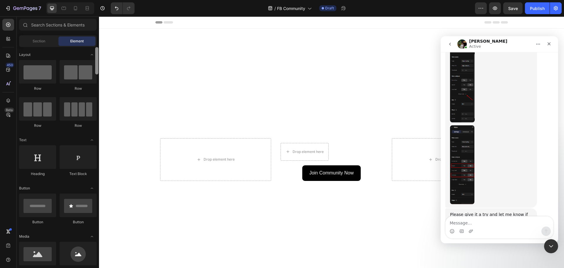
drag, startPoint x: 97, startPoint y: 162, endPoint x: 92, endPoint y: 48, distance: 114.1
click at [92, 48] on div "Layout Row Row Row Row Text Heading Text Block Button Button Button Media Image…" at bounding box center [58, 156] width 82 height 219
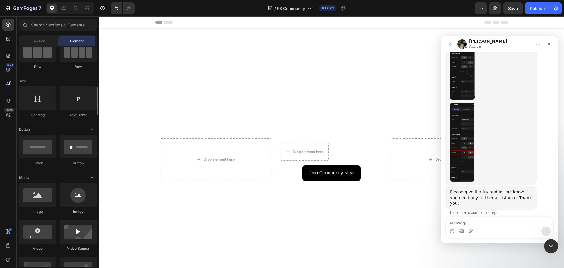
scroll to position [88, 0]
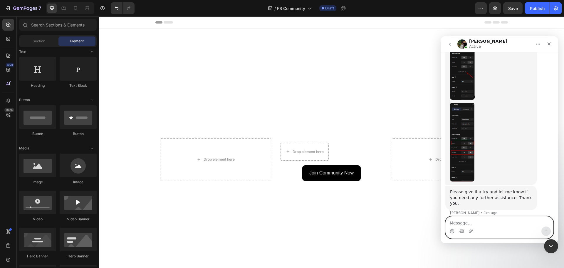
click at [460, 225] on textarea "Message…" at bounding box center [500, 221] width 108 height 10
type textarea "i used video banner"
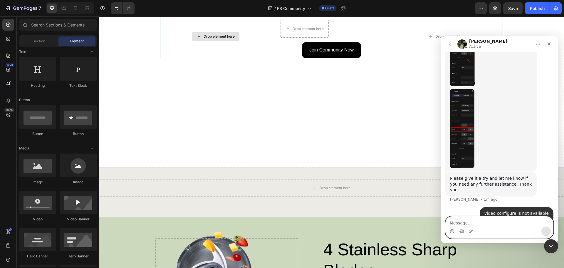
scroll to position [147, 0]
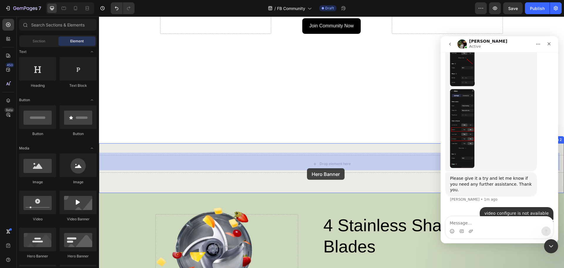
drag, startPoint x: 177, startPoint y: 257, endPoint x: 307, endPoint y: 168, distance: 157.9
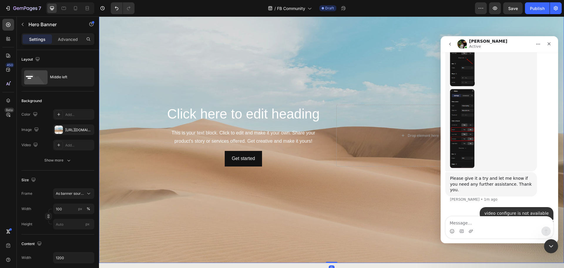
scroll to position [206, 0]
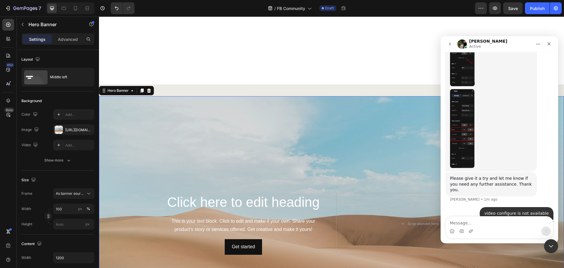
click at [271, 118] on div "Background Image" at bounding box center [331, 223] width 465 height 255
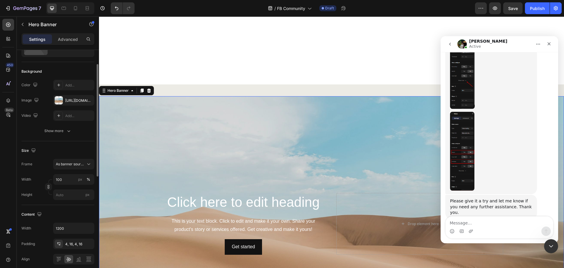
scroll to position [0, 0]
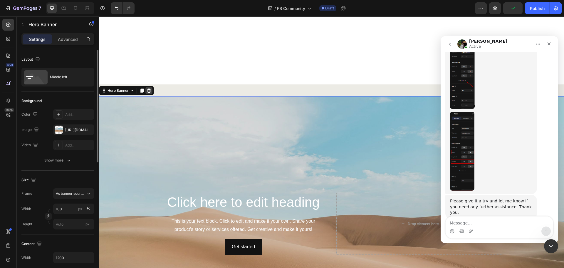
click at [150, 88] on icon at bounding box center [149, 90] width 4 height 4
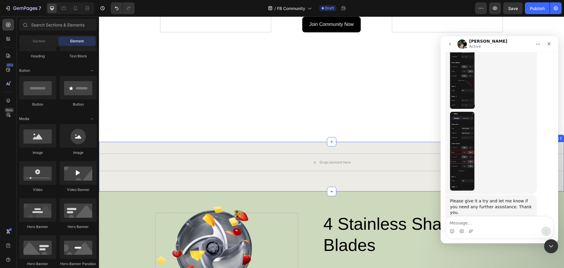
scroll to position [147, 0]
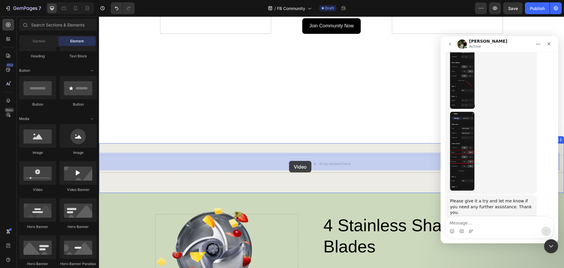
drag, startPoint x: 137, startPoint y: 191, endPoint x: 289, endPoint y: 161, distance: 155.2
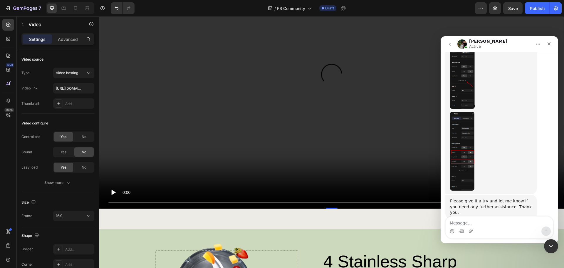
scroll to position [353, 0]
click at [294, 122] on video at bounding box center [331, 77] width 465 height 261
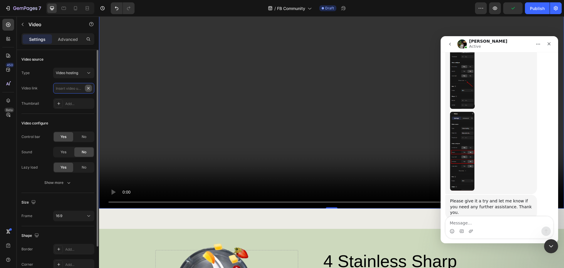
scroll to position [0, 0]
click at [76, 87] on input "text" at bounding box center [73, 88] width 41 height 11
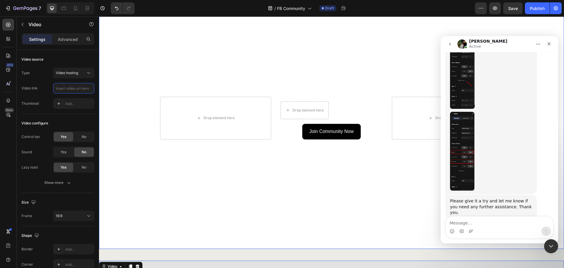
scroll to position [29, 0]
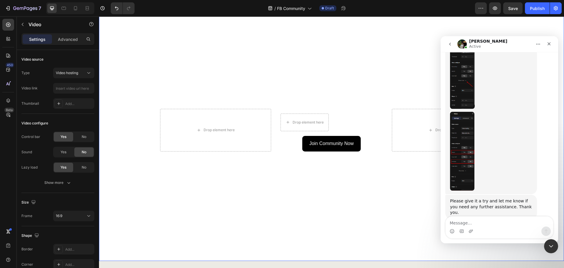
click at [186, 57] on video "Background Image" at bounding box center [331, 129] width 465 height 261
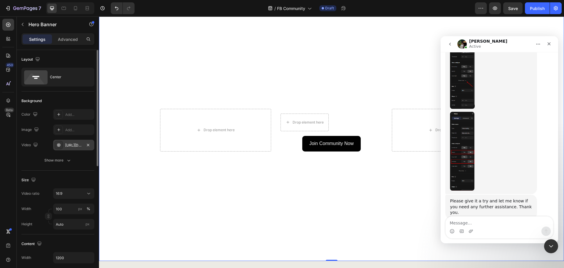
click at [76, 145] on div "https://cdn.shopify.com/videos/c/o/v/edd92008a69649a198ecacd0ee334256.mp4" at bounding box center [73, 144] width 17 height 5
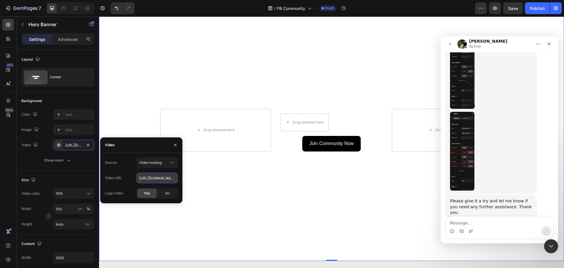
click at [150, 176] on input "https://cdn.shopify.com/videos/c/o/v/edd92008a69649a198ecacd0ee334256.mp4" at bounding box center [157, 177] width 41 height 11
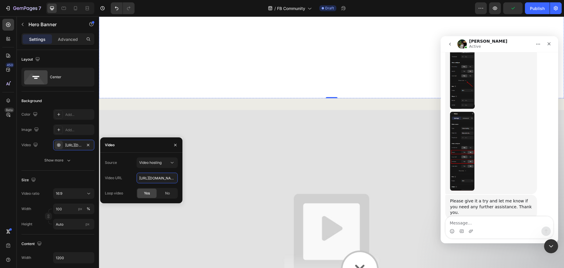
scroll to position [235, 0]
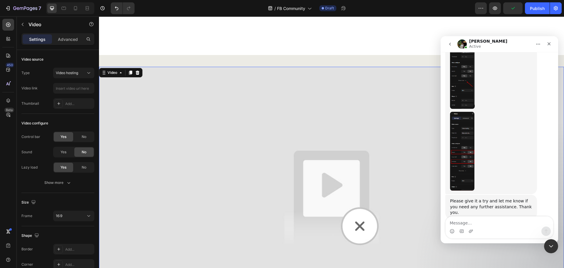
click at [172, 102] on img at bounding box center [331, 197] width 465 height 261
click at [71, 86] on input "text" at bounding box center [73, 88] width 41 height 11
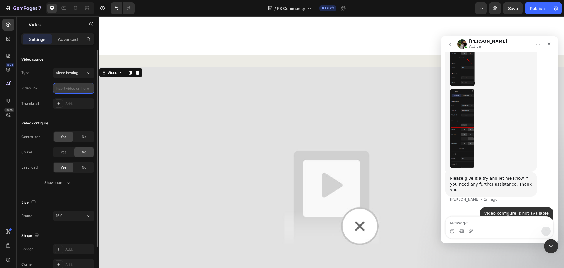
paste input "https://cdn.shopify.com/videos/c/o/v/edd92008a69649a198ecacd0ee334256.mp4"
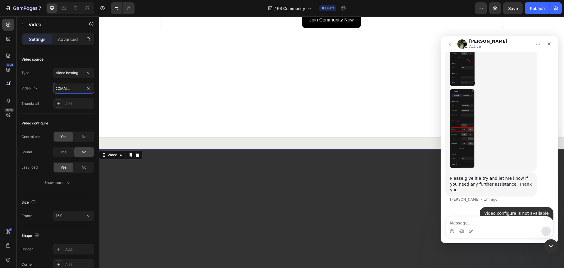
scroll to position [235, 0]
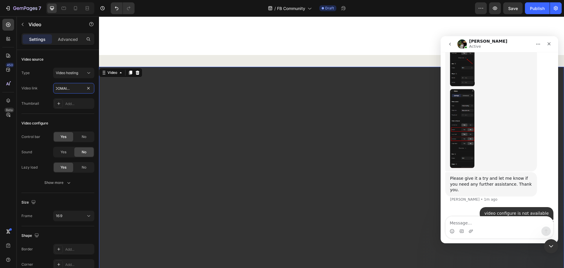
type input "https://cdn.shopify.com/videos/c/o/v/edd92008a69649a198ecacd0ee334256.mp4"
click at [274, 139] on video at bounding box center [331, 197] width 465 height 261
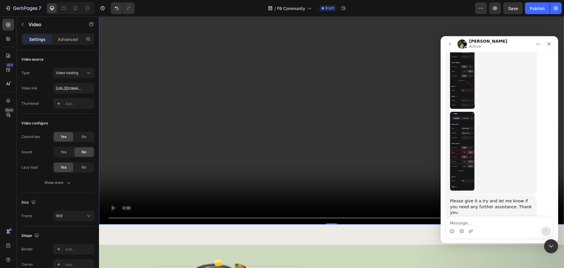
scroll to position [323, 0]
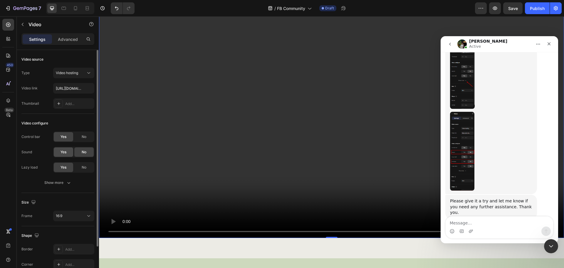
click at [63, 153] on span "Yes" at bounding box center [64, 151] width 6 height 5
click at [462, 112] on img "Jeremy says…" at bounding box center [462, 151] width 24 height 79
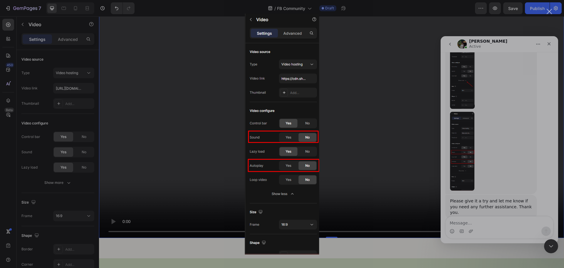
scroll to position [0, 0]
click at [513, 102] on div "Intercom messenger" at bounding box center [282, 134] width 564 height 268
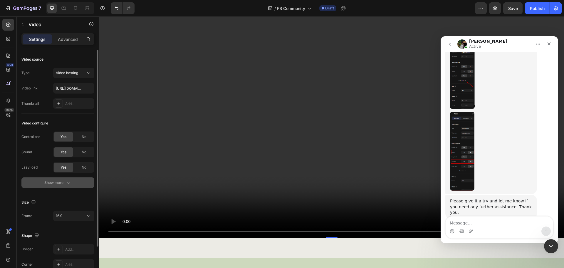
click at [66, 180] on icon "button" at bounding box center [69, 183] width 6 height 6
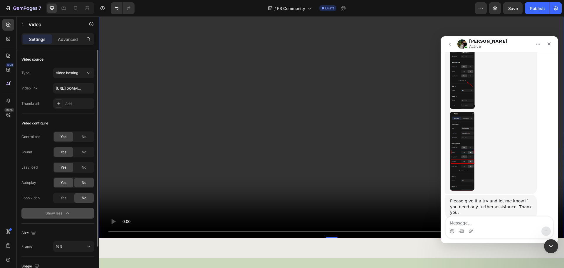
click at [66, 183] on span "Yes" at bounding box center [64, 182] width 6 height 5
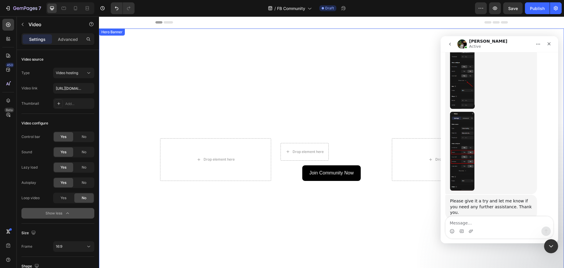
click at [416, 34] on video "Background Image" at bounding box center [331, 158] width 465 height 261
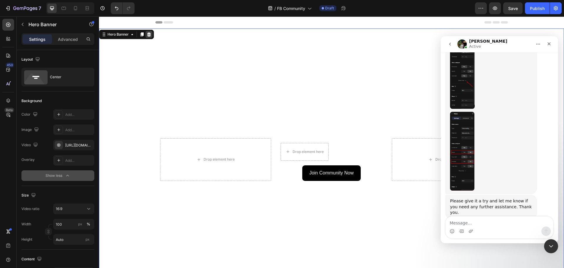
click at [147, 33] on icon at bounding box center [149, 34] width 5 height 5
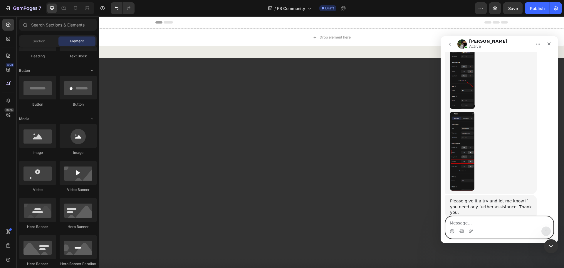
click at [479, 220] on textarea "Message…" at bounding box center [500, 221] width 108 height 10
type textarea "it's working now"
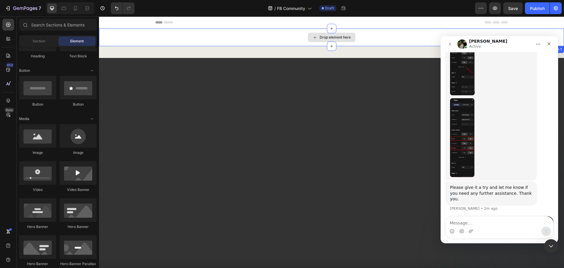
click at [398, 31] on div "Drop element here" at bounding box center [331, 37] width 465 height 18
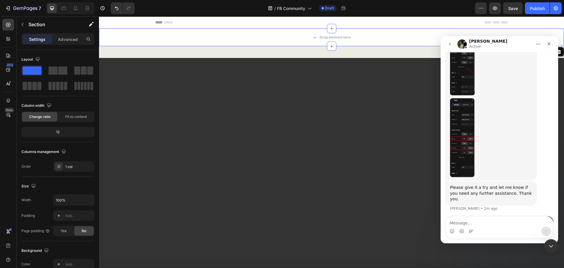
click at [541, 45] on button "Home" at bounding box center [538, 43] width 11 height 11
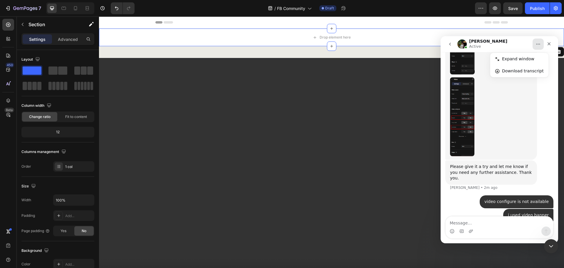
scroll to position [435, 0]
click at [548, 238] on div "Close Intercom Messenger" at bounding box center [550, 245] width 14 height 14
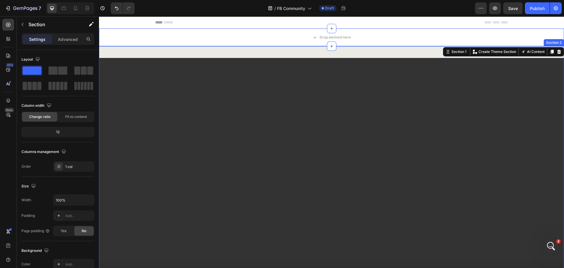
click at [395, 53] on div "Video Section 2" at bounding box center [331, 192] width 465 height 293
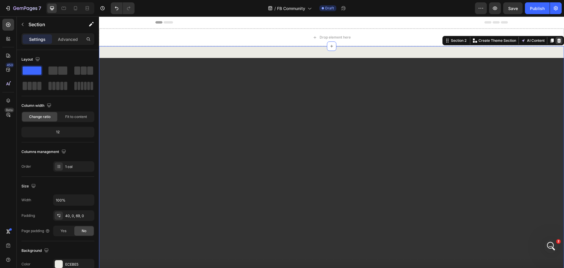
click at [556, 37] on div at bounding box center [559, 40] width 7 height 7
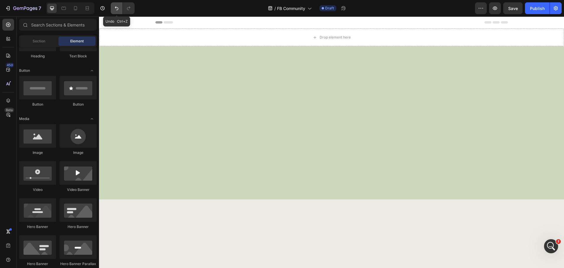
click at [111, 8] on button "Undo/Redo" at bounding box center [117, 8] width 12 height 12
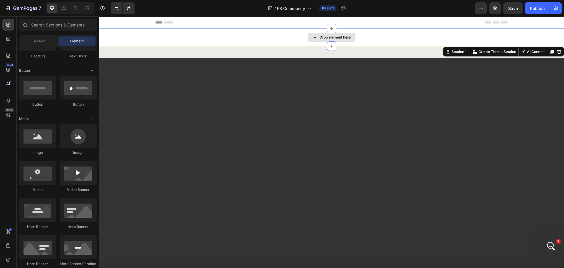
click at [389, 33] on div "Drop element here" at bounding box center [331, 37] width 465 height 18
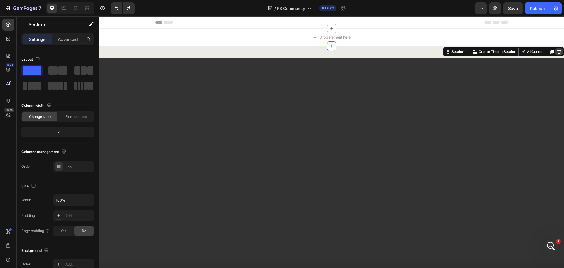
click at [557, 50] on icon at bounding box center [559, 51] width 5 height 5
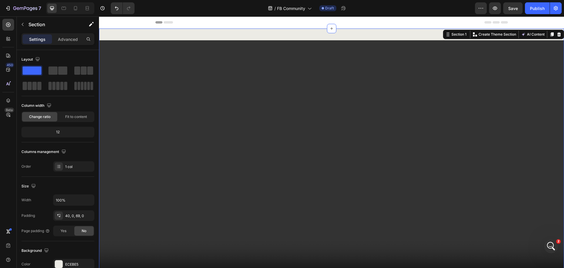
click at [297, 32] on div "Video Section 1 Create Theme Section AI Content Write with GemAI What would you…" at bounding box center [331, 174] width 465 height 293
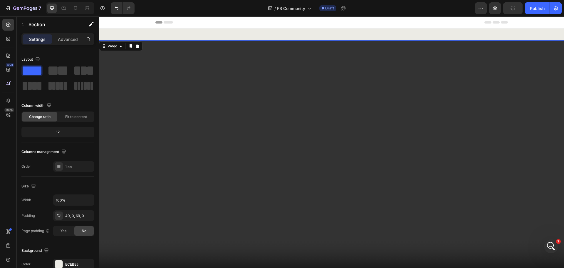
click at [206, 46] on video at bounding box center [331, 170] width 465 height 261
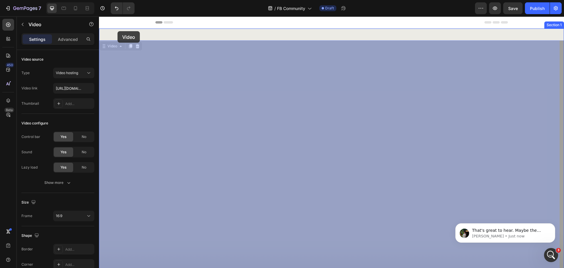
scroll to position [0, 0]
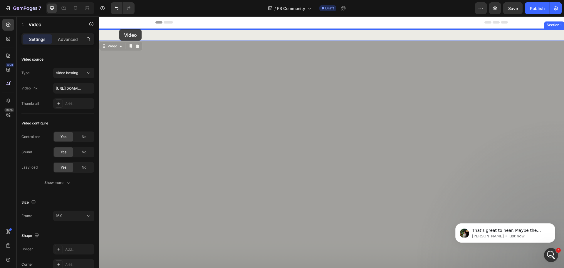
drag, startPoint x: 110, startPoint y: 47, endPoint x: 119, endPoint y: 29, distance: 20.2
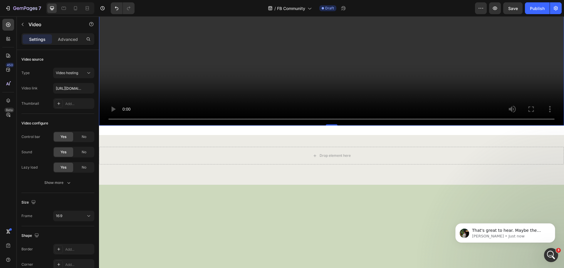
scroll to position [206, 0]
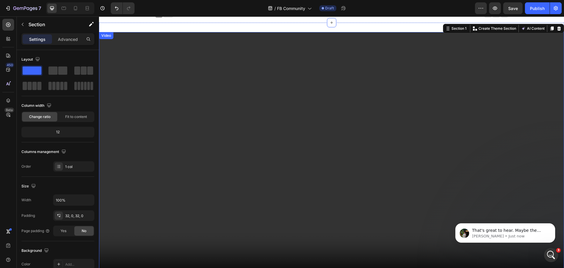
scroll to position [0, 0]
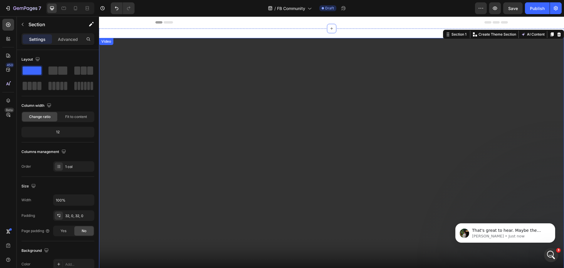
click at [360, 69] on video at bounding box center [331, 168] width 465 height 261
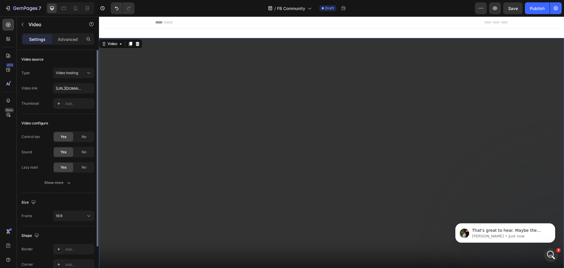
scroll to position [45, 0]
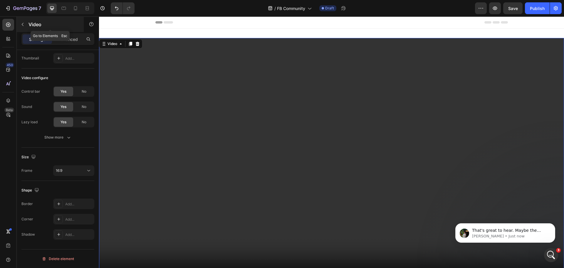
click at [21, 26] on icon "button" at bounding box center [22, 24] width 5 height 5
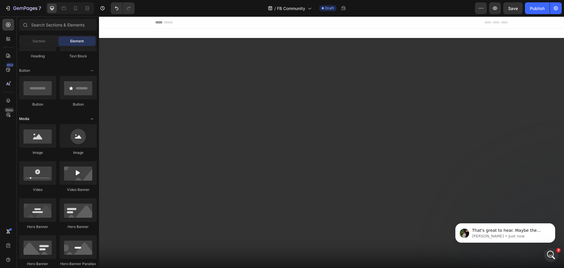
scroll to position [0, 0]
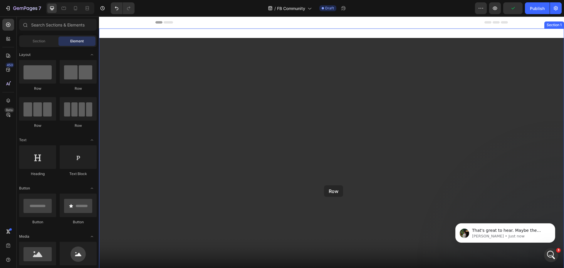
drag, startPoint x: 140, startPoint y: 88, endPoint x: 324, endPoint y: 185, distance: 208.4
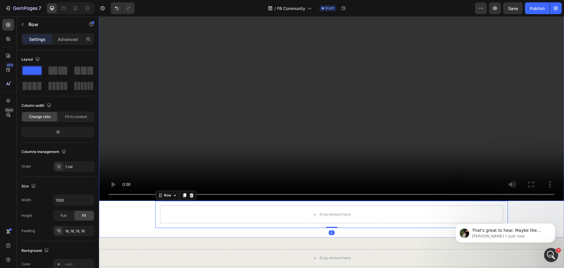
scroll to position [88, 0]
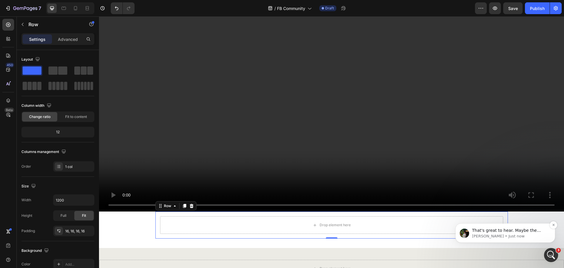
click at [541, 233] on p "[PERSON_NAME] • Just now" at bounding box center [510, 235] width 76 height 5
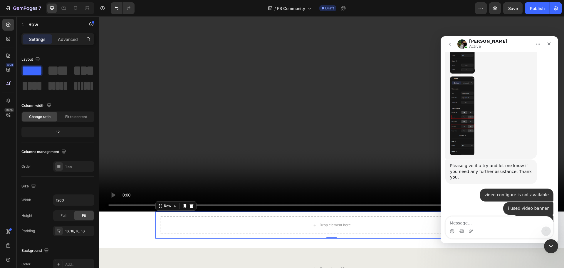
scroll to position [446, 0]
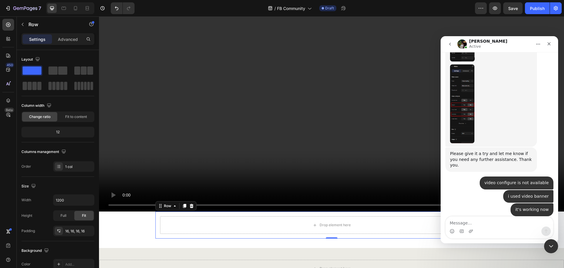
click at [489, 222] on textarea "Message…" at bounding box center [500, 221] width 108 height 10
type textarea "how about add a button inside the video?"
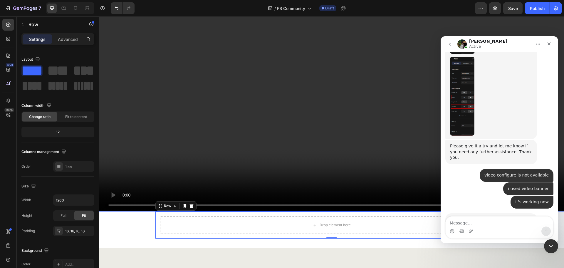
scroll to position [0, 0]
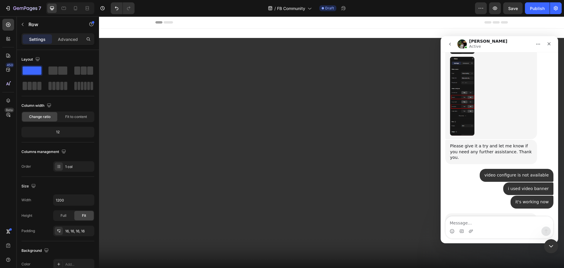
click at [540, 44] on icon "Home" at bounding box center [538, 44] width 5 height 5
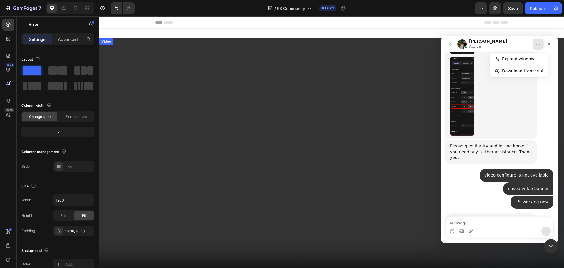
scroll to position [59, 0]
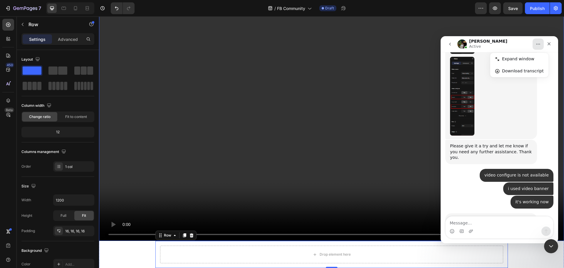
click at [325, 128] on video at bounding box center [331, 109] width 465 height 261
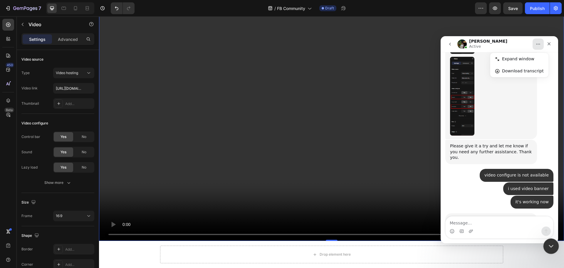
click at [555, 242] on div "Close Intercom Messenger" at bounding box center [550, 245] width 14 height 14
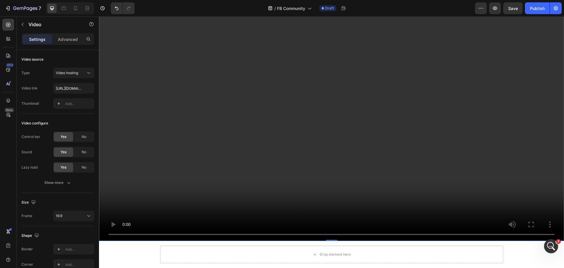
click at [242, 106] on video at bounding box center [331, 109] width 465 height 261
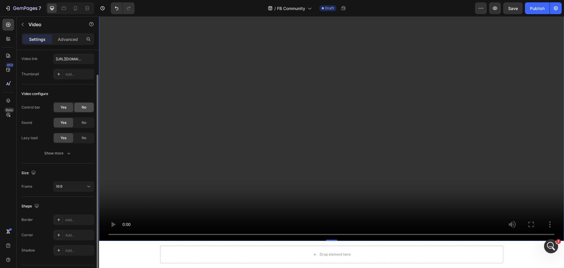
click at [88, 108] on div "No" at bounding box center [83, 107] width 19 height 9
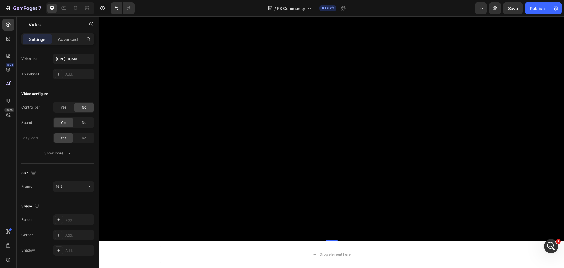
click at [323, 104] on video at bounding box center [331, 109] width 465 height 261
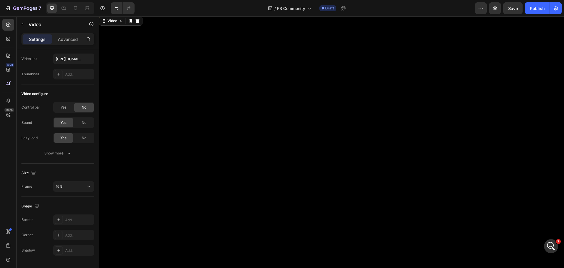
scroll to position [0, 0]
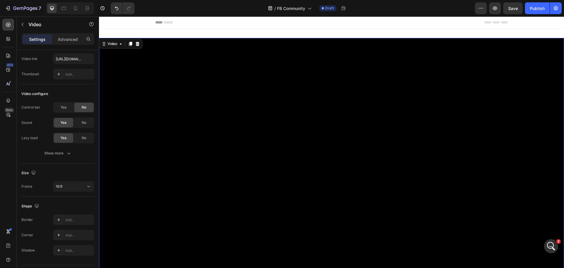
click at [324, 111] on video at bounding box center [331, 168] width 465 height 261
click at [301, 126] on video at bounding box center [331, 168] width 465 height 261
click at [59, 110] on div "Yes" at bounding box center [63, 107] width 19 height 9
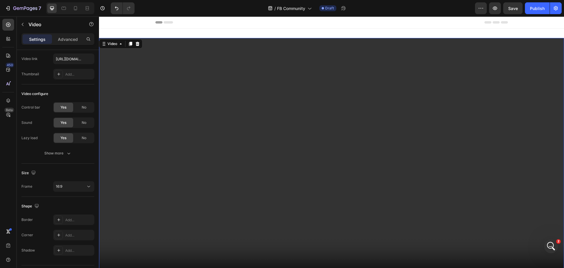
click at [295, 130] on video at bounding box center [331, 168] width 465 height 261
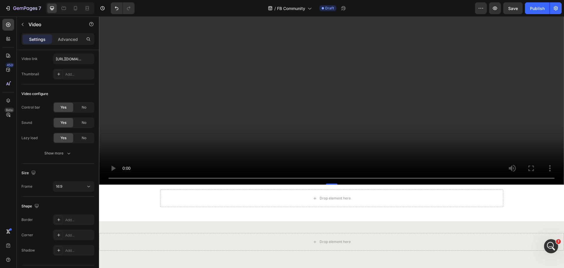
scroll to position [118, 0]
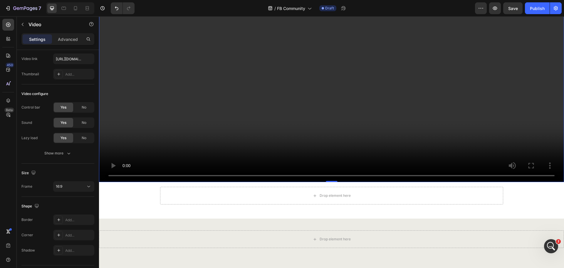
click at [310, 76] on video at bounding box center [331, 50] width 465 height 261
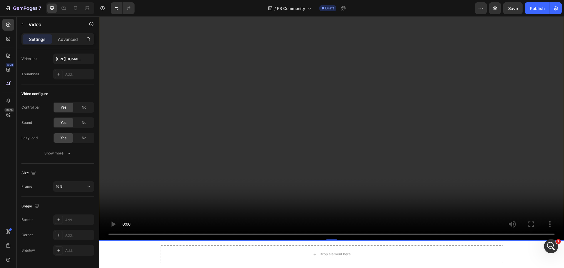
scroll to position [59, 0]
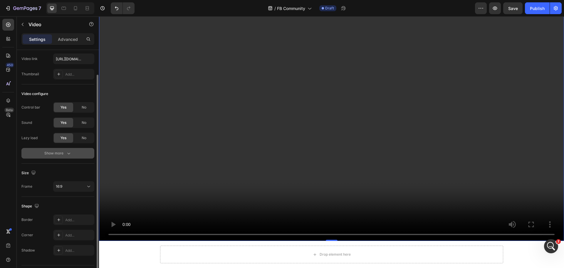
click at [62, 148] on button "Show more" at bounding box center [57, 153] width 73 height 11
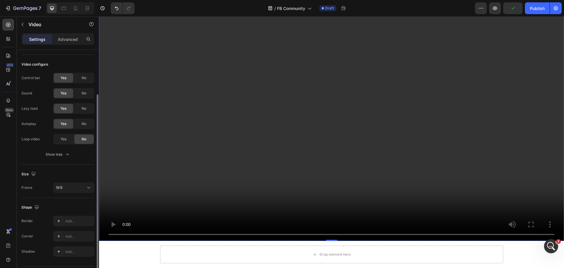
scroll to position [76, 0]
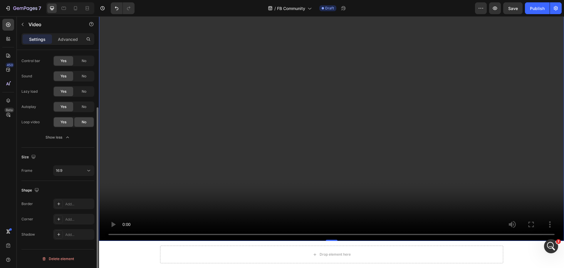
click at [68, 123] on div "Yes" at bounding box center [63, 121] width 19 height 9
click at [79, 169] on div "16:9" at bounding box center [71, 170] width 30 height 5
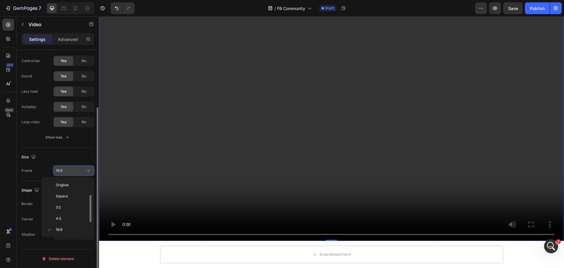
scroll to position [11, 0]
click at [65, 206] on p "4:3" at bounding box center [71, 207] width 31 height 5
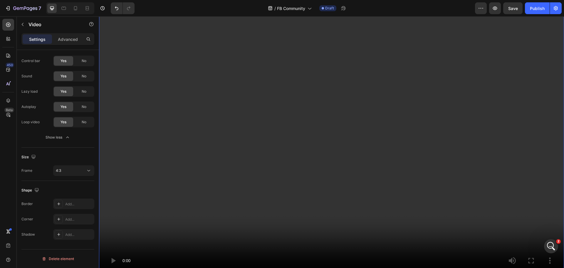
scroll to position [147, 0]
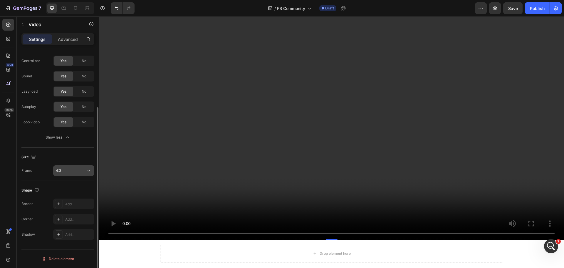
click at [63, 172] on div "4:3" at bounding box center [71, 170] width 30 height 5
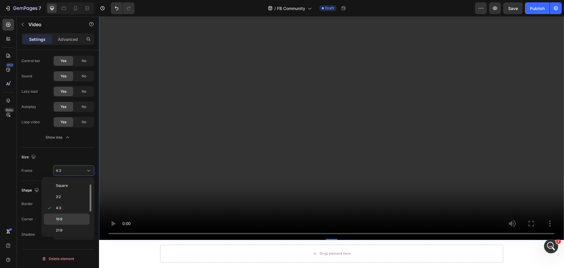
click at [61, 218] on span "16:9" at bounding box center [59, 218] width 6 height 5
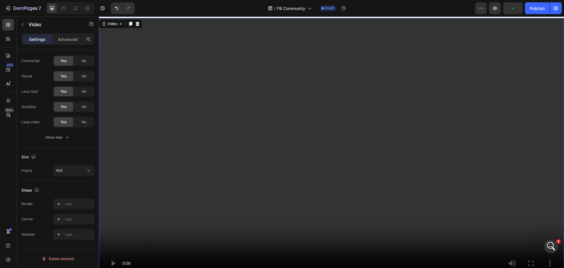
scroll to position [29, 0]
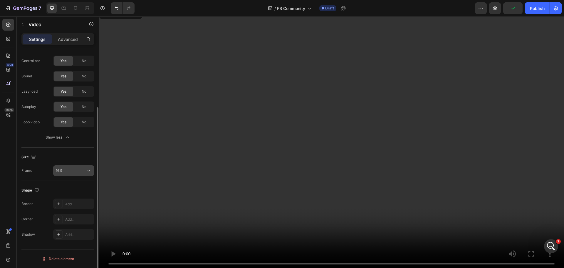
click at [79, 167] on div "16:9" at bounding box center [74, 170] width 36 height 6
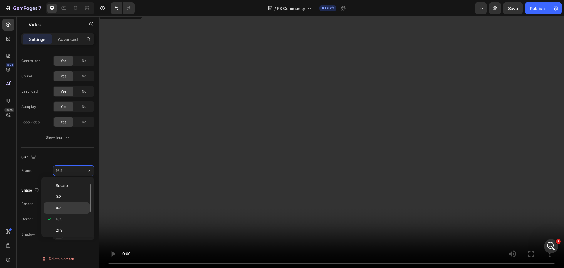
click at [67, 205] on p "4:3" at bounding box center [71, 207] width 31 height 5
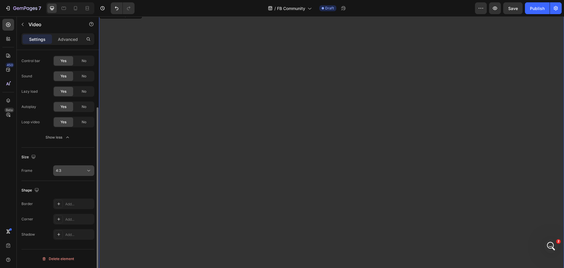
click at [76, 173] on div "4:3" at bounding box center [74, 170] width 36 height 6
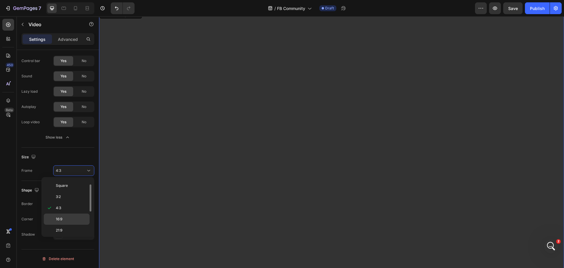
click at [67, 224] on div "16:9" at bounding box center [67, 229] width 46 height 11
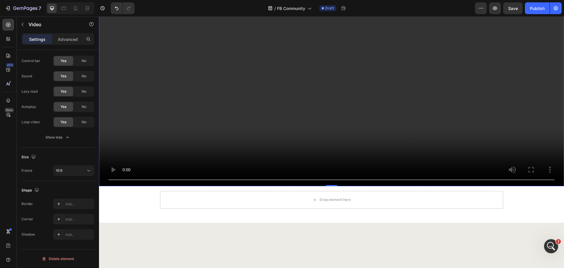
scroll to position [118, 0]
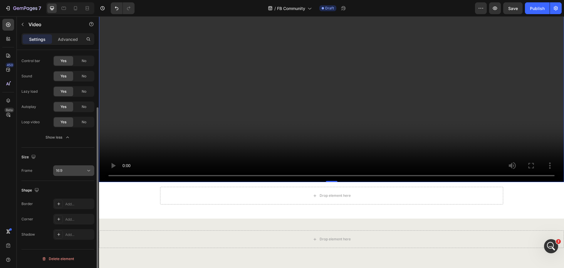
click at [76, 172] on div "16:9" at bounding box center [71, 170] width 30 height 5
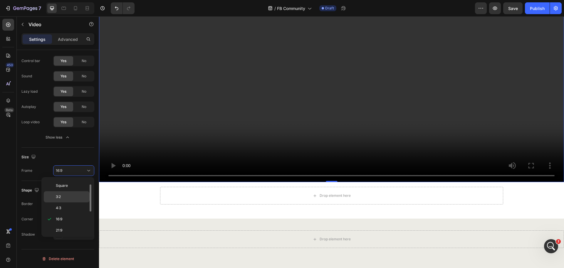
click at [69, 202] on div "3:2" at bounding box center [67, 207] width 46 height 11
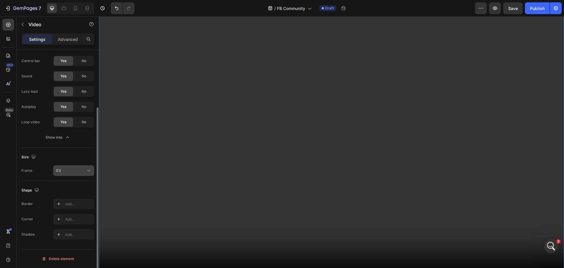
scroll to position [59, 0]
click at [83, 170] on div "3:2" at bounding box center [71, 170] width 30 height 5
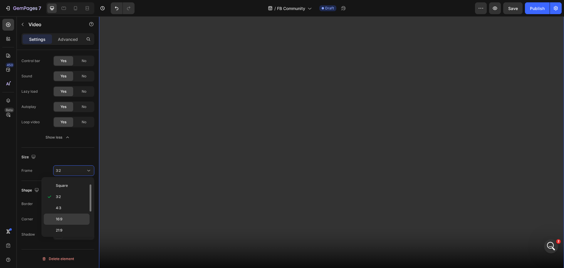
click at [62, 219] on span "16:9" at bounding box center [59, 218] width 6 height 5
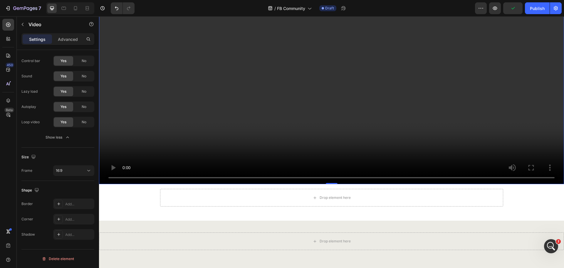
scroll to position [176, 0]
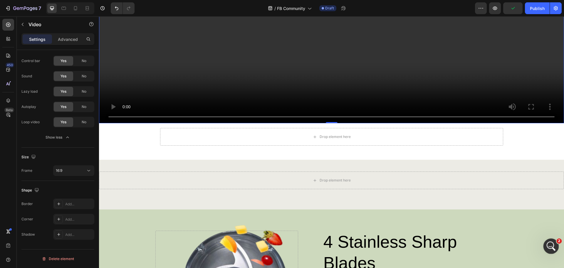
click at [557, 241] on div "Open Intercom Messenger" at bounding box center [550, 244] width 19 height 19
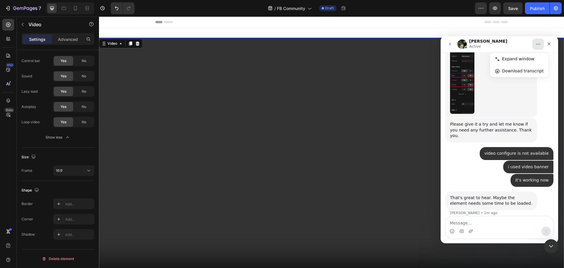
scroll to position [0, 0]
click at [553, 249] on div "Close Intercom Messenger" at bounding box center [550, 245] width 14 height 14
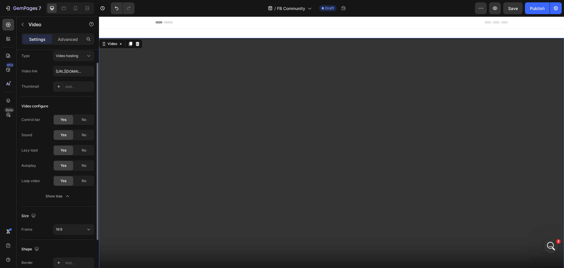
scroll to position [76, 0]
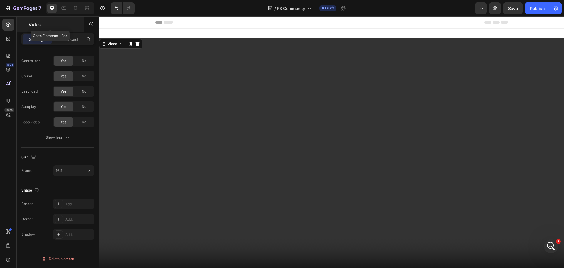
click at [19, 24] on button "button" at bounding box center [22, 24] width 9 height 9
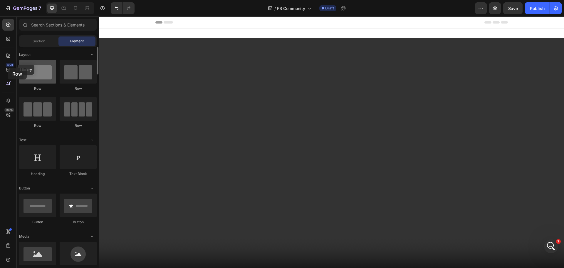
drag, startPoint x: 36, startPoint y: 76, endPoint x: 20, endPoint y: 66, distance: 18.7
click at [20, 66] on div at bounding box center [37, 72] width 37 height 24
click at [36, 41] on span "Section" at bounding box center [39, 40] width 13 height 5
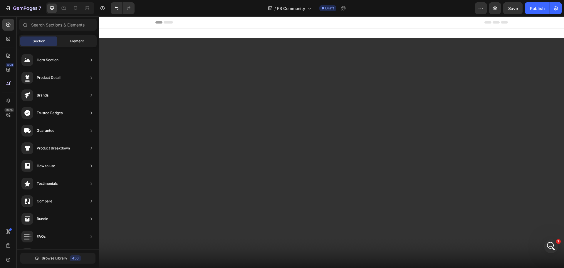
click at [80, 42] on span "Element" at bounding box center [77, 40] width 14 height 5
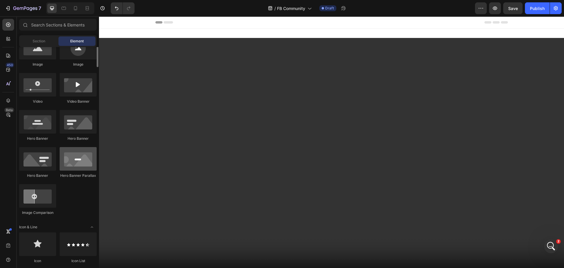
scroll to position [176, 0]
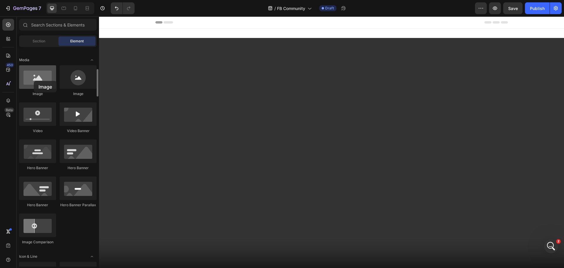
drag, startPoint x: 38, startPoint y: 82, endPoint x: 34, endPoint y: 81, distance: 4.0
click at [34, 81] on div at bounding box center [37, 77] width 37 height 24
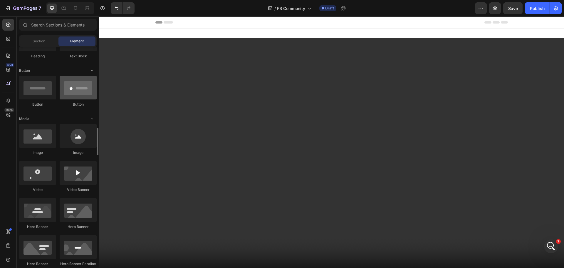
scroll to position [59, 0]
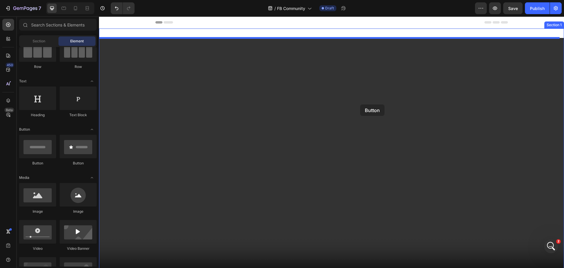
drag, startPoint x: 143, startPoint y: 161, endPoint x: 360, endPoint y: 104, distance: 224.7
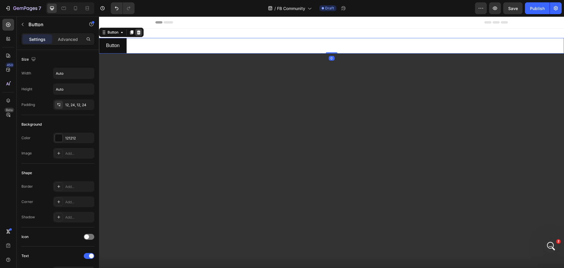
click at [140, 31] on icon at bounding box center [138, 32] width 5 height 5
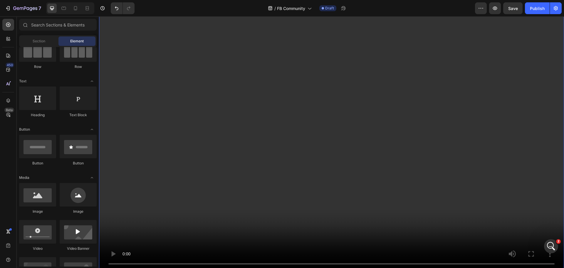
scroll to position [0, 0]
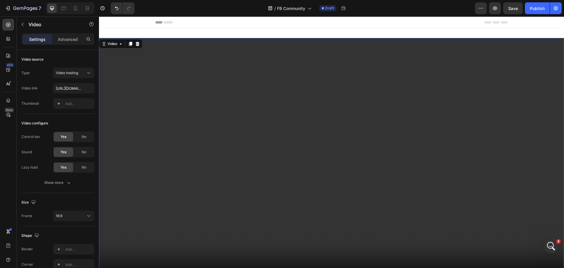
click at [187, 84] on video at bounding box center [331, 168] width 465 height 261
click at [74, 89] on input "https://cdn.shopify.com/videos/c/o/v/edd92008a69649a198ecacd0ee334256.mp4" at bounding box center [73, 88] width 41 height 11
click at [258, 134] on video at bounding box center [331, 168] width 465 height 261
click at [4, 6] on button "7" at bounding box center [22, 8] width 41 height 12
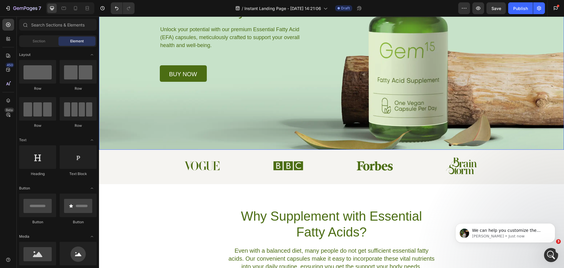
scroll to position [59, 0]
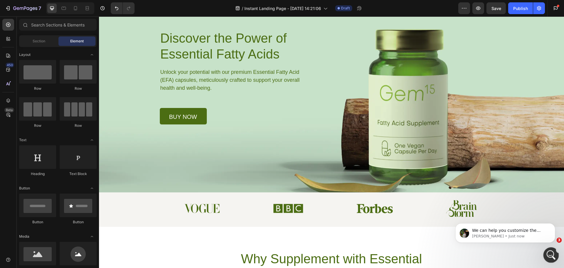
click at [548, 257] on div "Open Intercom Messenger" at bounding box center [550, 253] width 19 height 19
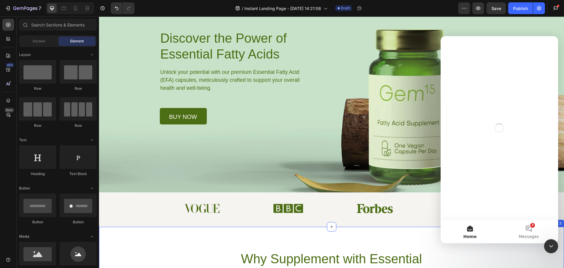
scroll to position [0, 0]
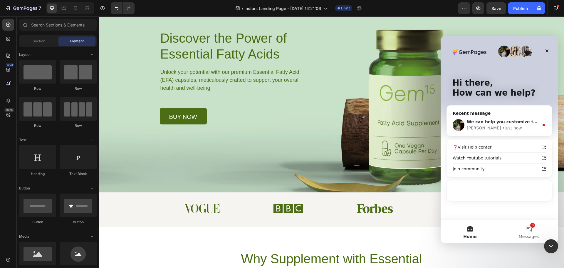
click at [504, 123] on span "We can help you customize the video banner to have sound." at bounding box center [537, 121] width 140 height 5
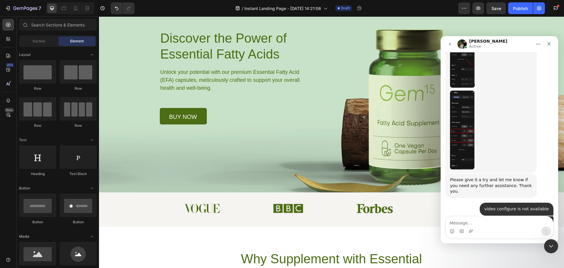
scroll to position [523, 0]
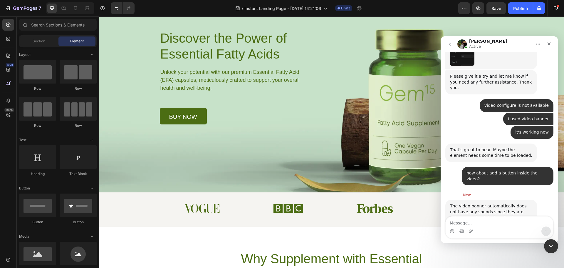
click at [480, 218] on textarea "Message…" at bounding box center [500, 221] width 108 height 10
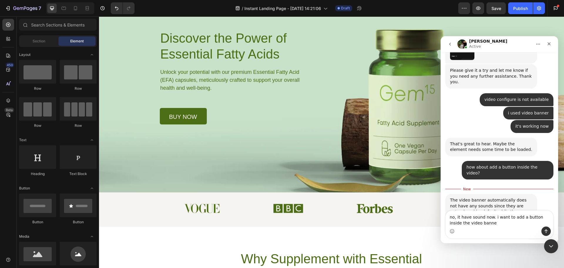
type textarea "no, it have sound now. i want to add a button inside the video banner"
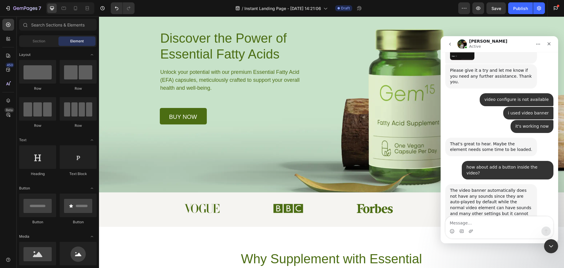
scroll to position [536, 0]
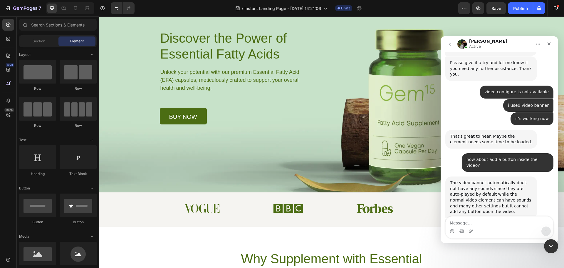
click at [490, 223] on textarea "Message…" at bounding box center [500, 221] width 108 height 10
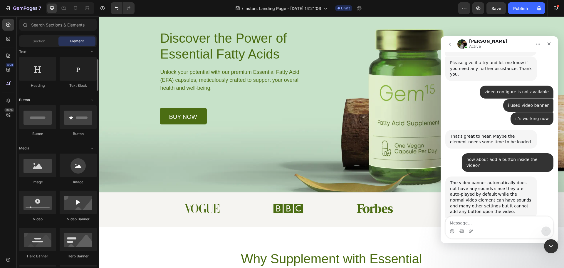
scroll to position [118, 0]
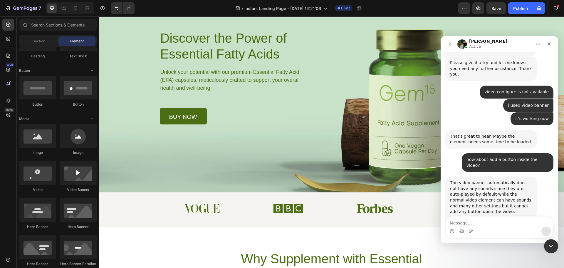
click at [500, 222] on textarea "Message…" at bounding box center [500, 221] width 108 height 10
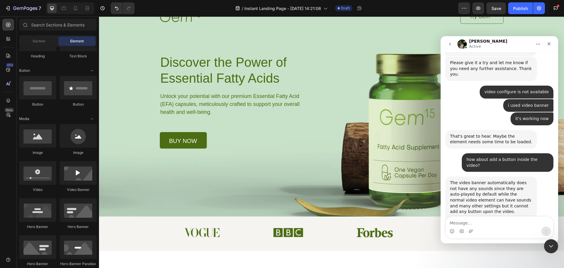
scroll to position [0, 0]
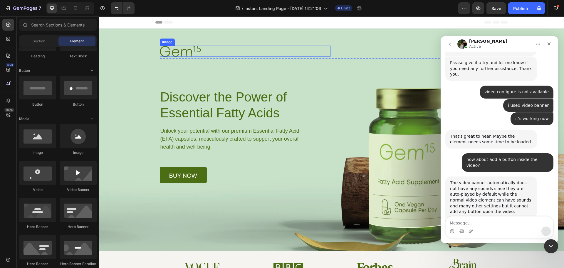
click at [307, 52] on div at bounding box center [245, 51] width 171 height 11
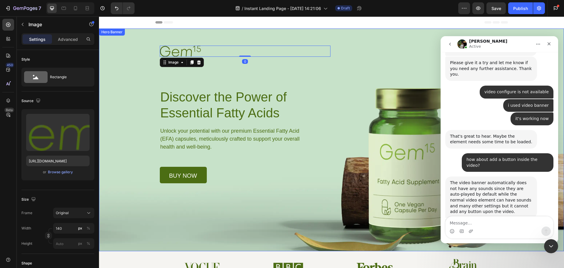
click at [345, 30] on div "Image 0 Try Gem 15 Button Row Discover the Power of Essential Fatty Acids Headi…" at bounding box center [331, 105] width 358 height 155
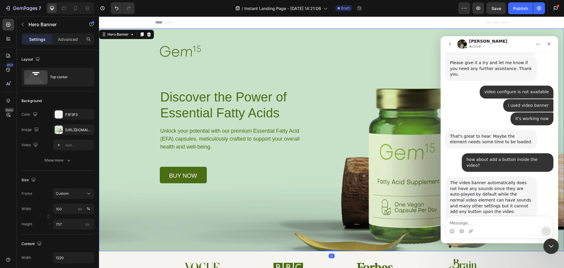
click at [559, 245] on div "Background Image" at bounding box center [331, 139] width 465 height 222
click at [554, 246] on div "Close Intercom Messenger" at bounding box center [550, 245] width 14 height 14
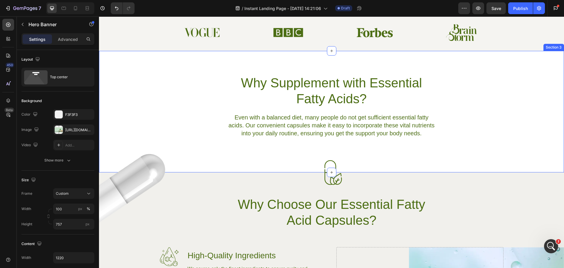
scroll to position [235, 0]
click at [115, 193] on img at bounding box center [137, 190] width 76 height 92
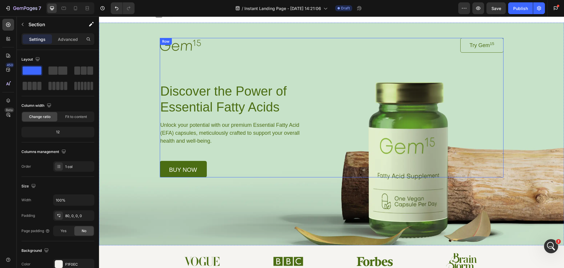
scroll to position [0, 0]
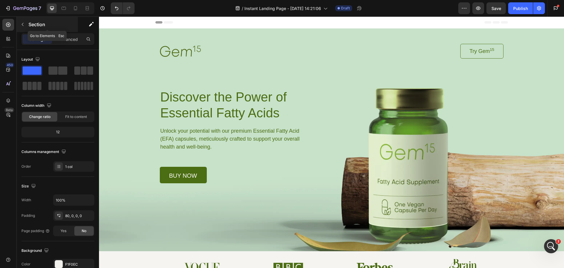
click at [23, 22] on icon "button" at bounding box center [22, 24] width 5 height 5
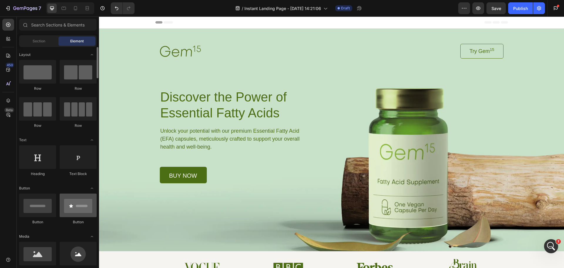
scroll to position [88, 0]
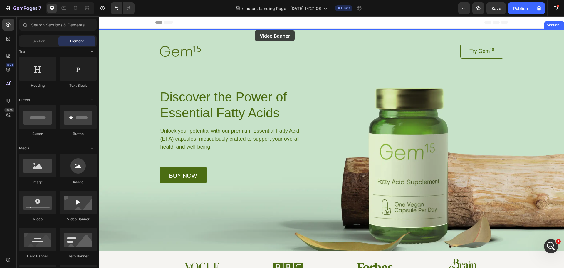
drag, startPoint x: 175, startPoint y: 221, endPoint x: 255, endPoint y: 30, distance: 207.5
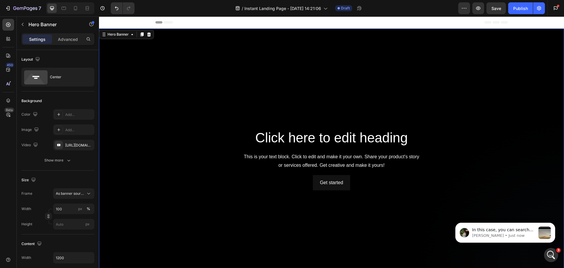
scroll to position [607, 0]
click at [545, 232] on div "message notification from Jeremy, Just now. In this case, you can search for th…" at bounding box center [545, 232] width 12 height 12
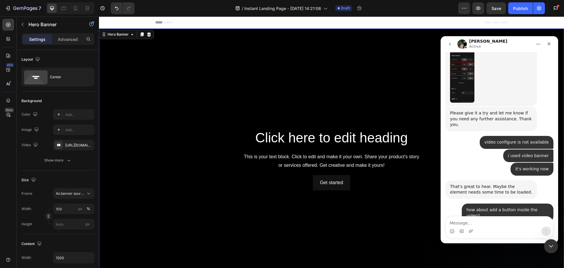
scroll to position [617, 0]
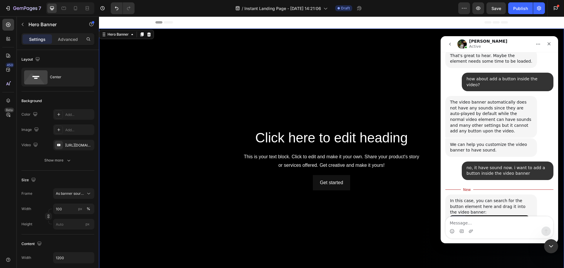
click at [490, 215] on img "Jeremy says…" at bounding box center [489, 236] width 79 height 42
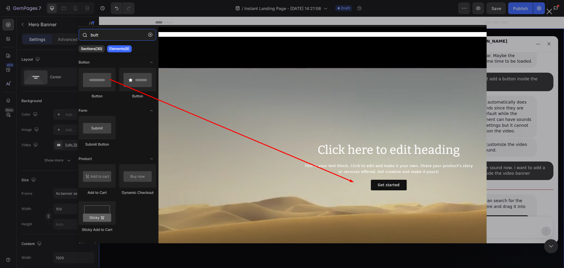
click at [548, 41] on div "Intercom messenger" at bounding box center [282, 134] width 564 height 268
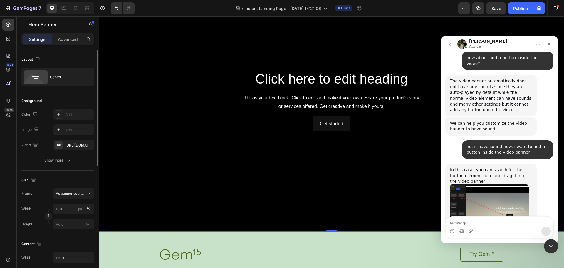
scroll to position [29, 0]
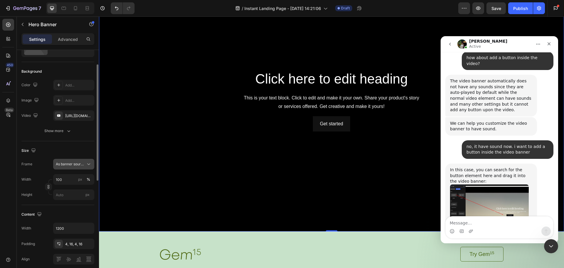
click at [83, 166] on span "As banner source" at bounding box center [70, 163] width 29 height 5
click at [65, 131] on div "Show more" at bounding box center [57, 131] width 27 height 6
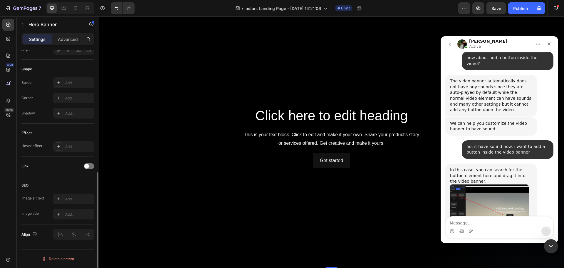
scroll to position [0, 0]
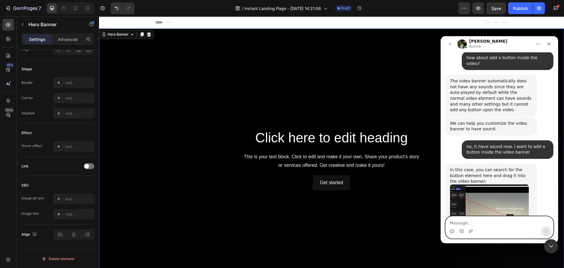
click at [500, 222] on textarea "Message…" at bounding box center [500, 221] width 108 height 10
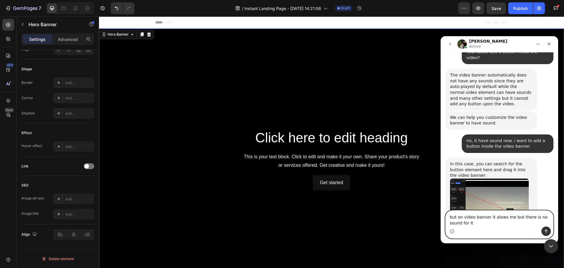
type textarea "but on video banner it alows me but there is no sound for it"
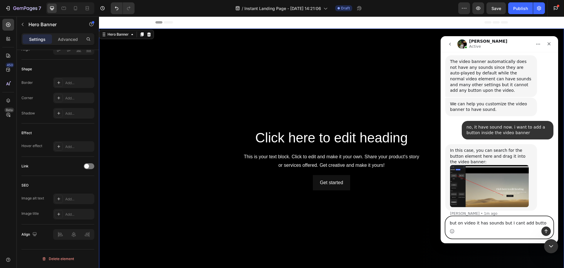
type textarea "but on video it has sounds but I cant add button"
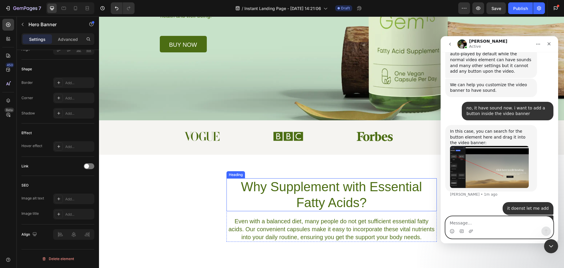
scroll to position [382, 0]
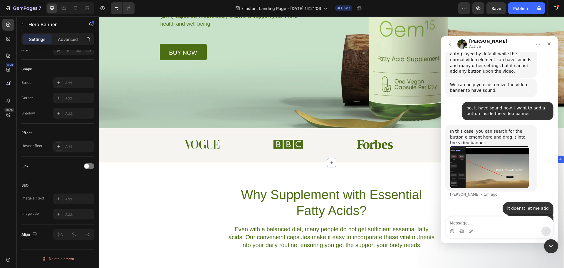
click at [191, 175] on div "Why Supplement with Essential Fatty Acids? Heading Even with a balanced diet, m…" at bounding box center [331, 222] width 465 height 121
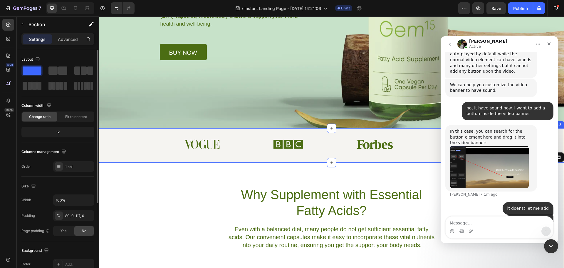
scroll to position [699, 0]
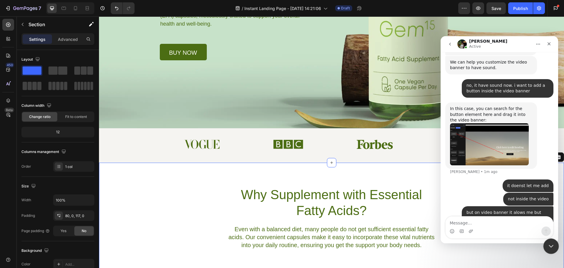
click at [551, 239] on div "Close Intercom Messenger" at bounding box center [550, 245] width 14 height 14
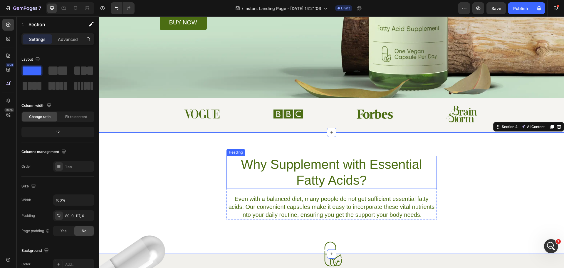
scroll to position [441, 0]
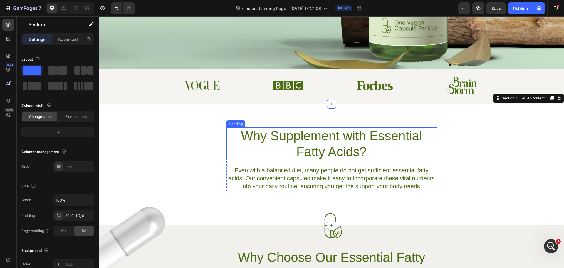
click at [313, 134] on h2 "Why Supplement with Essential Fatty Acids?" at bounding box center [332, 143] width 210 height 33
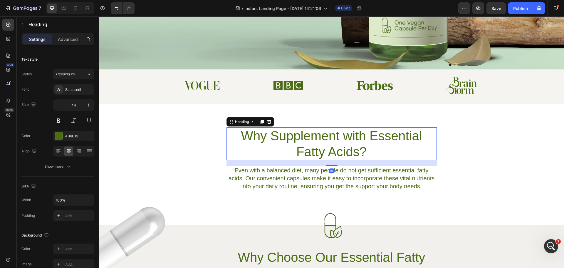
click at [313, 134] on h2 "Why Supplement with Essential Fatty Acids?" at bounding box center [332, 143] width 210 height 33
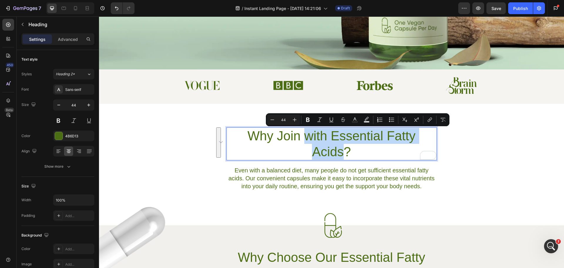
drag, startPoint x: 304, startPoint y: 133, endPoint x: 342, endPoint y: 150, distance: 41.6
click at [342, 150] on p "Why Join with Essential Fatty Acids?" at bounding box center [331, 144] width 209 height 32
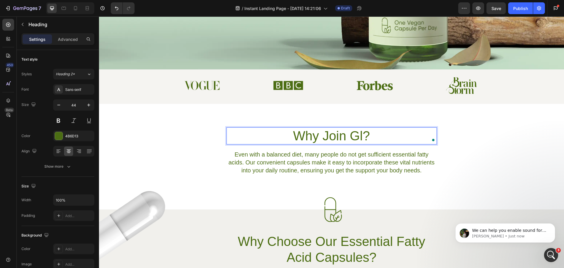
scroll to position [722, 0]
click at [546, 250] on div "Open Intercom Messenger" at bounding box center [550, 253] width 19 height 19
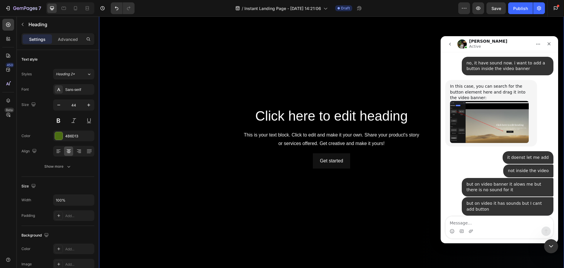
scroll to position [0, 0]
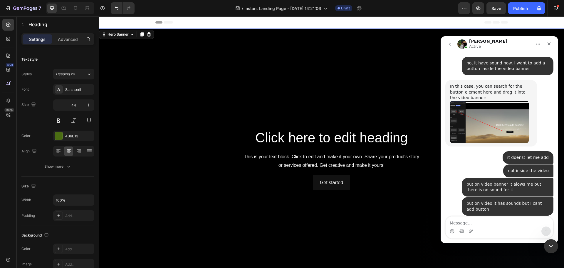
click at [290, 67] on div "Background Image" at bounding box center [331, 158] width 465 height 261
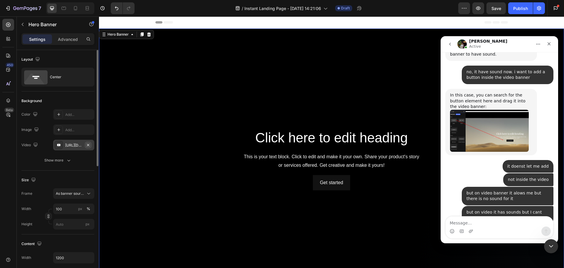
scroll to position [713, 0]
click at [88, 145] on icon "button" at bounding box center [88, 144] width 2 height 2
type input "Auto"
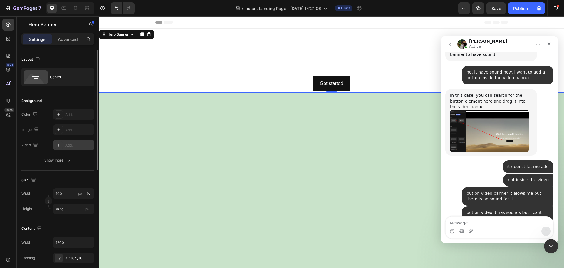
click at [71, 145] on div "Add..." at bounding box center [79, 144] width 28 height 5
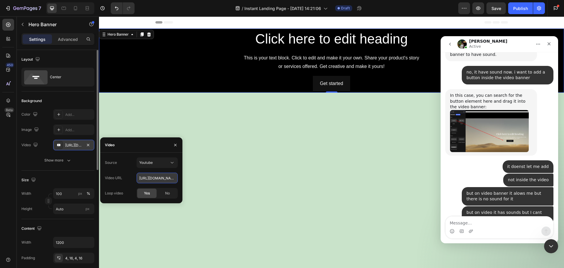
click at [171, 180] on input "https://youtu.be/KOxfzBp72uk" at bounding box center [157, 177] width 41 height 11
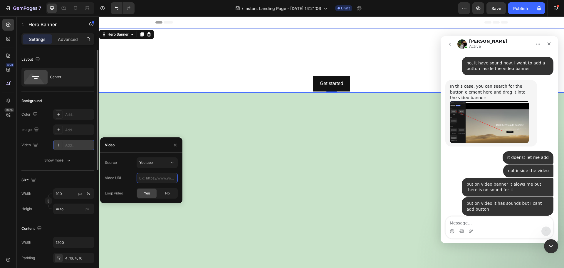
scroll to position [736, 0]
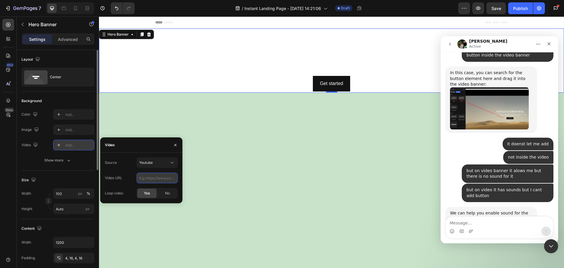
click at [151, 177] on input "text" at bounding box center [157, 177] width 41 height 11
click at [164, 165] on button "Youtube" at bounding box center [157, 162] width 41 height 11
click at [157, 180] on div "Video hosting" at bounding box center [151, 176] width 48 height 11
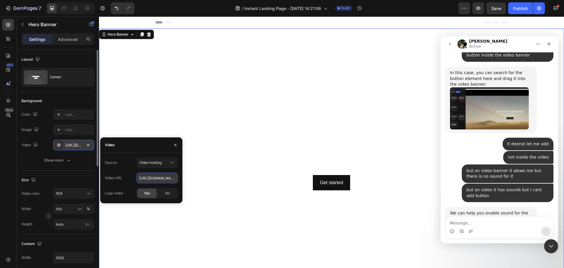
click at [153, 177] on input "https://cdn.shopify.com/videos/c/o/v/92a407d4e0c94a288eb54cac18c387dc.mp4" at bounding box center [157, 177] width 41 height 11
paste input "edd92008a69649a198ecacd0ee334256"
type input "https://cdn.shopify.com/videos/c/o/v/edd92008a69649a198ecacd0ee334256.mp4"
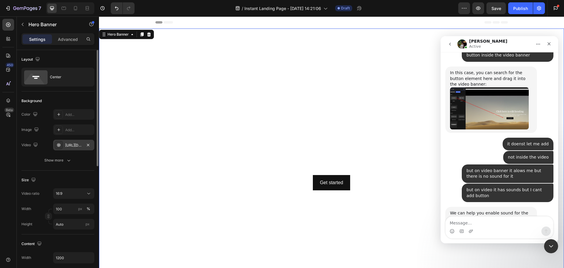
scroll to position [0, 0]
click at [16, 151] on div "450 Beta" at bounding box center [8, 141] width 17 height 251
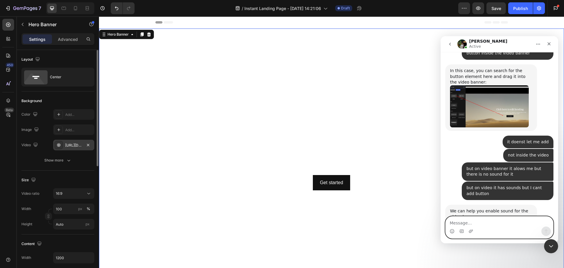
click at [467, 222] on textarea "Message…" at bounding box center [500, 221] width 108 height 10
type textarea "yes its already set up"
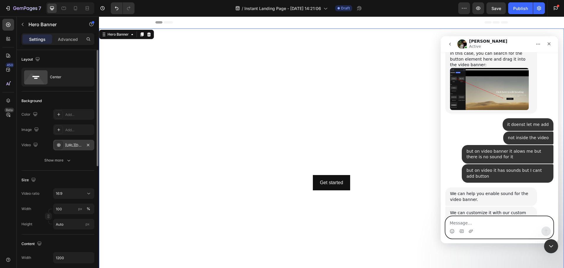
scroll to position [756, 0]
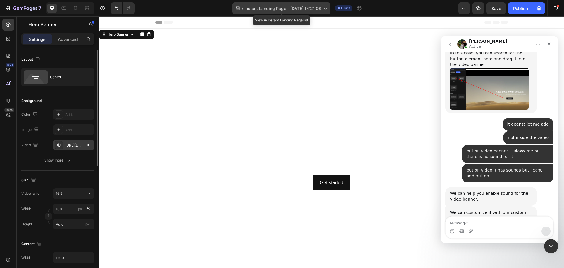
drag, startPoint x: 80, startPoint y: 155, endPoint x: 324, endPoint y: 7, distance: 285.6
click at [324, 7] on icon at bounding box center [325, 8] width 6 height 6
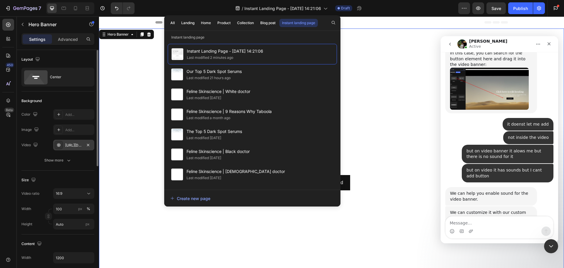
click at [381, 8] on div "/ Instant Landing Page - Aug 27, 14:21:06 Draft" at bounding box center [298, 8] width 319 height 12
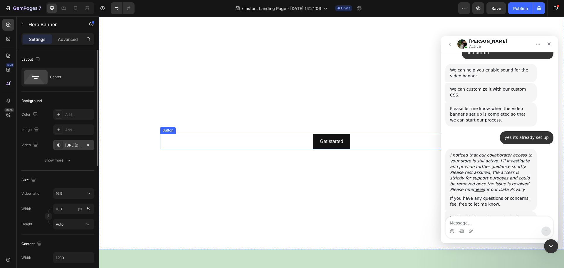
scroll to position [0, 0]
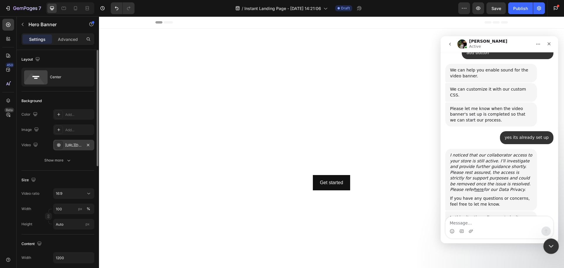
click at [553, 242] on icon "Close Intercom Messenger" at bounding box center [550, 244] width 7 height 7
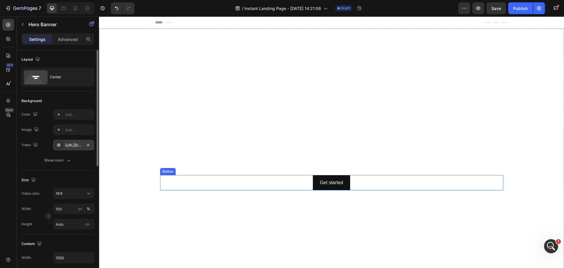
click at [405, 178] on div "Get started Button" at bounding box center [331, 183] width 343 height 16
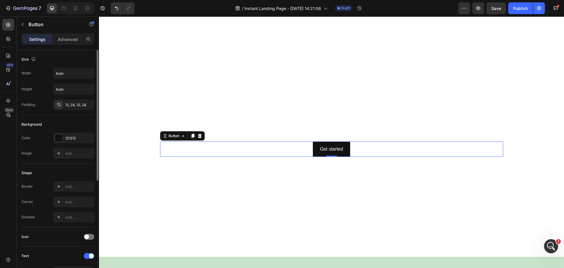
scroll to position [59, 0]
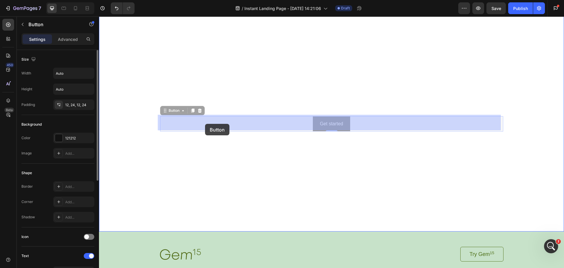
drag, startPoint x: 205, startPoint y: 119, endPoint x: 205, endPoint y: 124, distance: 5.0
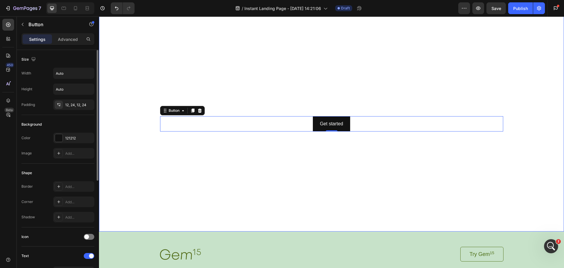
click at [498, 70] on h2 "Click here to edit heading" at bounding box center [331, 79] width 343 height 19
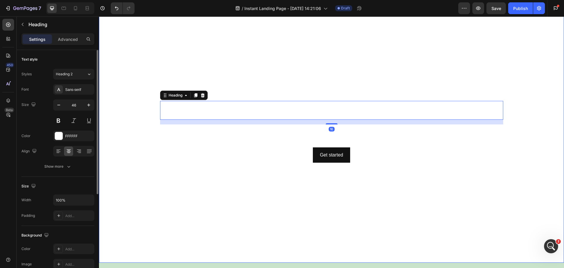
scroll to position [0, 0]
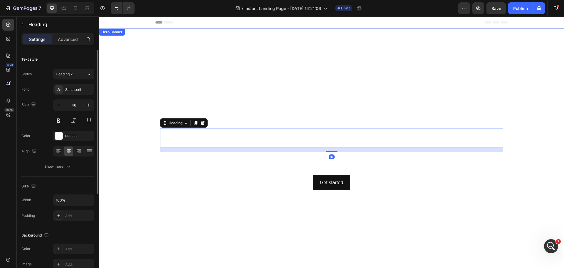
click at [497, 86] on video "Background Image" at bounding box center [331, 158] width 465 height 261
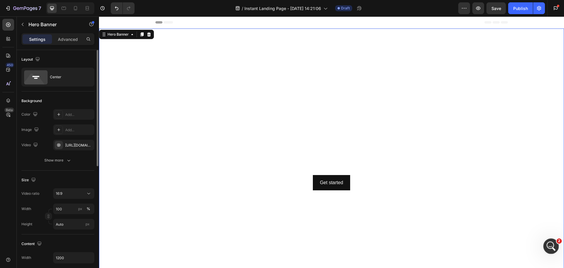
click at [550, 244] on icon "Open Intercom Messenger" at bounding box center [551, 245] width 10 height 10
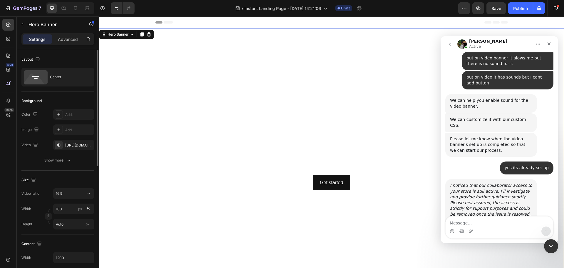
scroll to position [879, 0]
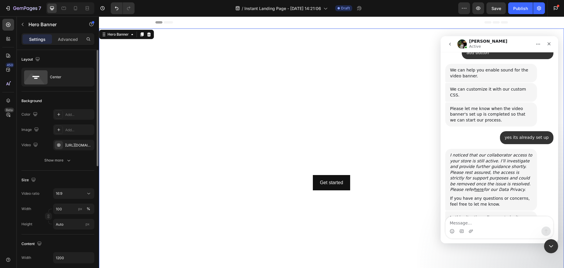
click at [491, 217] on textarea "Message…" at bounding box center [500, 221] width 108 height 10
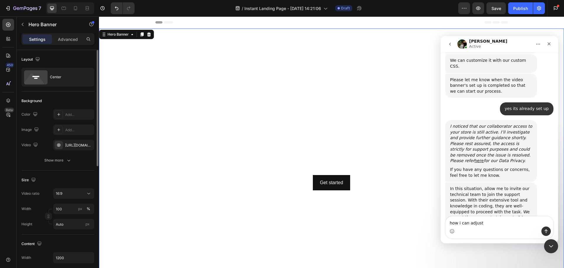
scroll to position [935, 0]
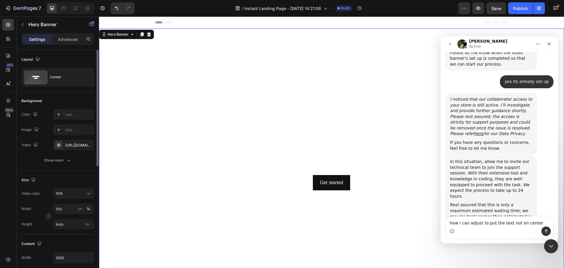
type textarea "how i can adjust to put the text not on center"
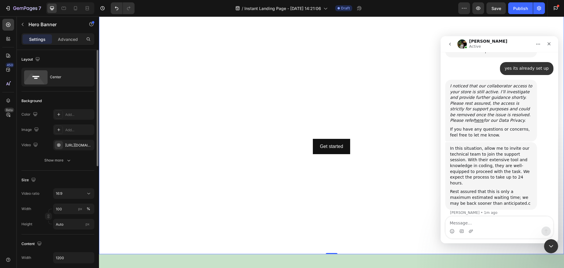
scroll to position [29, 0]
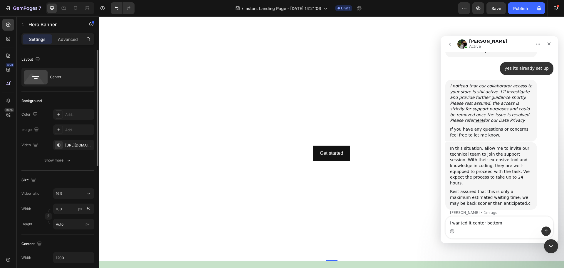
type textarea "i wanted it center bottom"
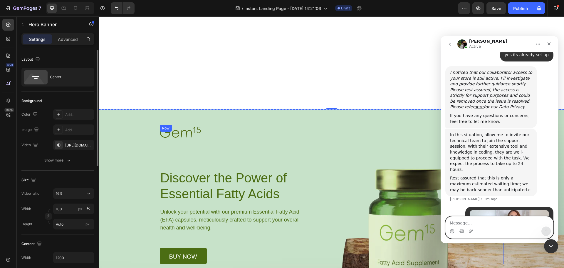
scroll to position [264, 0]
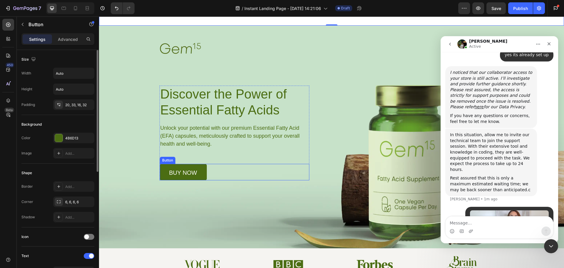
click at [190, 165] on link "buy now" at bounding box center [183, 172] width 47 height 16
click at [321, 96] on div "Image Try Gem 15 Button Row Discover the Power of Essential Fatty Acids Heading…" at bounding box center [332, 110] width 344 height 139
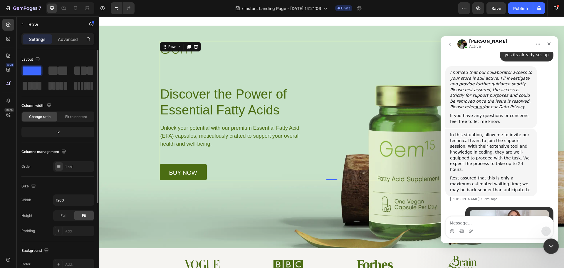
click at [544, 244] on div "Close Intercom Messenger" at bounding box center [550, 245] width 14 height 14
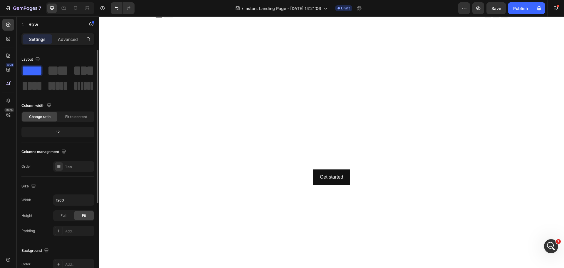
scroll to position [0, 0]
click at [180, 137] on h2 "Click here to edit heading" at bounding box center [331, 137] width 343 height 19
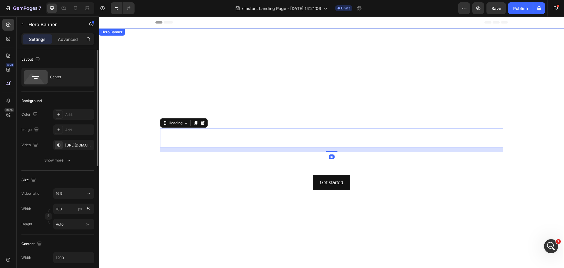
click at [148, 209] on video "Background Image" at bounding box center [331, 158] width 465 height 261
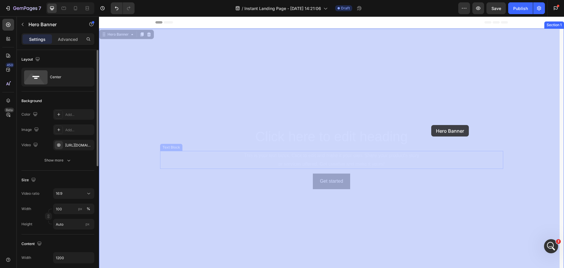
drag, startPoint x: 148, startPoint y: 210, endPoint x: 431, endPoint y: 125, distance: 296.1
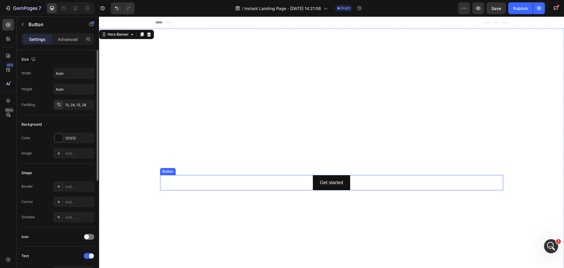
click at [289, 179] on div "Get started Button" at bounding box center [331, 183] width 343 height 16
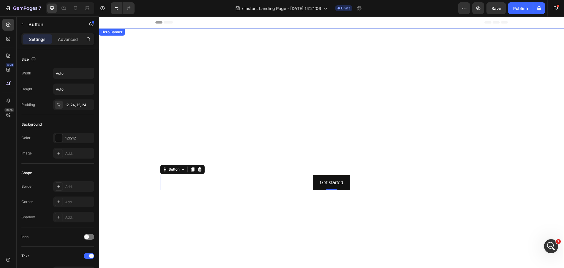
click at [175, 54] on video "Background Image" at bounding box center [331, 158] width 465 height 261
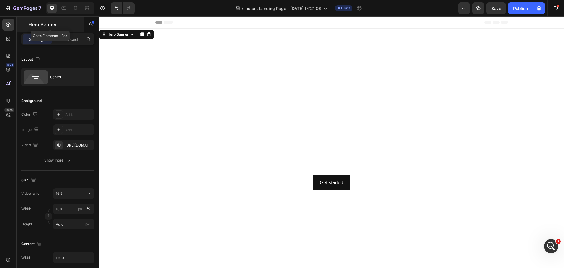
click at [21, 24] on icon "button" at bounding box center [22, 24] width 5 height 5
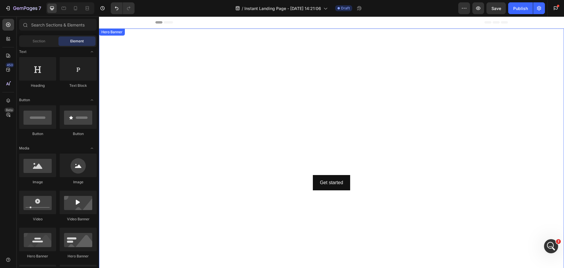
click at [270, 76] on video "Background Image" at bounding box center [331, 158] width 465 height 261
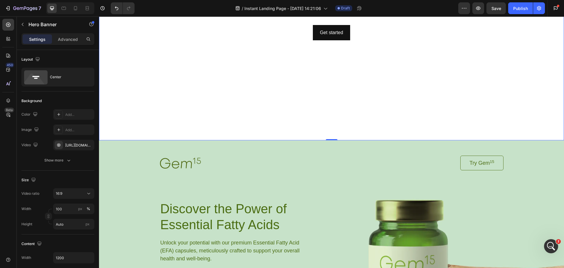
scroll to position [147, 0]
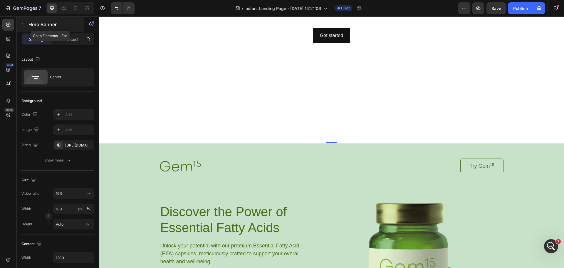
click at [23, 24] on icon "button" at bounding box center [22, 24] width 5 height 5
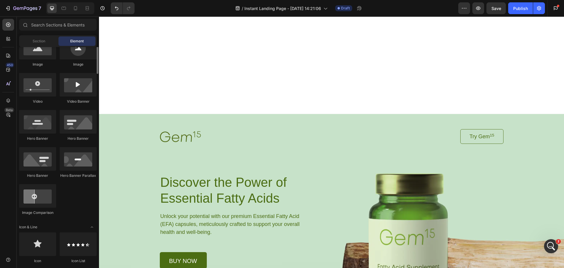
scroll to position [176, 0]
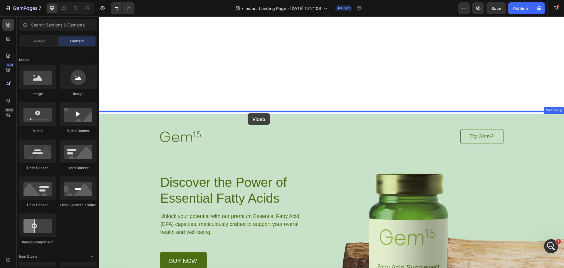
drag, startPoint x: 140, startPoint y: 132, endPoint x: 248, endPoint y: 113, distance: 109.5
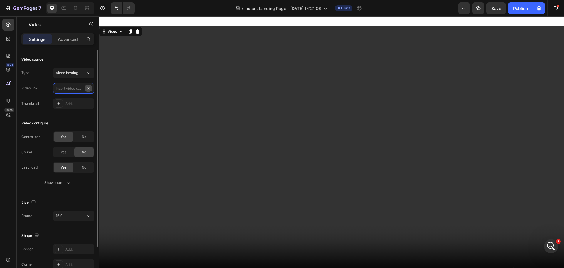
scroll to position [0, 0]
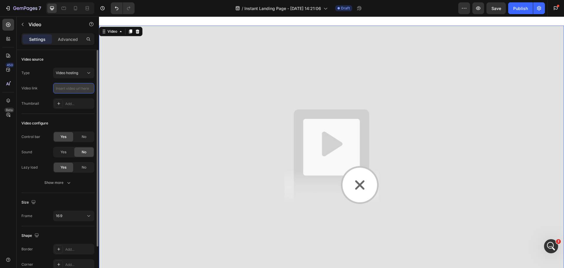
click at [68, 87] on input "text" at bounding box center [73, 88] width 41 height 11
paste input "https://cdn.shopify.com/videos/c/o/v/edd92008a69649a198ecacd0ee334256.mp4"
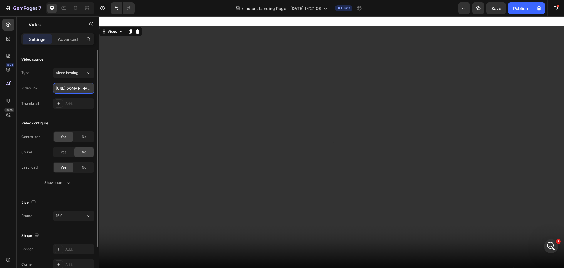
scroll to position [0, 113]
type input "https://cdn.shopify.com/videos/c/o/v/edd92008a69649a198ecacd0ee334256.mp4"
click at [69, 153] on div "Yes" at bounding box center [63, 151] width 19 height 9
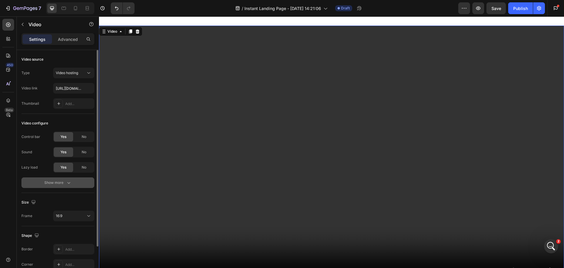
click at [67, 182] on icon "button" at bounding box center [69, 183] width 6 height 6
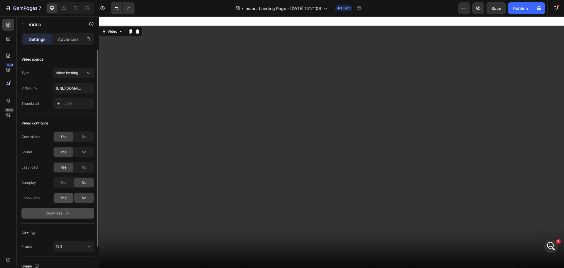
click at [63, 199] on span "Yes" at bounding box center [64, 197] width 6 height 5
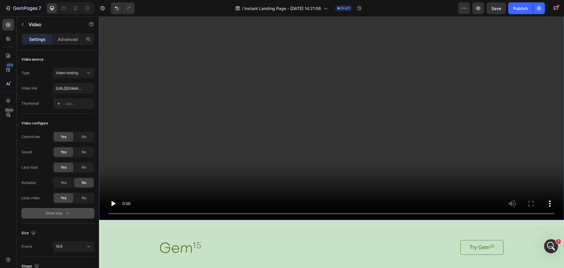
scroll to position [294, 0]
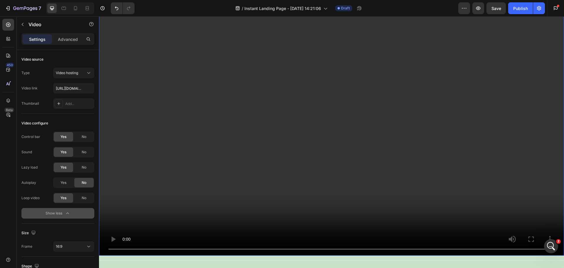
click at [232, 129] on video at bounding box center [331, 124] width 465 height 261
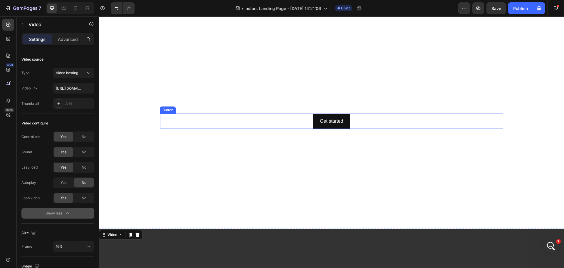
scroll to position [0, 0]
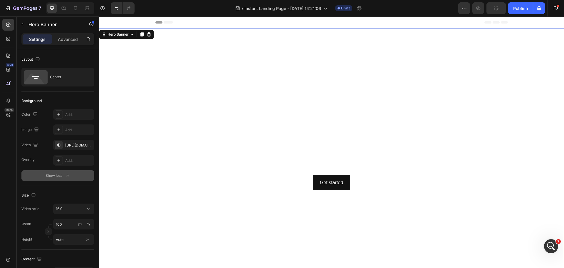
click at [430, 41] on video "Background Image" at bounding box center [331, 158] width 465 height 261
click at [553, 244] on icon "Open Intercom Messenger" at bounding box center [551, 245] width 10 height 10
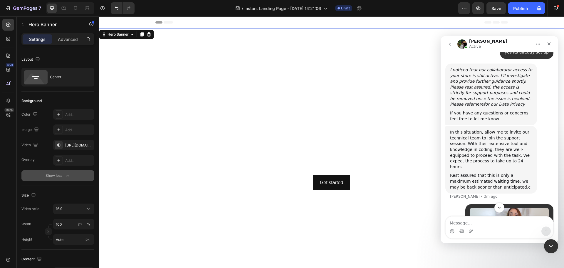
scroll to position [984, 0]
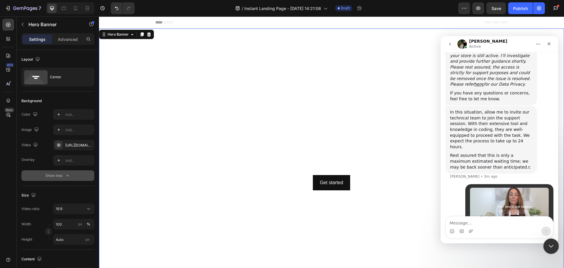
click at [549, 242] on icon "Close Intercom Messenger" at bounding box center [550, 244] width 7 height 7
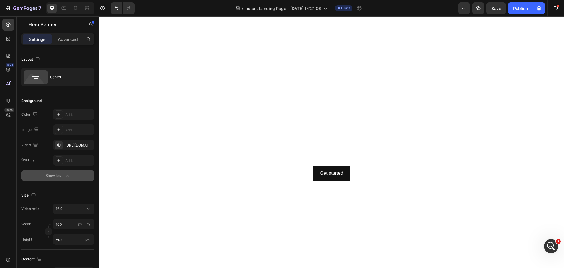
scroll to position [0, 0]
click at [370, 40] on video "Background Image" at bounding box center [331, 158] width 465 height 261
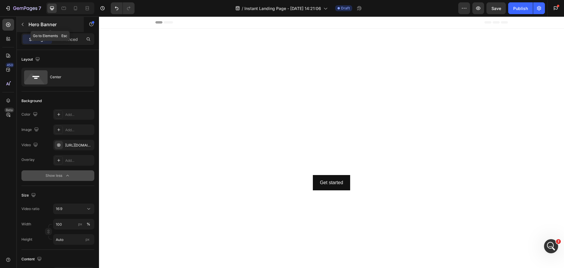
click at [24, 24] on icon "button" at bounding box center [22, 24] width 5 height 5
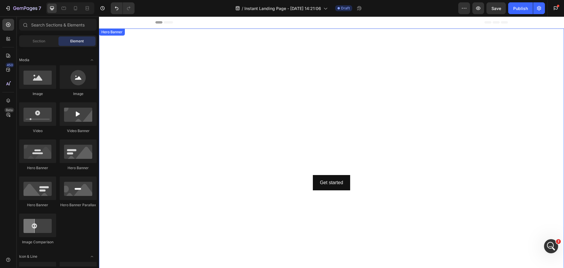
click at [143, 41] on video "Background Image" at bounding box center [331, 158] width 465 height 261
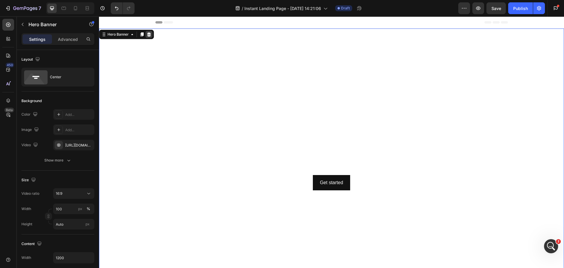
click at [150, 33] on icon at bounding box center [149, 34] width 4 height 4
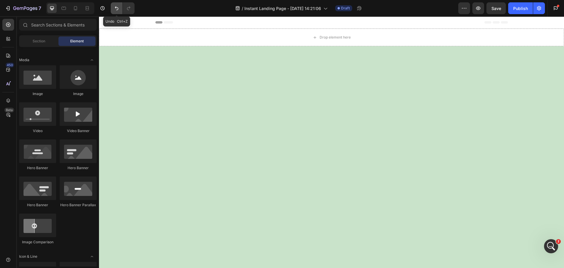
click at [115, 10] on icon "Undo/Redo" at bounding box center [117, 8] width 6 height 6
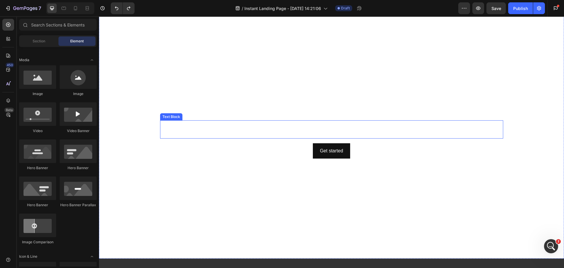
scroll to position [59, 0]
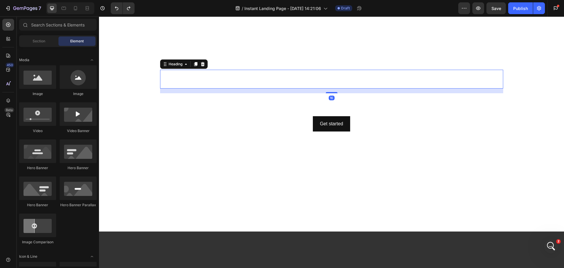
click at [194, 78] on h2 "Click here to edit heading" at bounding box center [331, 79] width 343 height 19
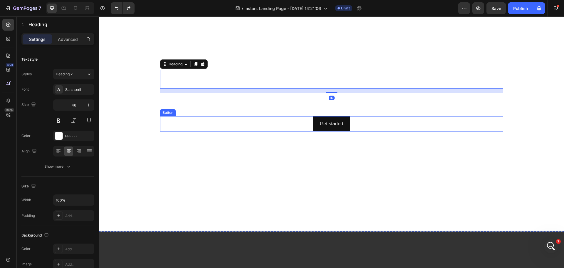
click at [171, 125] on div "Get started Button" at bounding box center [331, 124] width 343 height 16
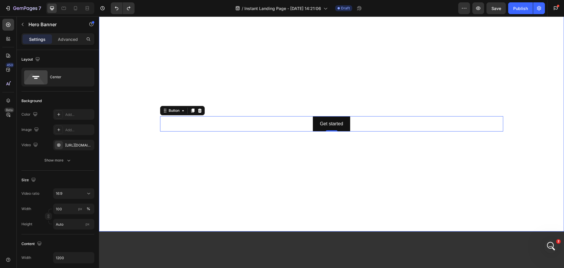
click at [146, 162] on video "Background Image" at bounding box center [331, 100] width 465 height 261
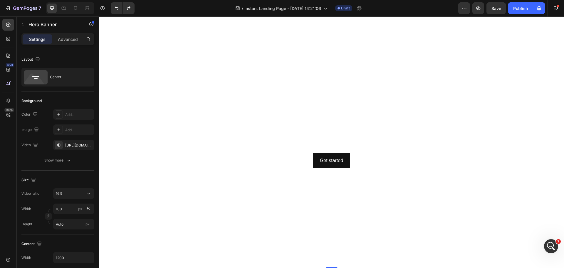
scroll to position [0, 0]
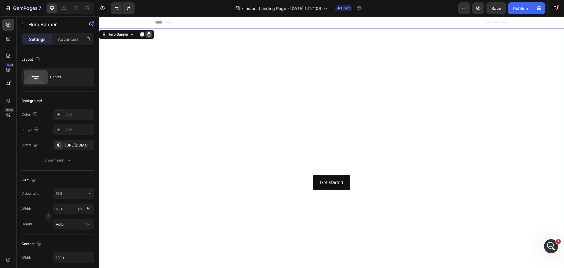
click at [149, 34] on icon at bounding box center [149, 34] width 4 height 4
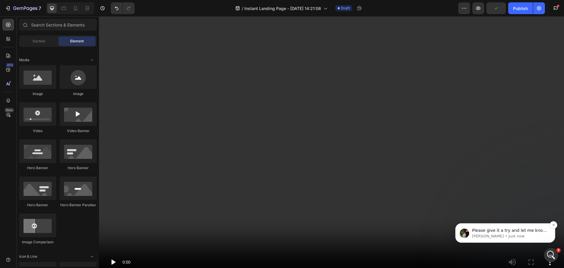
scroll to position [1044, 0]
click at [548, 256] on icon "Open Intercom Messenger" at bounding box center [551, 254] width 10 height 10
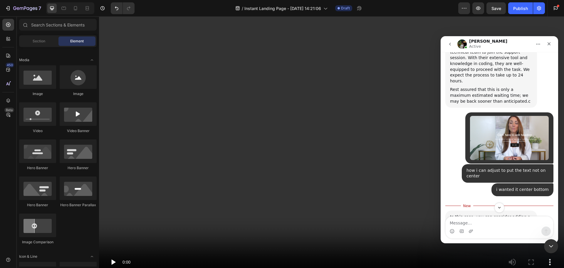
scroll to position [1053, 0]
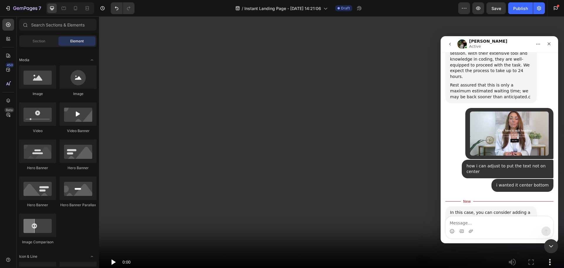
click at [490, 227] on img "Jeremy says…" at bounding box center [489, 244] width 79 height 34
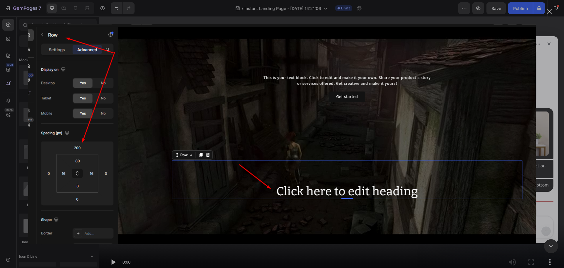
scroll to position [0, 0]
click at [551, 246] on div "Intercom messenger" at bounding box center [282, 134] width 564 height 268
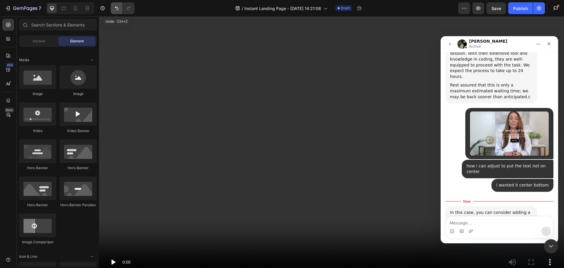
click at [118, 8] on icon "Undo/Redo" at bounding box center [117, 8] width 6 height 6
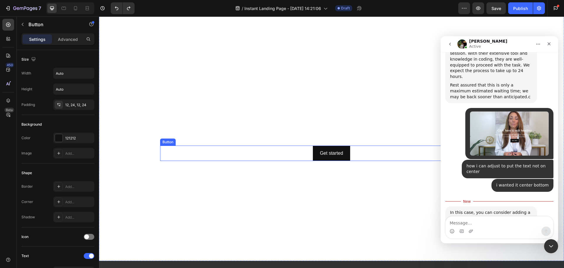
click at [239, 150] on div "Get started Button" at bounding box center [331, 153] width 343 height 16
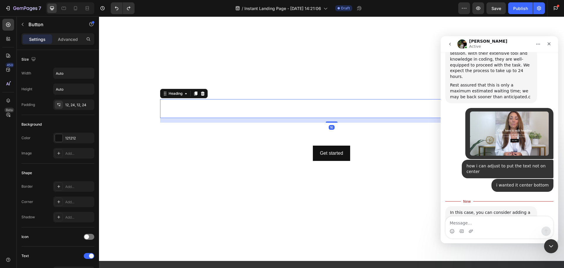
click at [200, 99] on h2 "Click here to edit heading" at bounding box center [331, 108] width 343 height 19
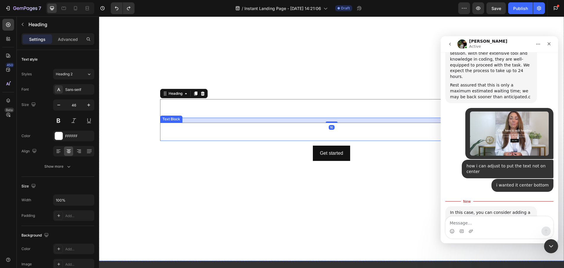
click at [200, 129] on div "This is your text block. Click to edit and make it your own. Share your product…" at bounding box center [331, 132] width 343 height 18
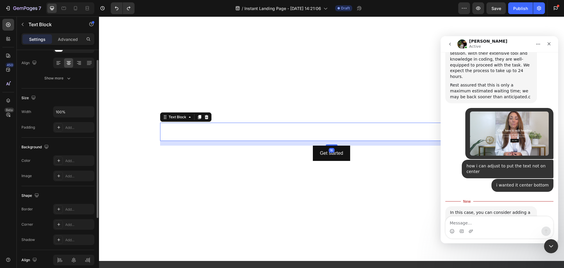
scroll to position [114, 0]
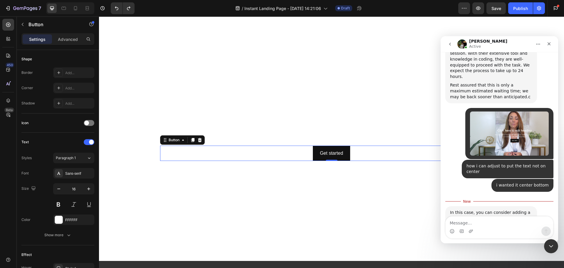
click at [220, 152] on div "Get started Button 0" at bounding box center [331, 153] width 343 height 16
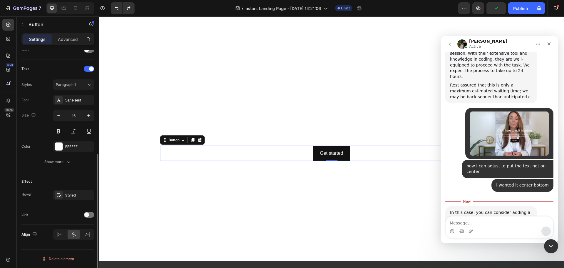
scroll to position [0, 0]
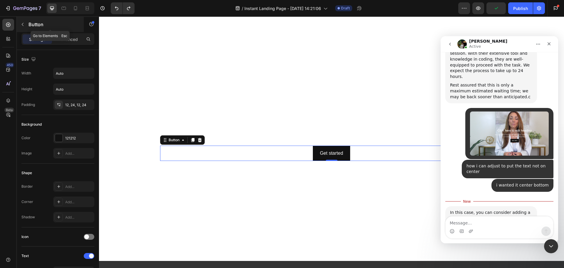
click at [26, 22] on button "button" at bounding box center [22, 24] width 9 height 9
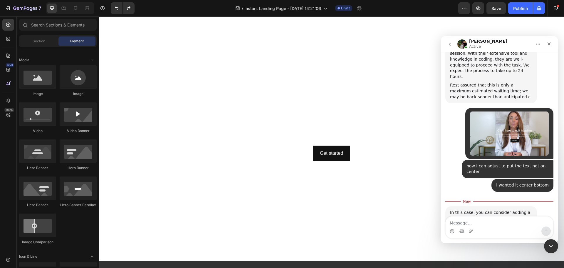
click at [496, 227] on img "Jeremy says…" at bounding box center [489, 244] width 79 height 34
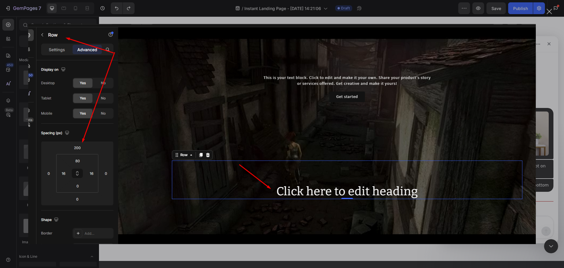
click at [546, 46] on div "Intercom messenger" at bounding box center [282, 134] width 564 height 268
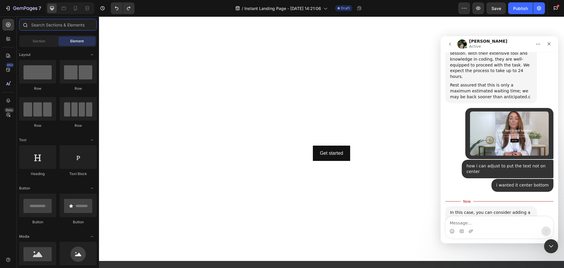
click at [62, 20] on input "text" at bounding box center [58, 25] width 78 height 12
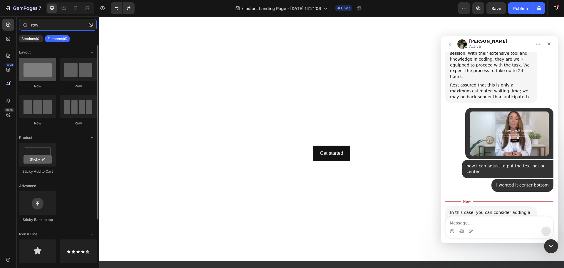
type input "row"
click at [43, 73] on div at bounding box center [37, 70] width 37 height 24
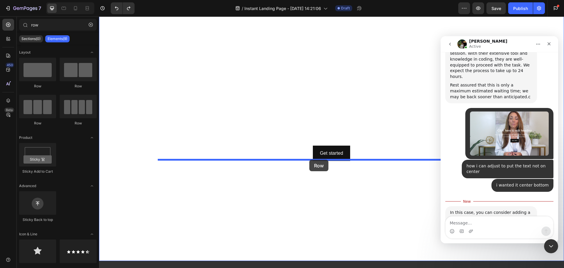
drag, startPoint x: 136, startPoint y: 88, endPoint x: 309, endPoint y: 160, distance: 187.8
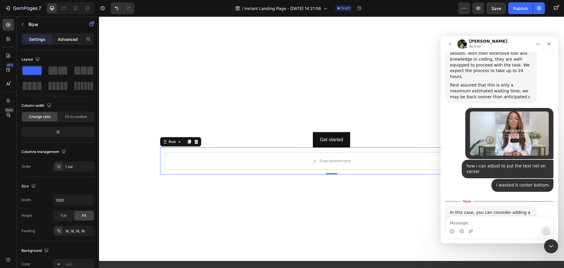
click at [71, 41] on p "Advanced" at bounding box center [68, 39] width 20 height 6
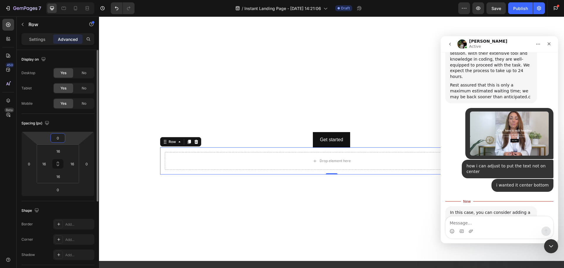
click at [59, 139] on input "0" at bounding box center [58, 137] width 12 height 9
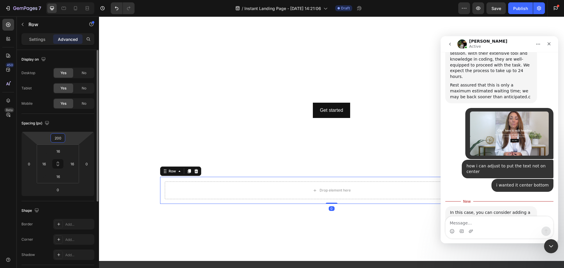
type input "200"
click at [16, 121] on div "450 Beta" at bounding box center [8, 141] width 17 height 251
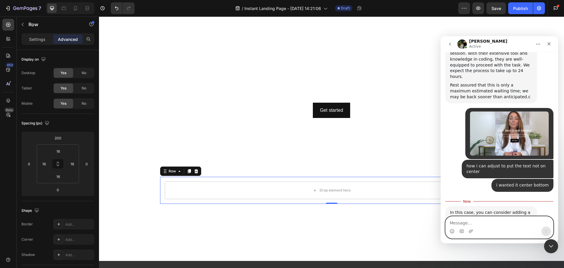
click at [477, 222] on textarea "Message…" at bounding box center [500, 221] width 108 height 10
type textarea "thanls"
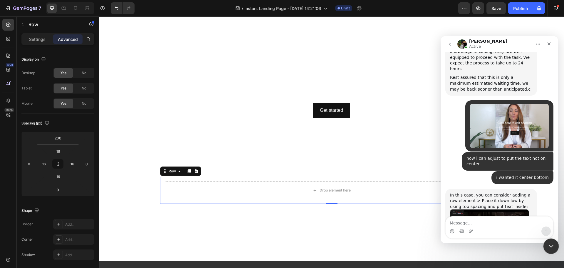
click at [556, 246] on div "Close Intercom Messenger" at bounding box center [550, 245] width 14 height 14
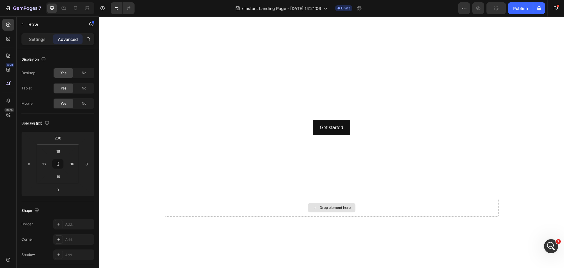
scroll to position [0, 0]
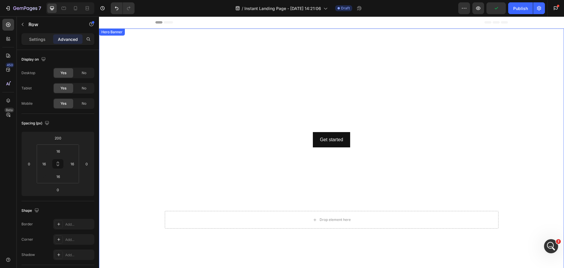
click at [342, 53] on video "Background Image" at bounding box center [331, 158] width 465 height 261
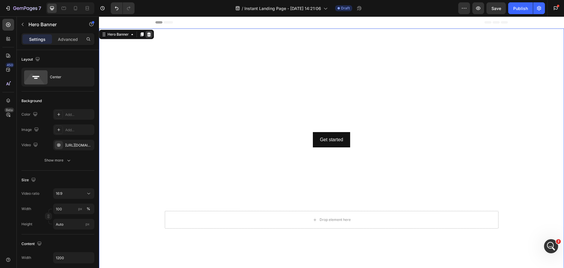
click at [148, 35] on icon at bounding box center [149, 34] width 5 height 5
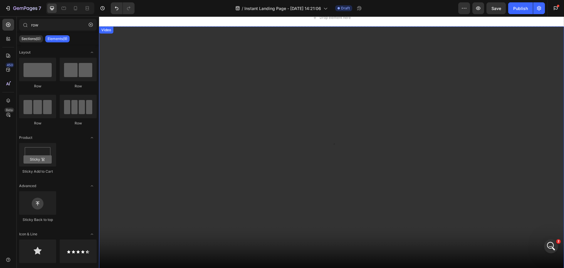
scroll to position [29, 0]
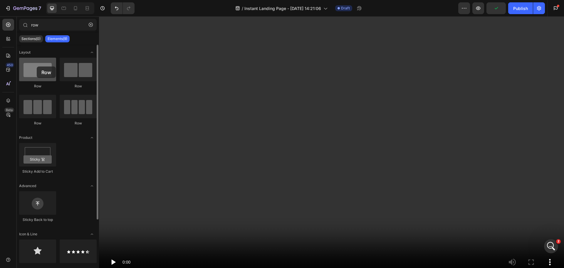
click at [37, 66] on div at bounding box center [37, 70] width 37 height 24
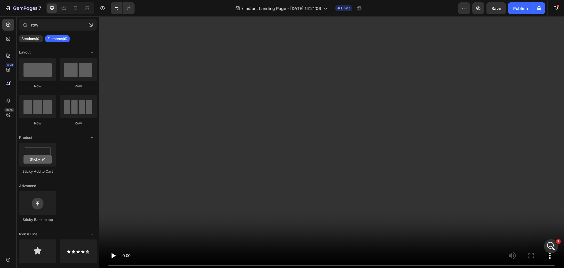
scroll to position [0, 0]
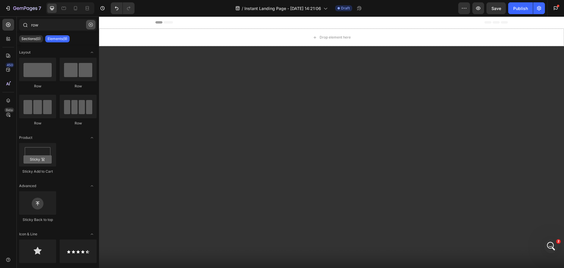
click at [92, 26] on icon "button" at bounding box center [91, 25] width 4 height 4
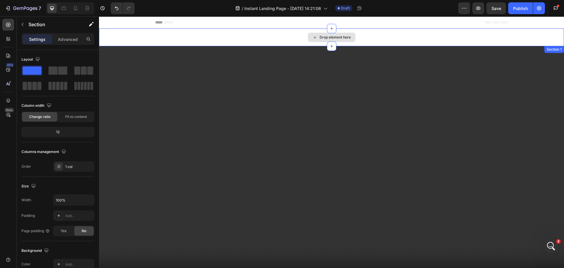
click at [186, 35] on div "Drop element here" at bounding box center [331, 37] width 465 height 18
click at [557, 52] on icon at bounding box center [559, 52] width 4 height 4
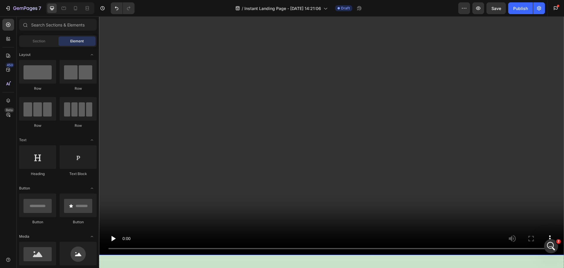
scroll to position [88, 0]
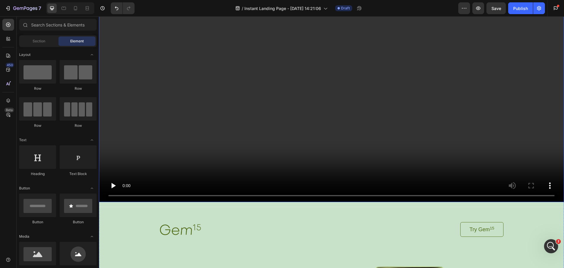
click at [223, 111] on video at bounding box center [331, 70] width 465 height 261
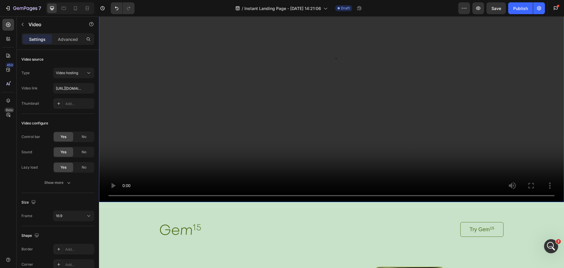
scroll to position [59, 0]
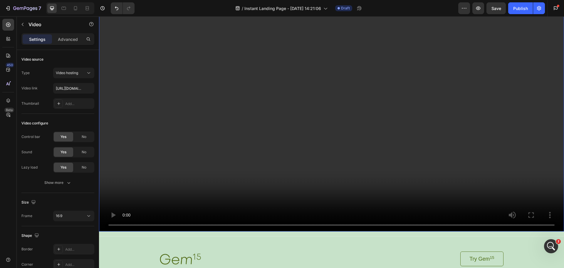
click at [317, 107] on video at bounding box center [331, 100] width 465 height 261
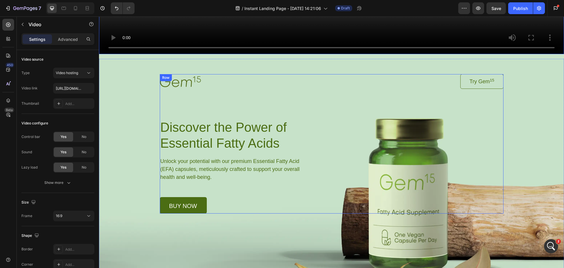
scroll to position [235, 0]
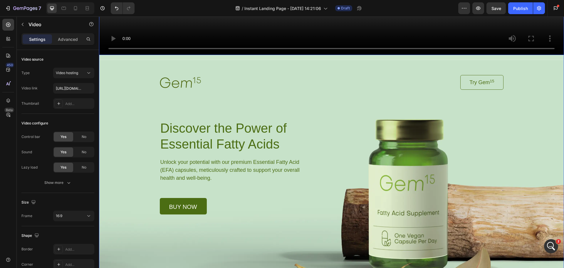
click at [533, 56] on div "Video 16 Image Try Gem 15 Button Row Discover the Power of Essential Fatty Acid…" at bounding box center [331, 37] width 465 height 489
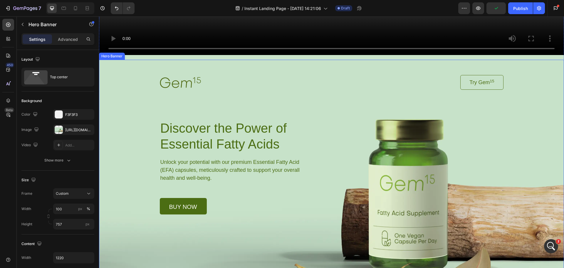
click at [146, 63] on div "Background Image" at bounding box center [331, 171] width 465 height 222
click at [147, 53] on icon at bounding box center [149, 54] width 5 height 5
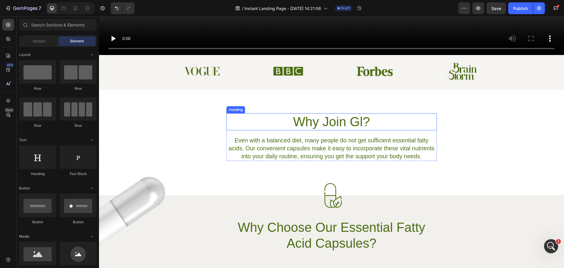
click at [337, 121] on h2 "Why Join Gl?" at bounding box center [332, 121] width 210 height 17
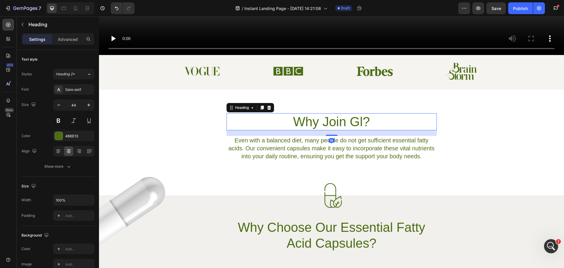
click at [359, 113] on h2 "Why Join Gl?" at bounding box center [332, 121] width 210 height 17
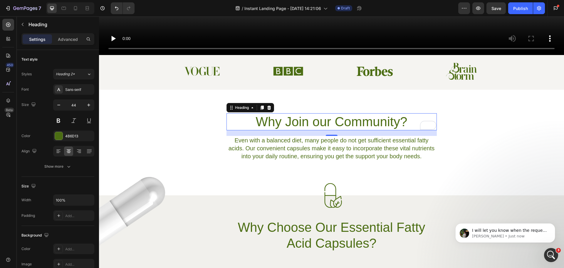
scroll to position [1092, 0]
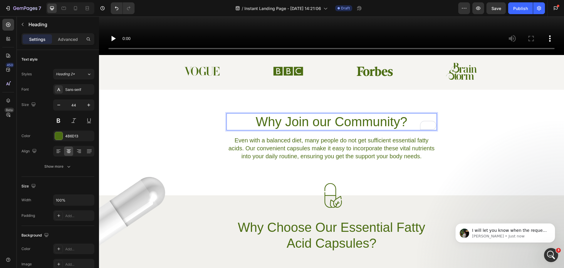
click at [332, 119] on p "Why Join our Community?" at bounding box center [331, 122] width 209 height 16
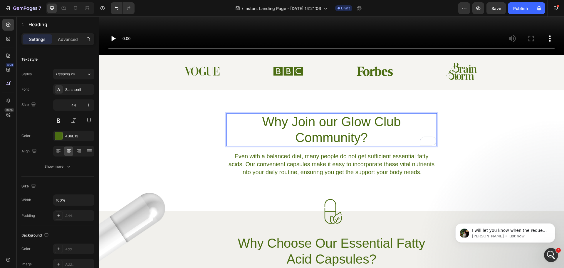
click at [288, 131] on p "Why Join our Glow Club Community?" at bounding box center [331, 130] width 209 height 32
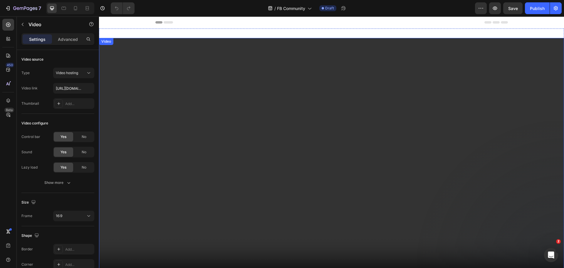
click at [193, 77] on video at bounding box center [331, 168] width 465 height 261
click at [76, 87] on input "[URL][DOMAIN_NAME]" at bounding box center [73, 88] width 41 height 11
click at [260, 127] on video at bounding box center [331, 168] width 465 height 261
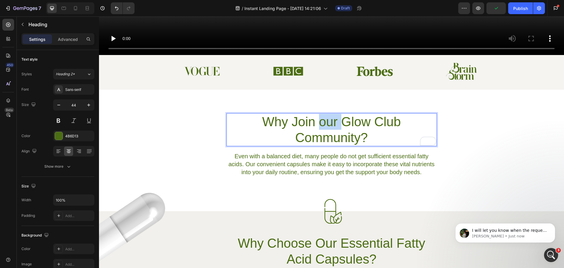
click at [333, 116] on p "Why Join our Glow Club Community?" at bounding box center [331, 130] width 209 height 32
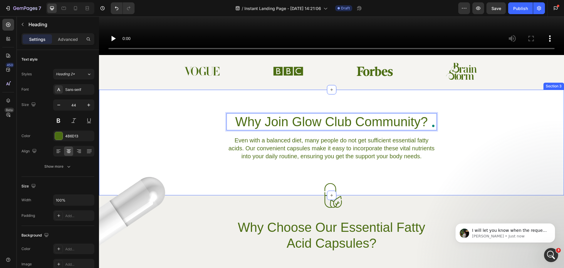
click at [463, 128] on div "Why Join Glow Club Community? Heading 19 Even with a balanced diet, many people…" at bounding box center [331, 137] width 465 height 48
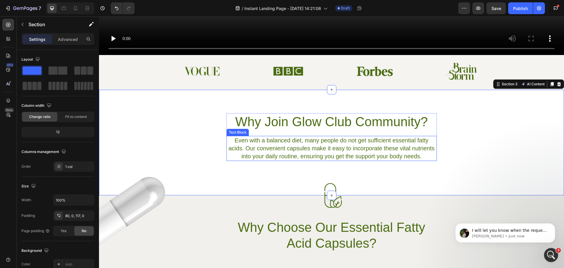
click at [346, 145] on p "Even with a balanced diet, many people do not get sufficient essential fatty ac…" at bounding box center [331, 148] width 209 height 24
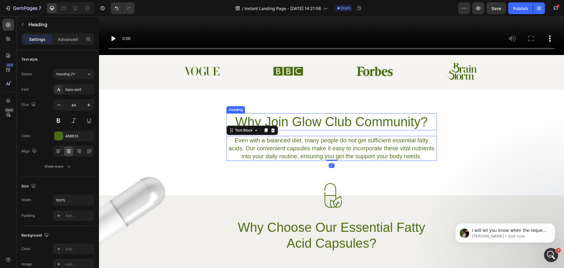
click at [300, 120] on p "Why Join Glow Club Community?" at bounding box center [331, 122] width 209 height 16
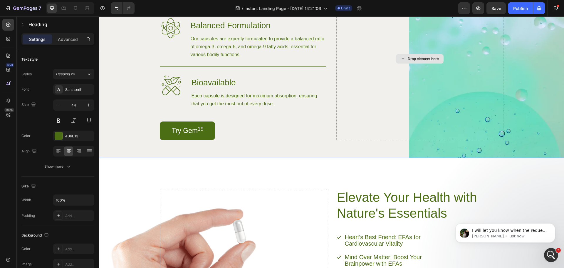
scroll to position [353, 0]
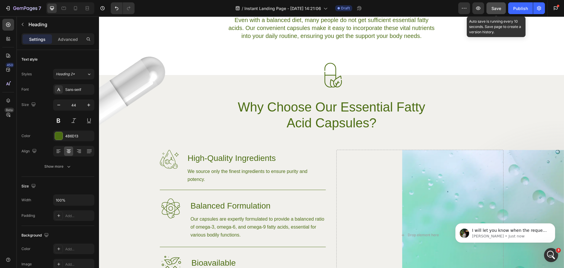
click at [500, 10] on span "Save" at bounding box center [496, 8] width 10 height 5
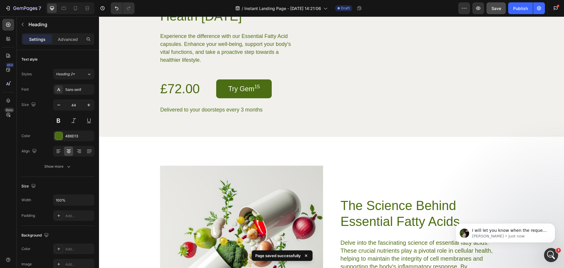
scroll to position [1175, 0]
